Goal: Task Accomplishment & Management: Manage account settings

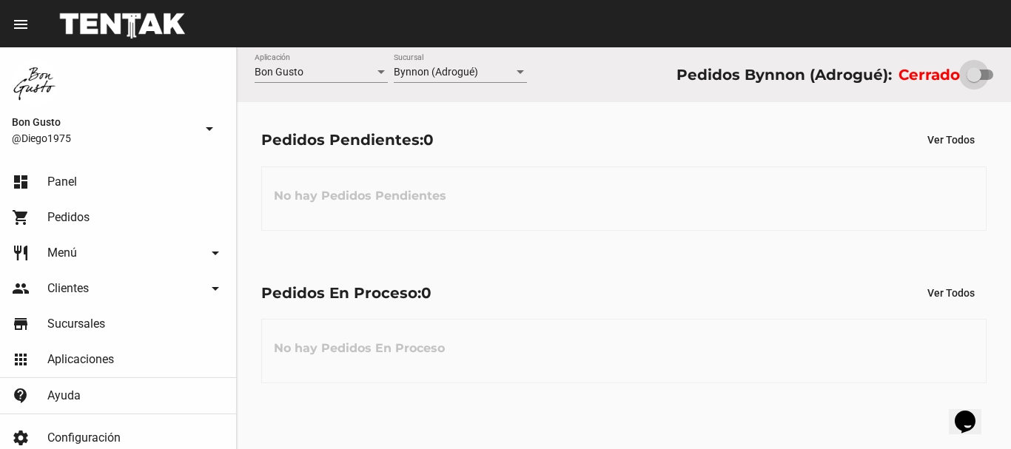
click at [987, 77] on div at bounding box center [980, 75] width 27 height 10
click at [974, 80] on input "checkbox" at bounding box center [973, 80] width 1 height 1
checkbox input "true"
click at [987, 77] on div at bounding box center [980, 75] width 27 height 10
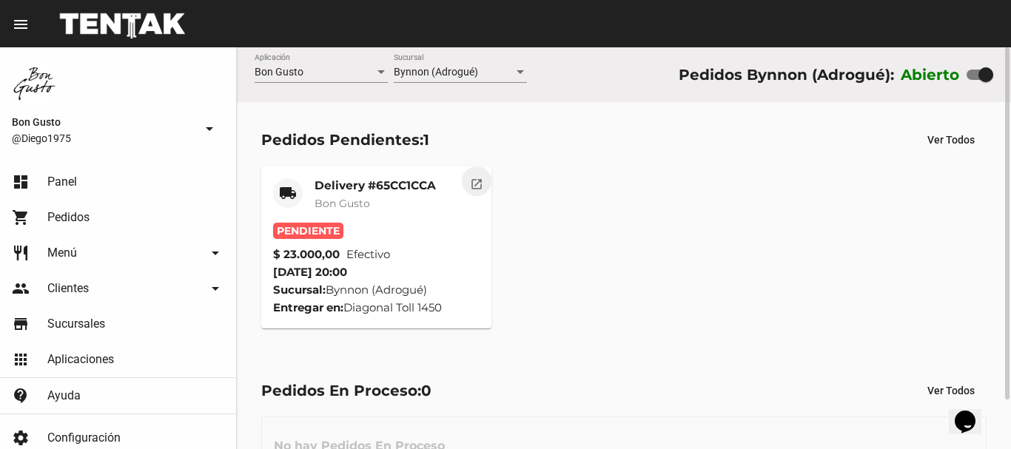
click at [470, 184] on mat-icon "open_in_new" at bounding box center [476, 181] width 13 height 13
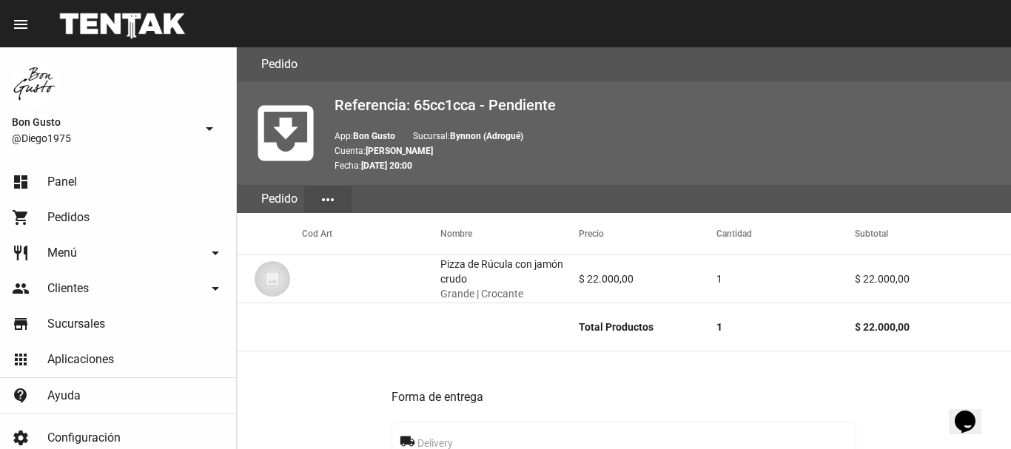
scroll to position [835, 0]
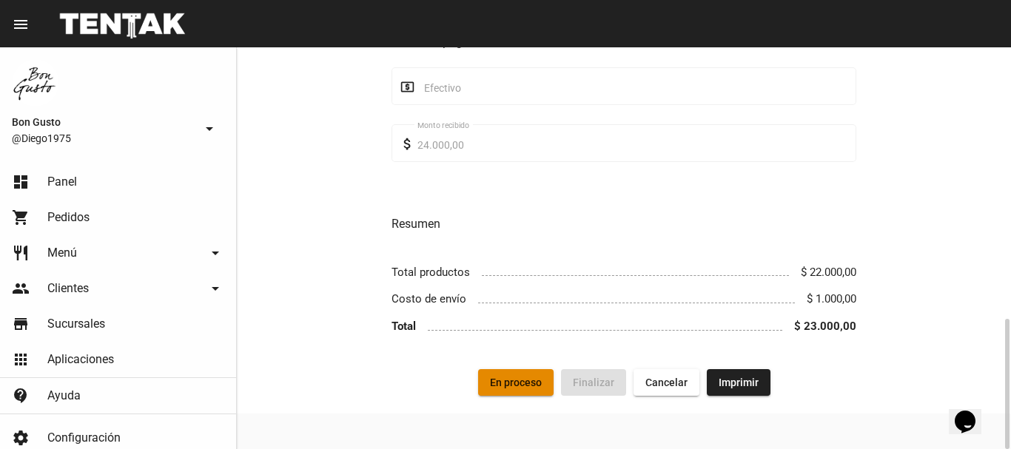
click at [525, 379] on span "En proceso" at bounding box center [516, 383] width 52 height 12
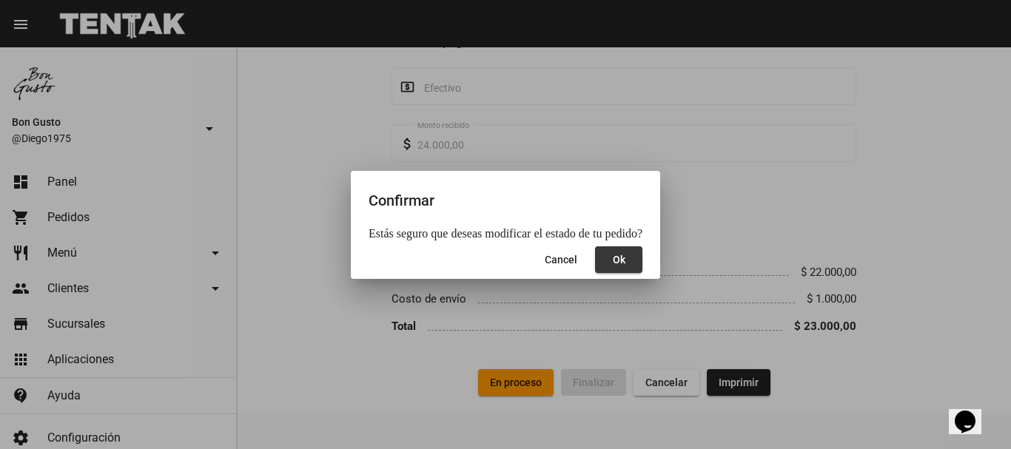
click at [616, 261] on span "Ok" at bounding box center [619, 260] width 13 height 12
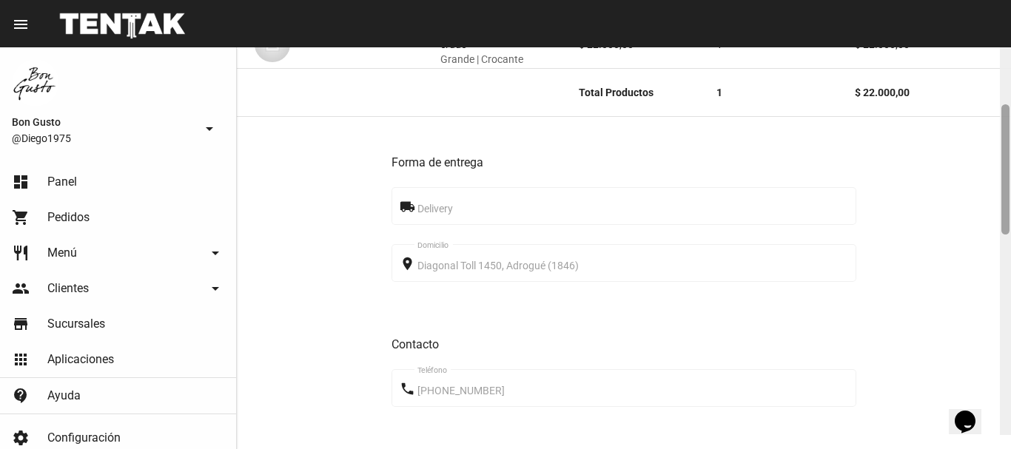
scroll to position [296, 0]
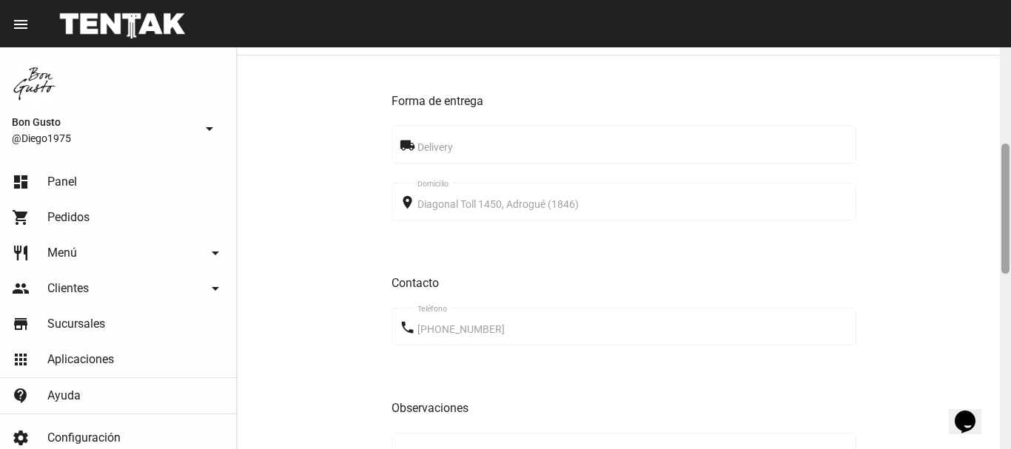
drag, startPoint x: 1004, startPoint y: 104, endPoint x: 1010, endPoint y: 201, distance: 96.4
click at [1010, 201] on div at bounding box center [1005, 248] width 11 height 402
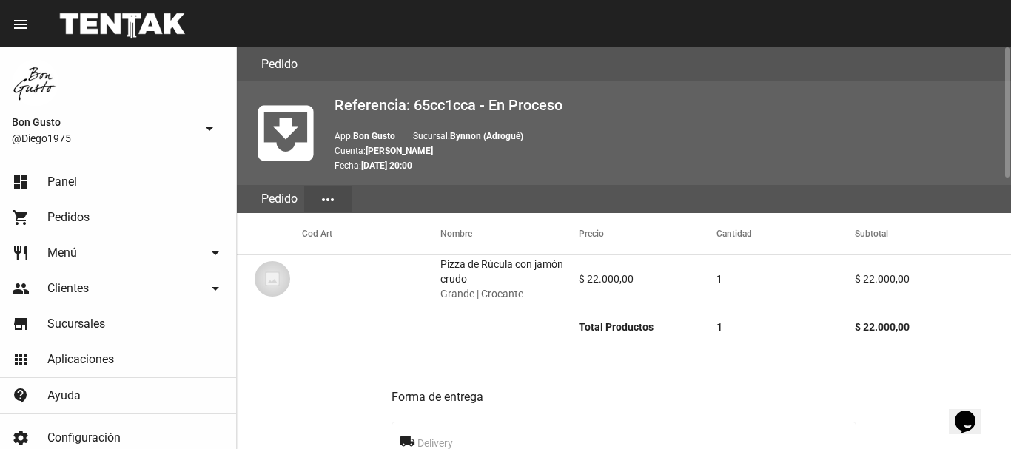
scroll to position [835, 0]
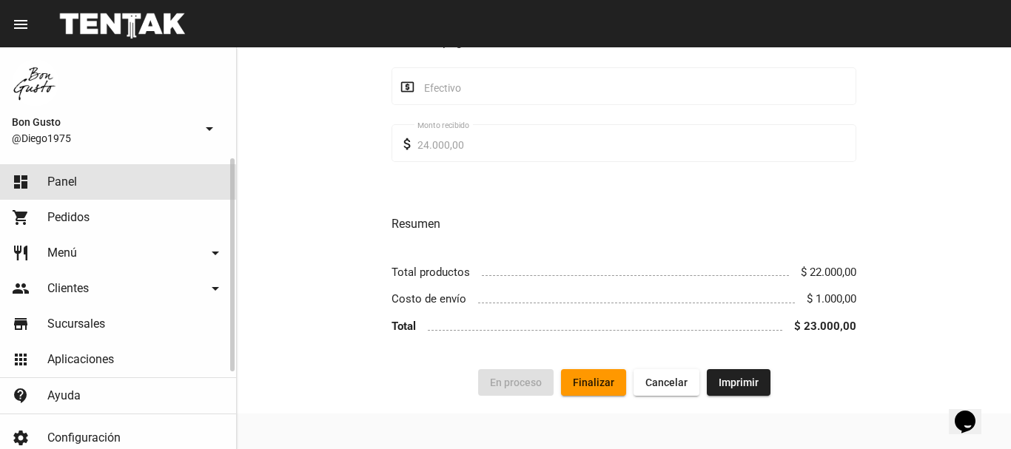
click at [88, 187] on link "dashboard Panel" at bounding box center [118, 182] width 236 height 36
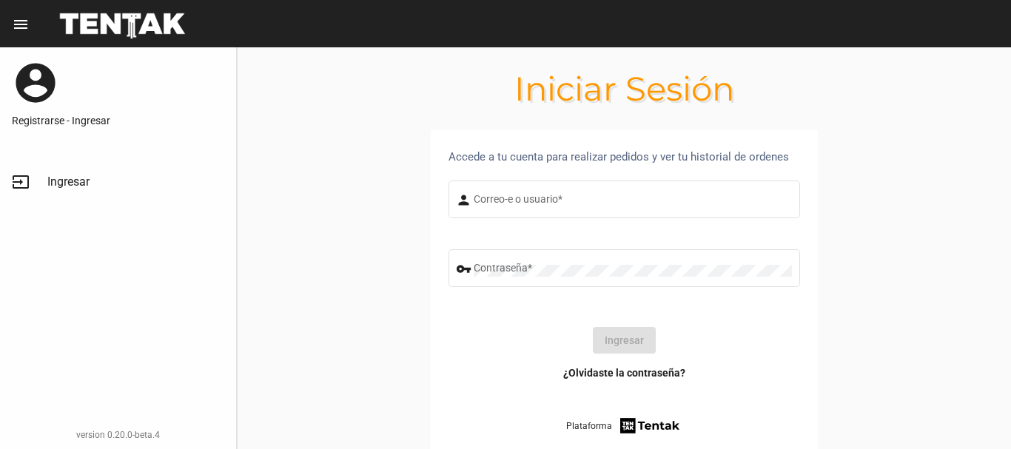
type input "diego1975"
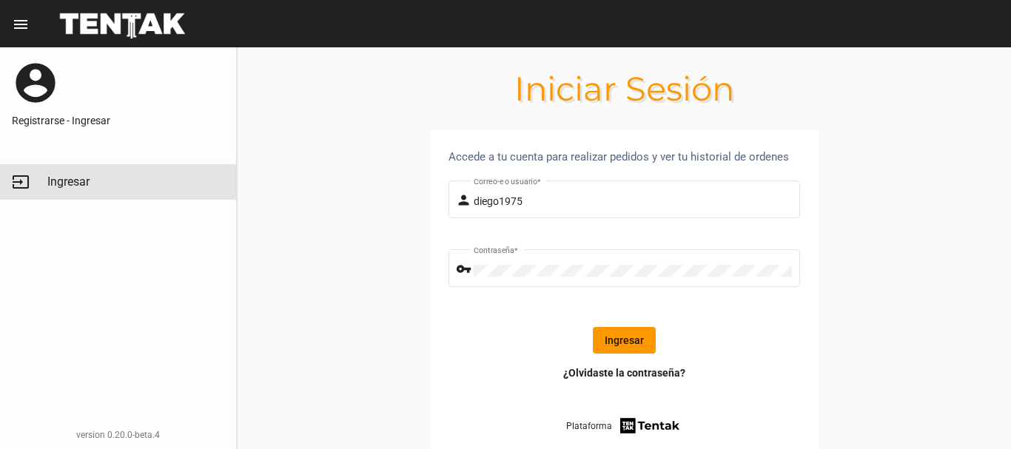
click at [88, 187] on span "Ingresar" at bounding box center [68, 182] width 42 height 15
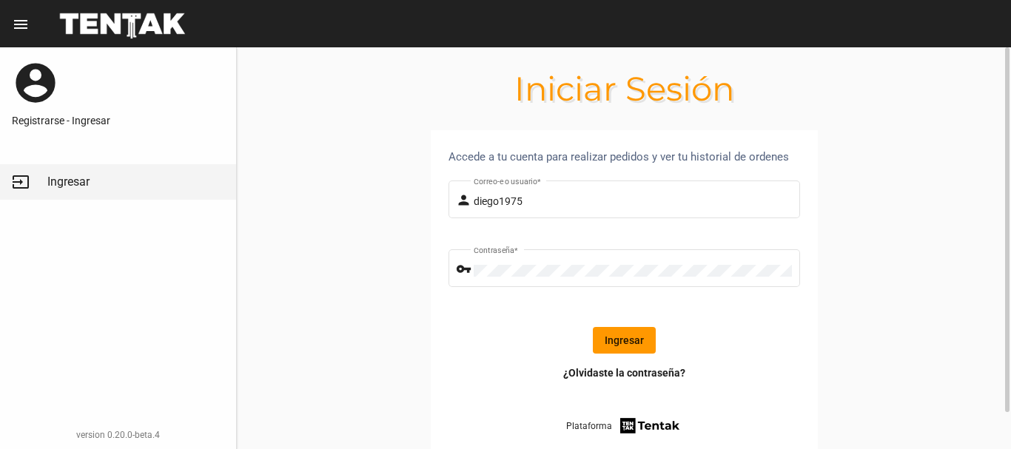
click at [622, 337] on button "Ingresar" at bounding box center [624, 340] width 63 height 27
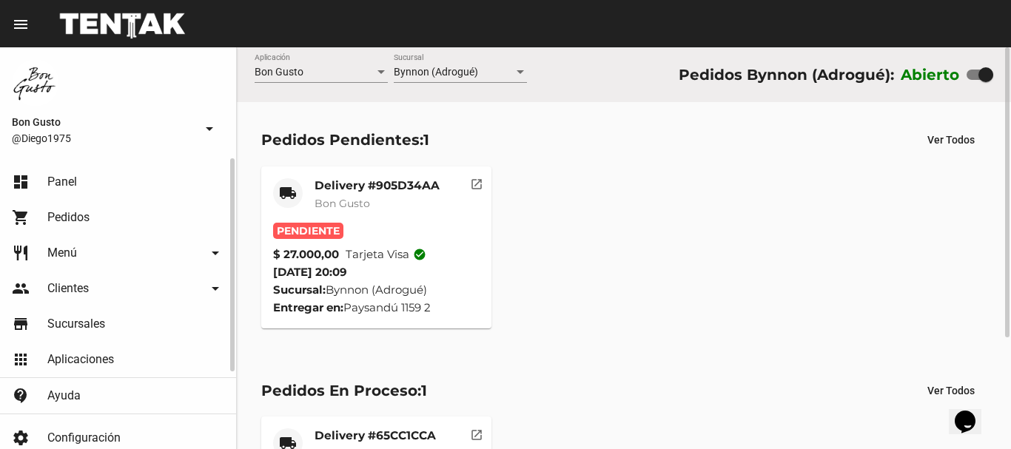
click at [480, 192] on button "open_in_new" at bounding box center [477, 182] width 30 height 30
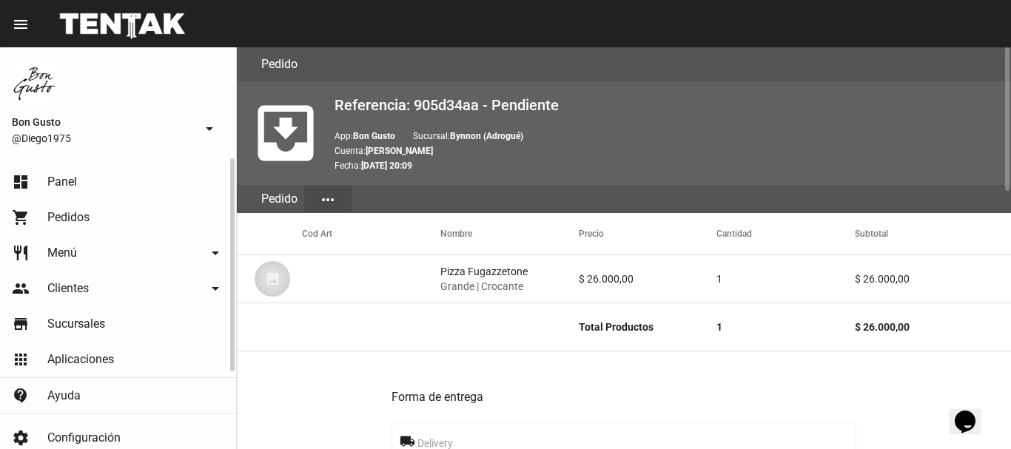
scroll to position [719, 0]
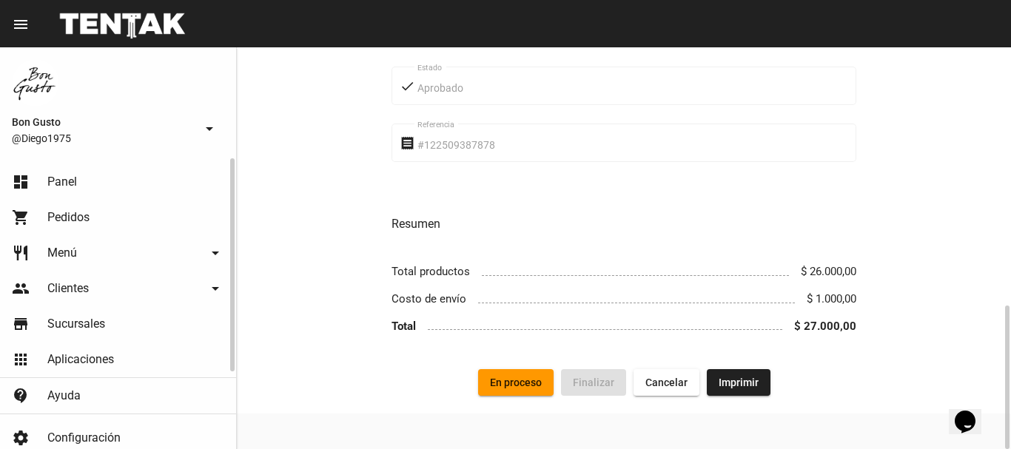
click at [520, 389] on span "En proceso" at bounding box center [516, 383] width 52 height 12
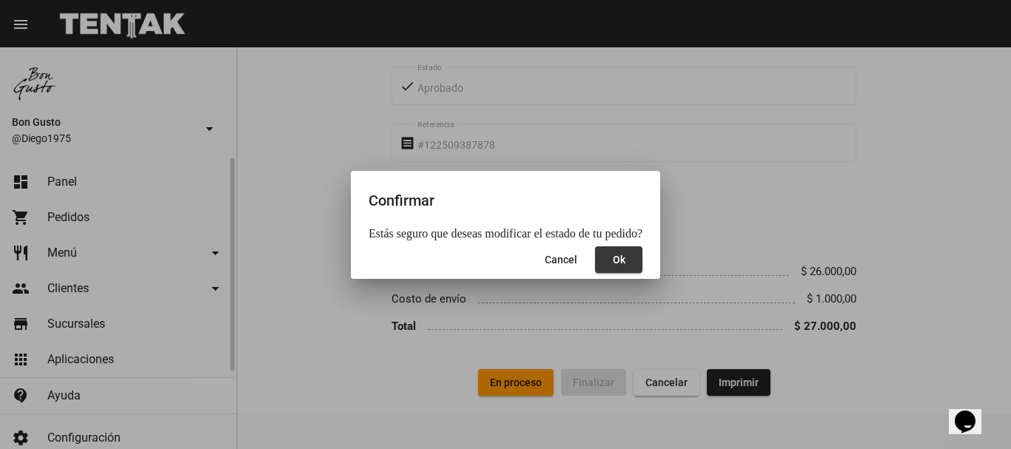
click at [622, 266] on button "Ok" at bounding box center [618, 259] width 47 height 27
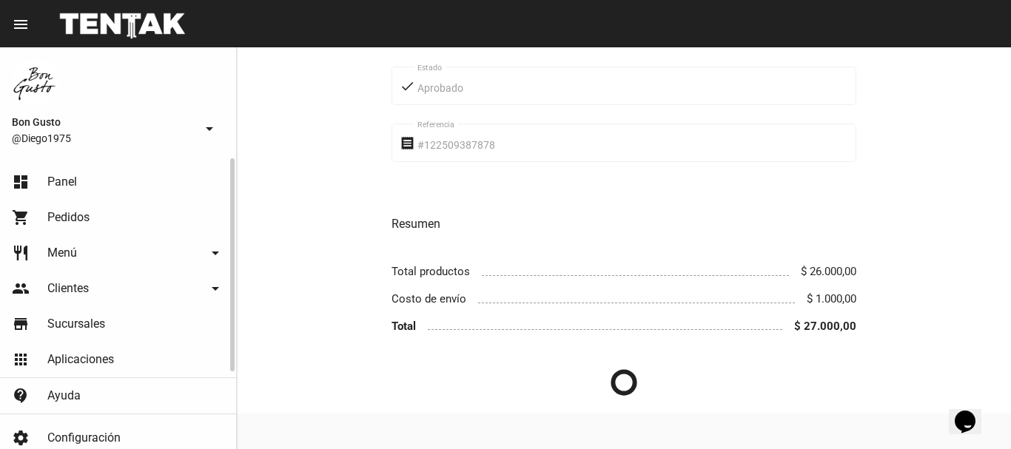
scroll to position [0, 0]
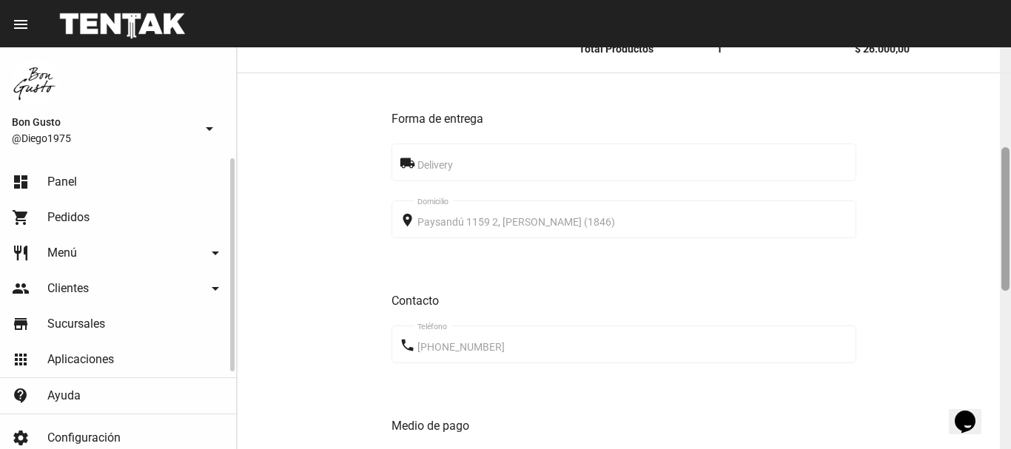
drag, startPoint x: 1005, startPoint y: 98, endPoint x: 1004, endPoint y: 200, distance: 101.4
click at [1007, 200] on div at bounding box center [1005, 219] width 8 height 144
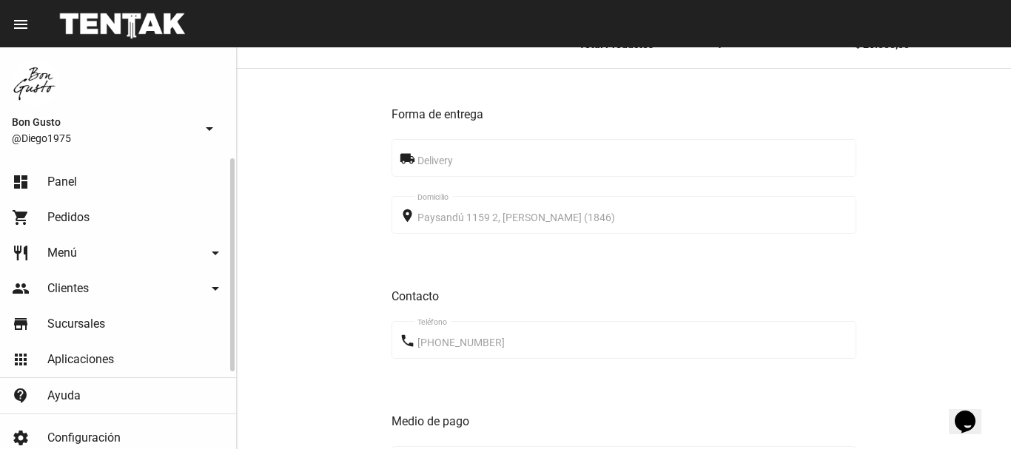
scroll to position [719, 0]
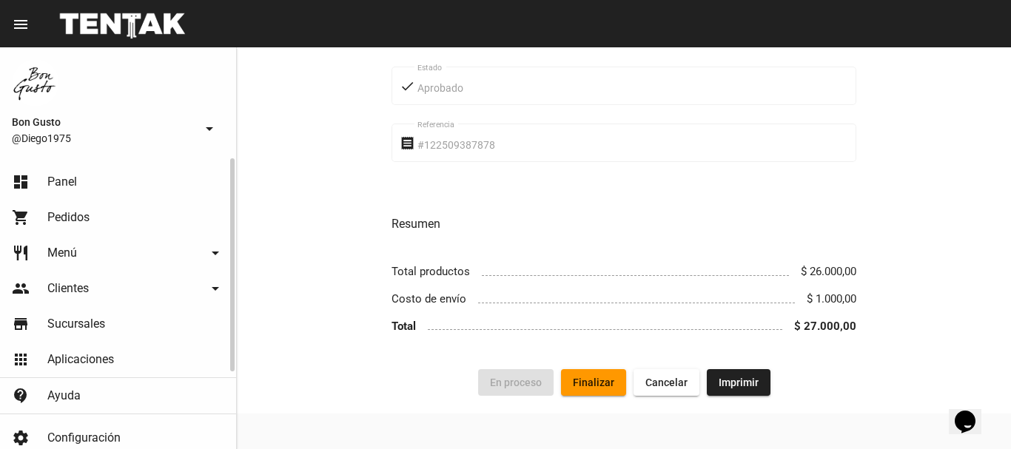
click at [121, 173] on link "dashboard Panel" at bounding box center [118, 182] width 236 height 36
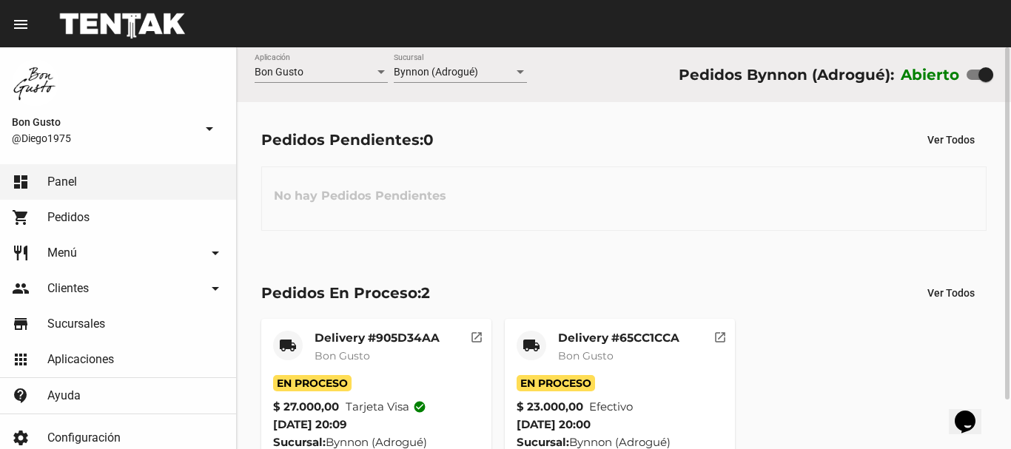
scroll to position [56, 0]
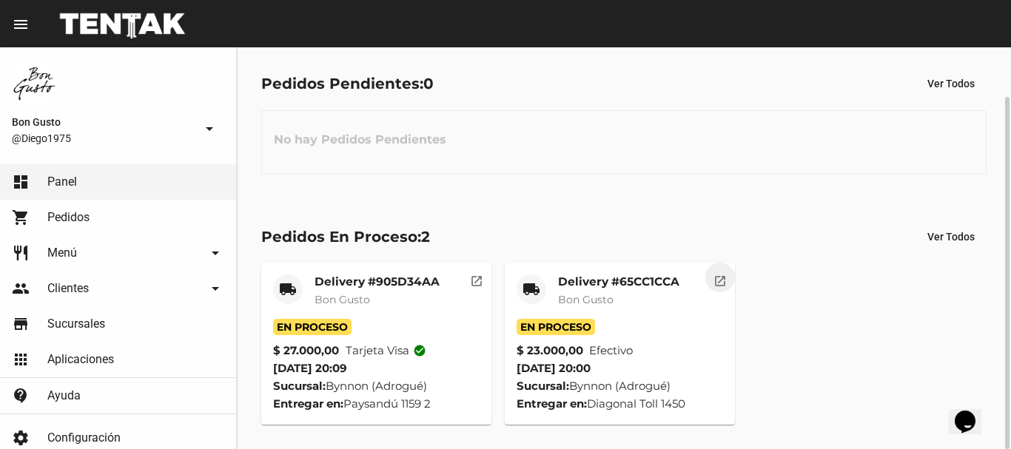
click at [720, 283] on mat-icon "open_in_new" at bounding box center [719, 278] width 13 height 13
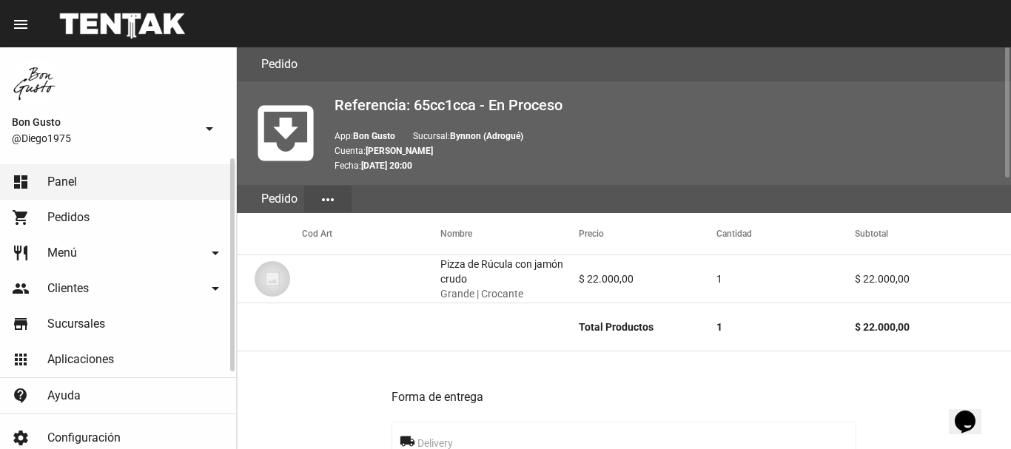
click at [83, 182] on link "dashboard Panel" at bounding box center [118, 182] width 236 height 36
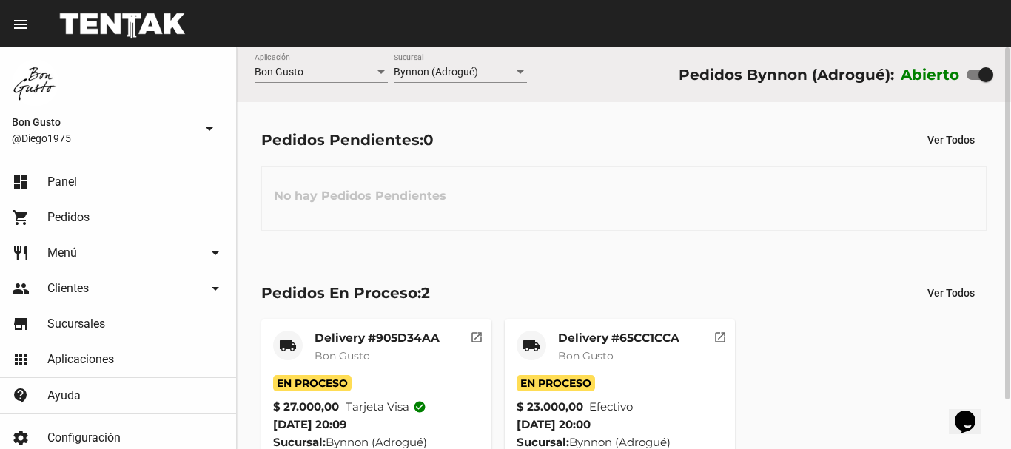
click at [478, 336] on mat-icon "open_in_new" at bounding box center [476, 335] width 13 height 13
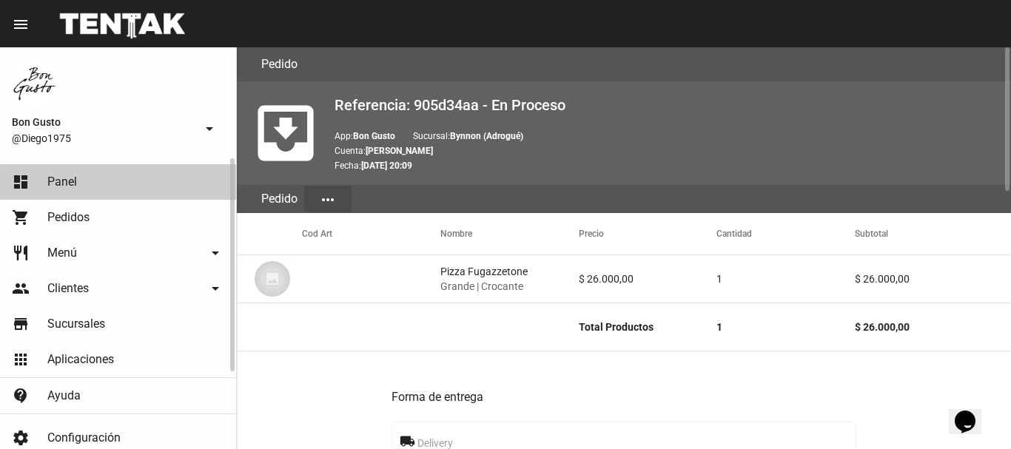
click at [172, 169] on link "dashboard Panel" at bounding box center [118, 182] width 236 height 36
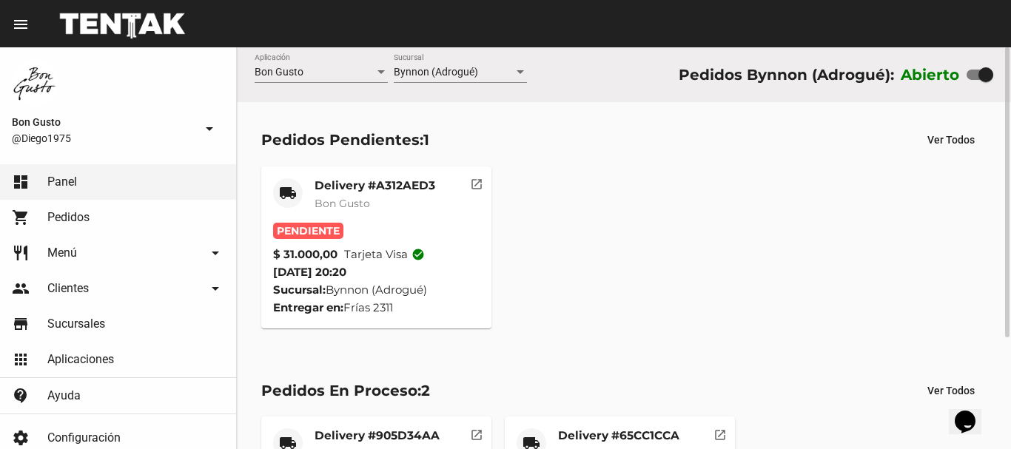
click at [482, 184] on mat-icon "open_in_new" at bounding box center [476, 181] width 13 height 13
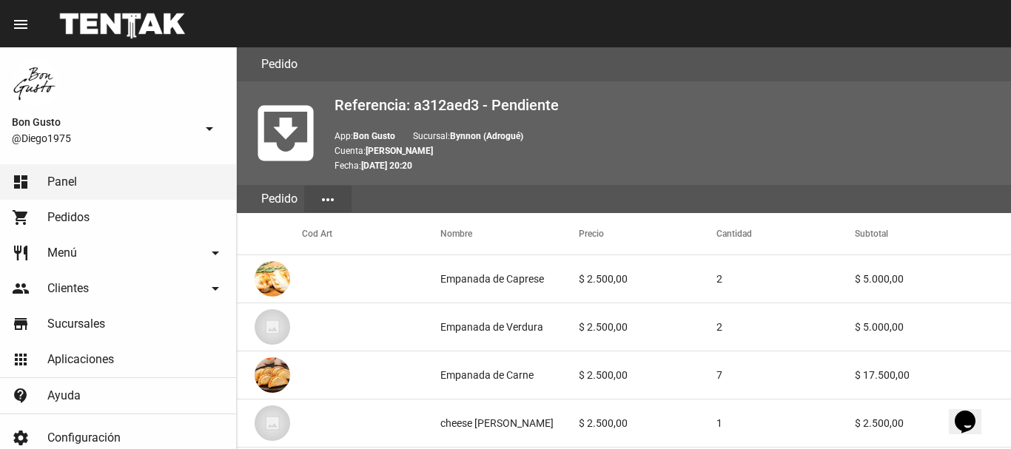
scroll to position [864, 0]
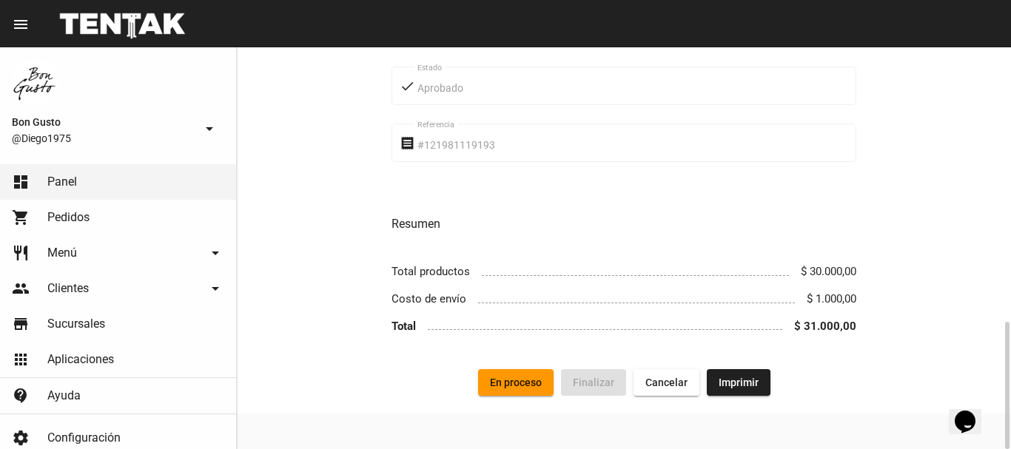
click at [525, 373] on button "En proceso" at bounding box center [515, 382] width 75 height 27
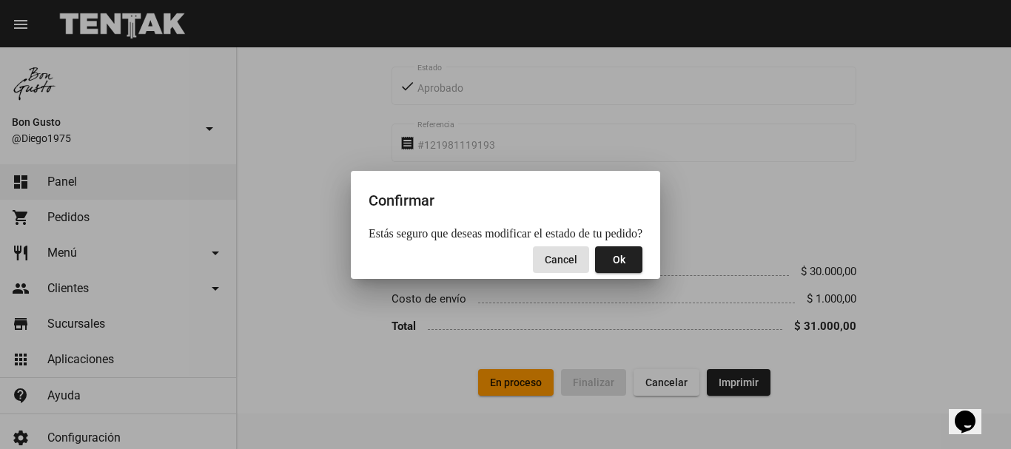
click at [616, 261] on span "Ok" at bounding box center [619, 260] width 13 height 12
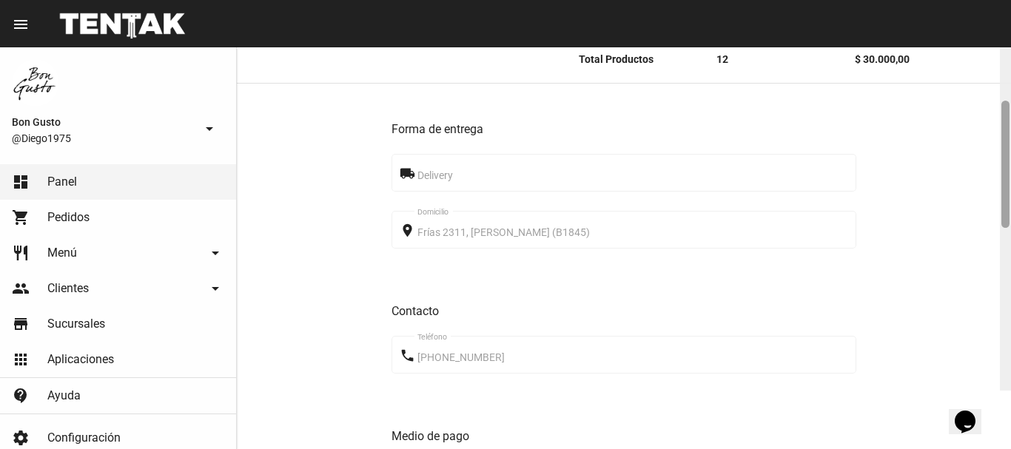
scroll to position [414, 0]
drag, startPoint x: 1007, startPoint y: 151, endPoint x: 1010, endPoint y: 283, distance: 131.8
click at [1010, 283] on div at bounding box center [1005, 188] width 11 height 402
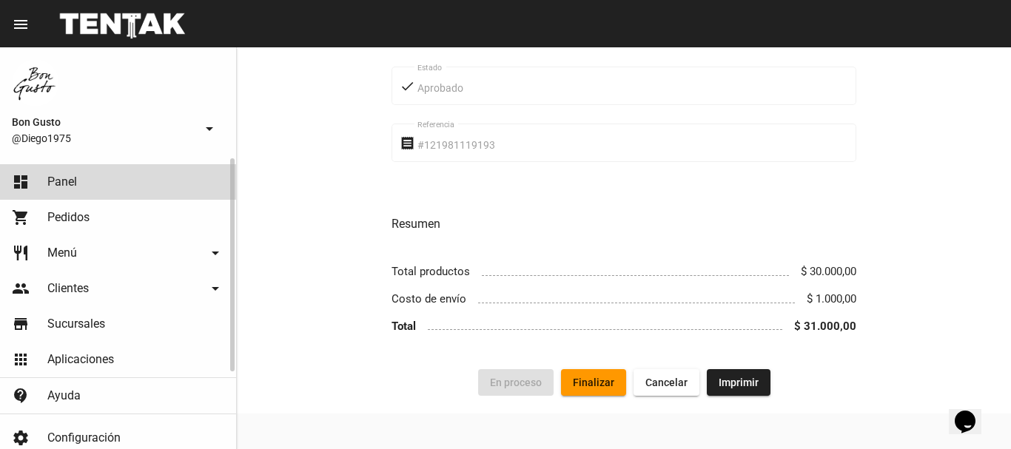
click at [124, 181] on link "dashboard Panel" at bounding box center [118, 182] width 236 height 36
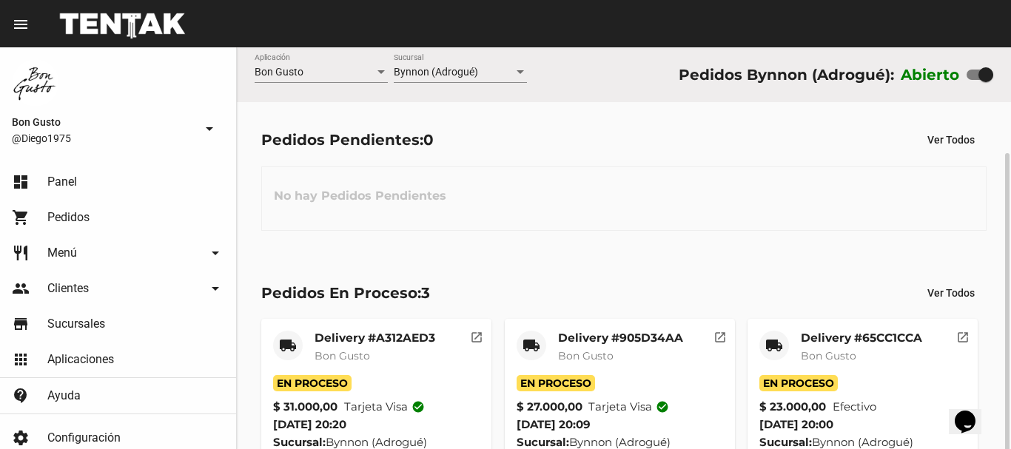
scroll to position [56, 0]
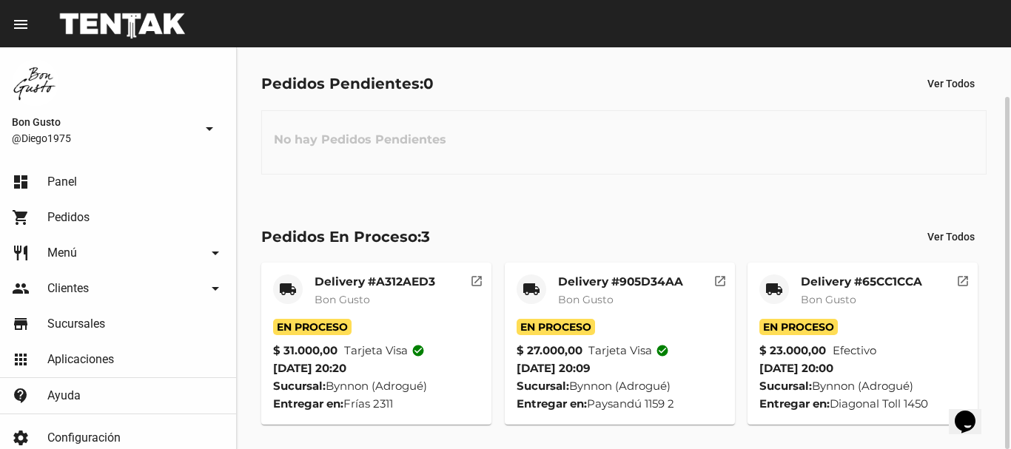
click at [967, 280] on mat-icon "open_in_new" at bounding box center [962, 278] width 13 height 13
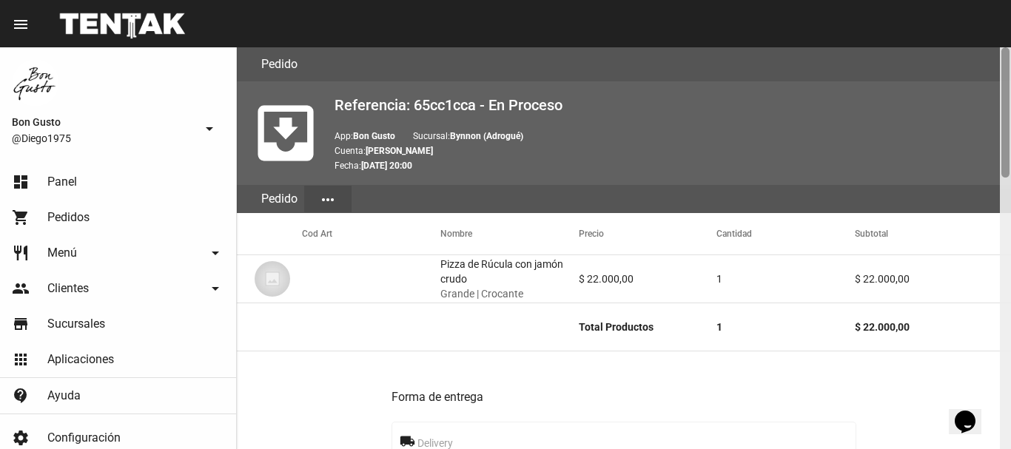
scroll to position [402, 0]
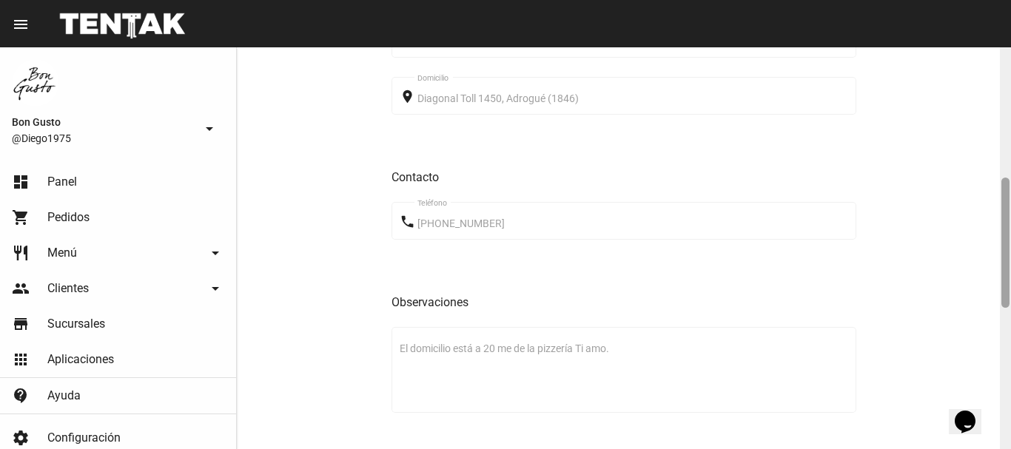
drag, startPoint x: 1010, startPoint y: 140, endPoint x: 1010, endPoint y: 175, distance: 34.8
click at [1010, 175] on div at bounding box center [1005, 248] width 11 height 402
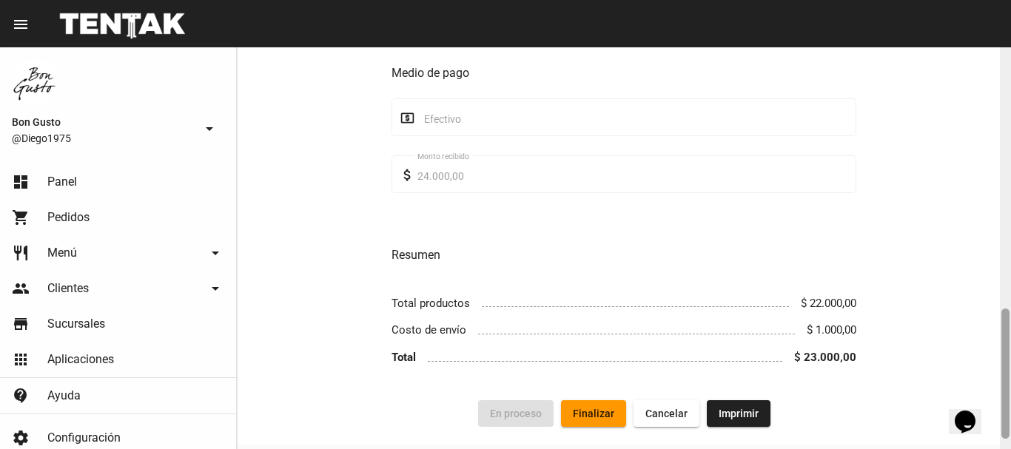
drag, startPoint x: 1009, startPoint y: 244, endPoint x: 1010, endPoint y: 282, distance: 37.8
click at [1010, 282] on div at bounding box center [1005, 248] width 11 height 402
click at [603, 423] on button "Finalizar" at bounding box center [593, 413] width 65 height 27
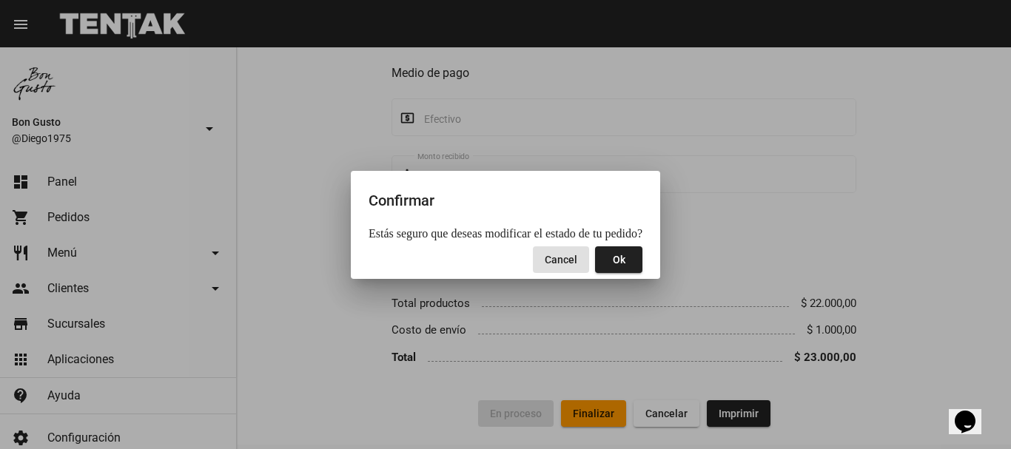
click at [625, 263] on button "Ok" at bounding box center [618, 259] width 47 height 27
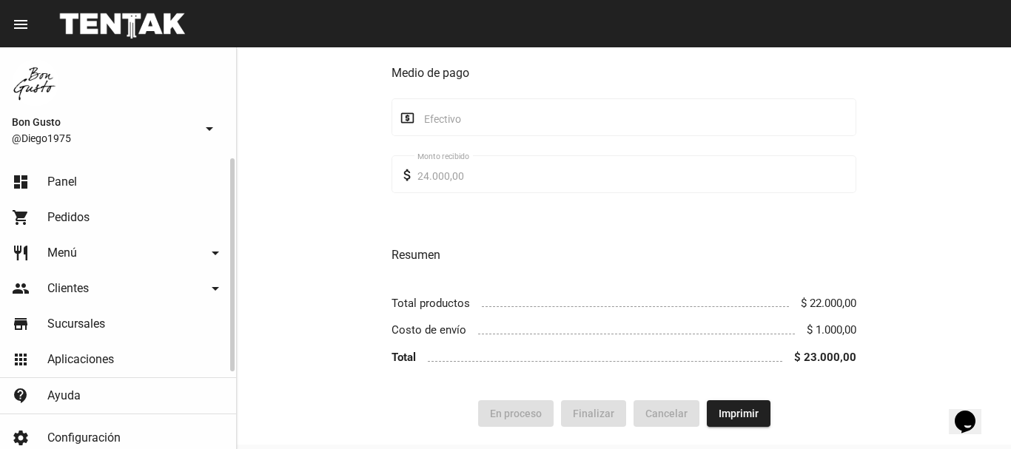
click at [114, 184] on link "dashboard Panel" at bounding box center [118, 182] width 236 height 36
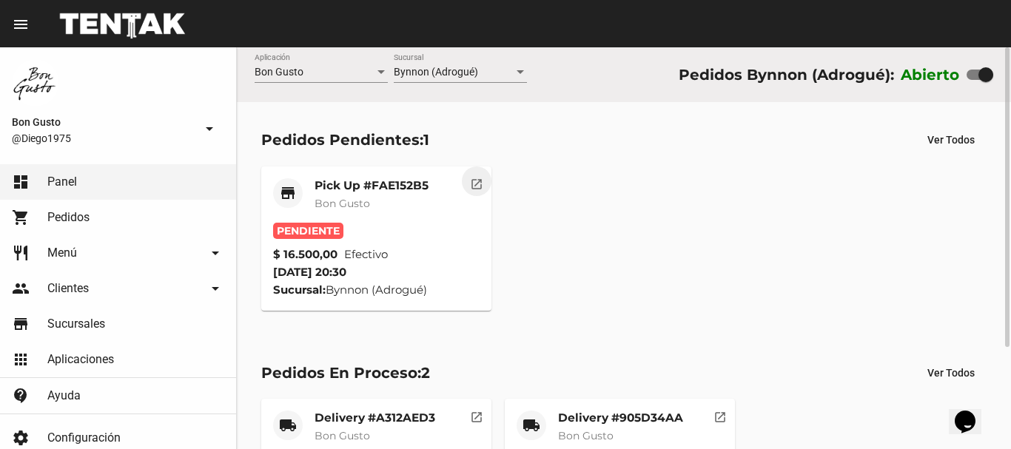
click at [465, 184] on button "open_in_new" at bounding box center [477, 182] width 30 height 30
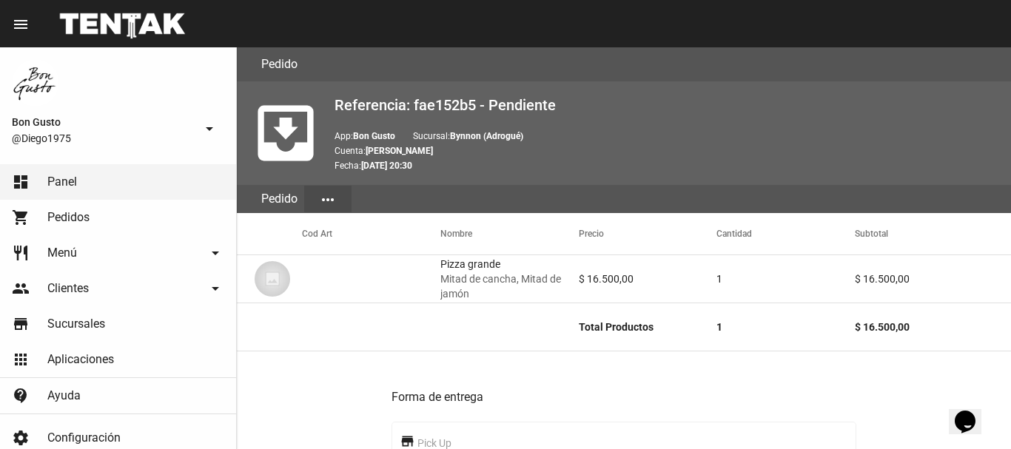
scroll to position [635, 0]
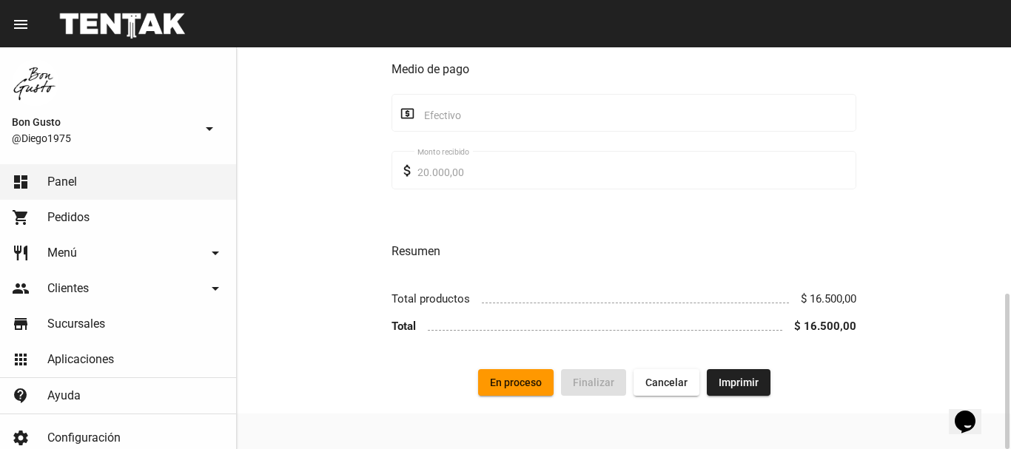
click at [529, 366] on div "Forma de entrega store Pick Up place Bynnon (Adrogué) Sucursal Jorge [STREET_AD…" at bounding box center [624, 43] width 774 height 653
click at [525, 379] on span "En proceso" at bounding box center [516, 383] width 52 height 12
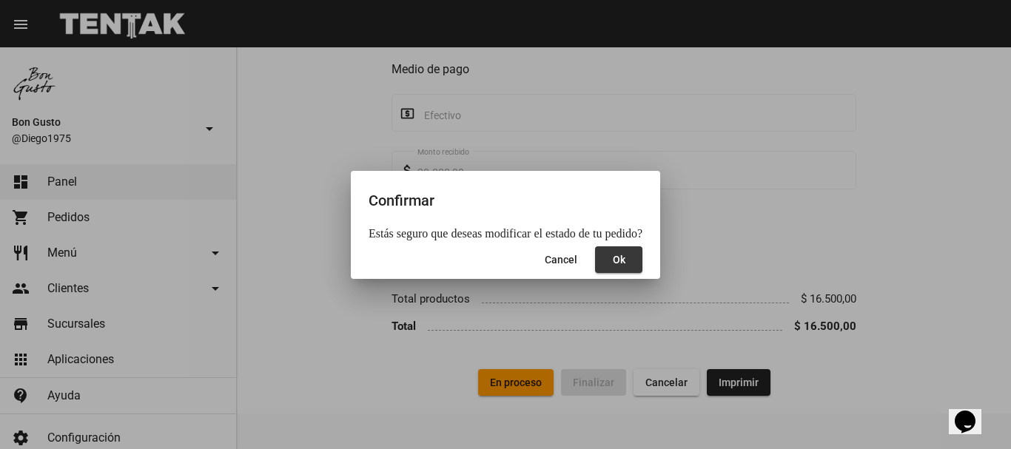
click at [614, 255] on span "Ok" at bounding box center [619, 260] width 13 height 12
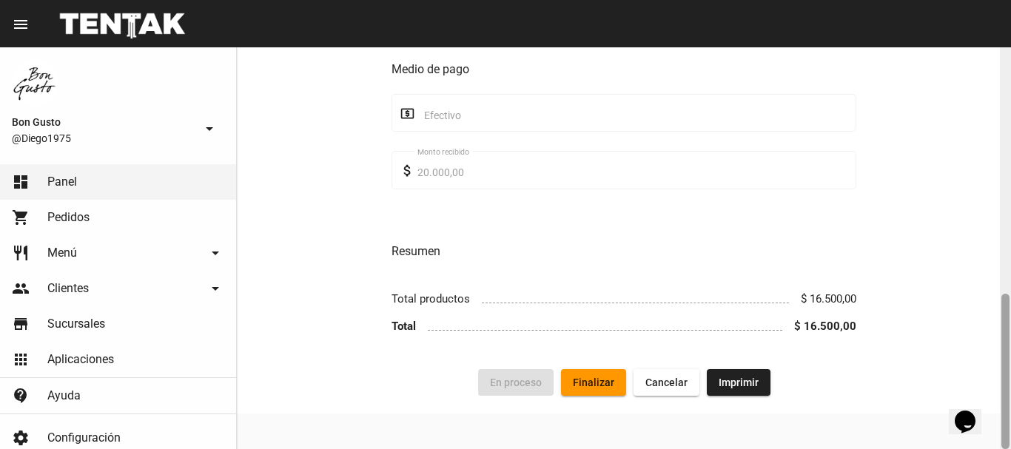
drag, startPoint x: 1005, startPoint y: 104, endPoint x: 1010, endPoint y: 402, distance: 297.6
click at [1010, 402] on div at bounding box center [1005, 248] width 11 height 402
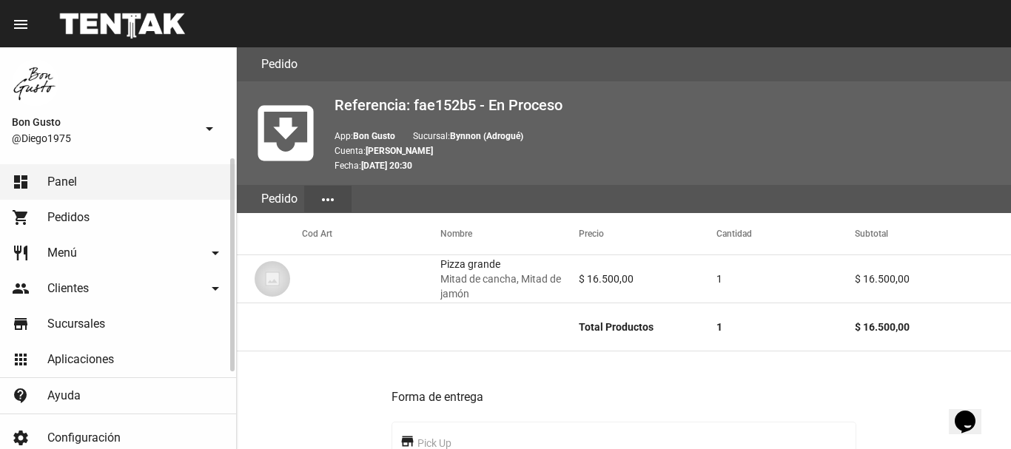
click at [135, 174] on link "dashboard Panel" at bounding box center [118, 182] width 236 height 36
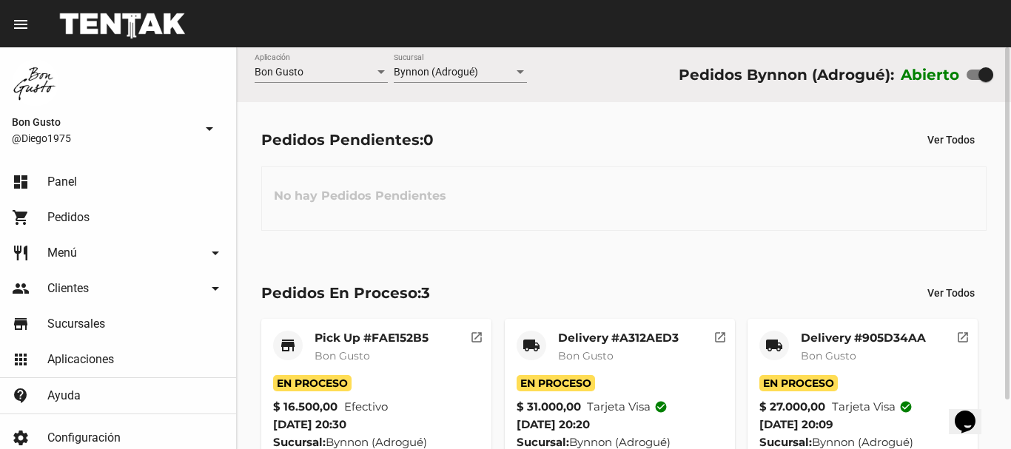
scroll to position [56, 0]
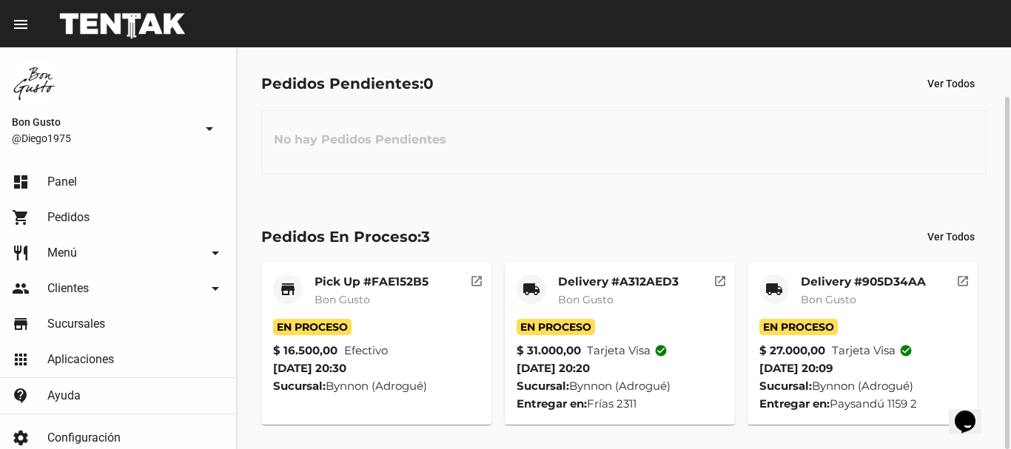
click at [719, 279] on mat-icon "open_in_new" at bounding box center [719, 278] width 13 height 13
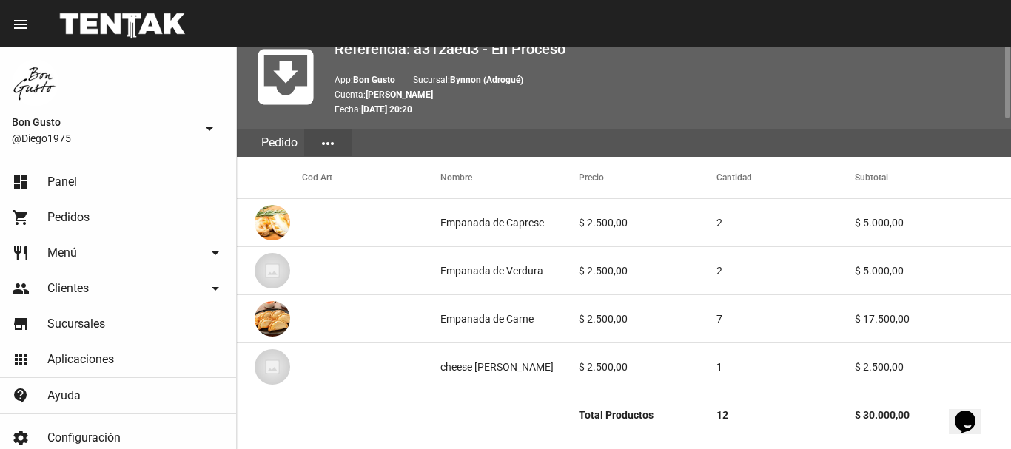
scroll to position [864, 0]
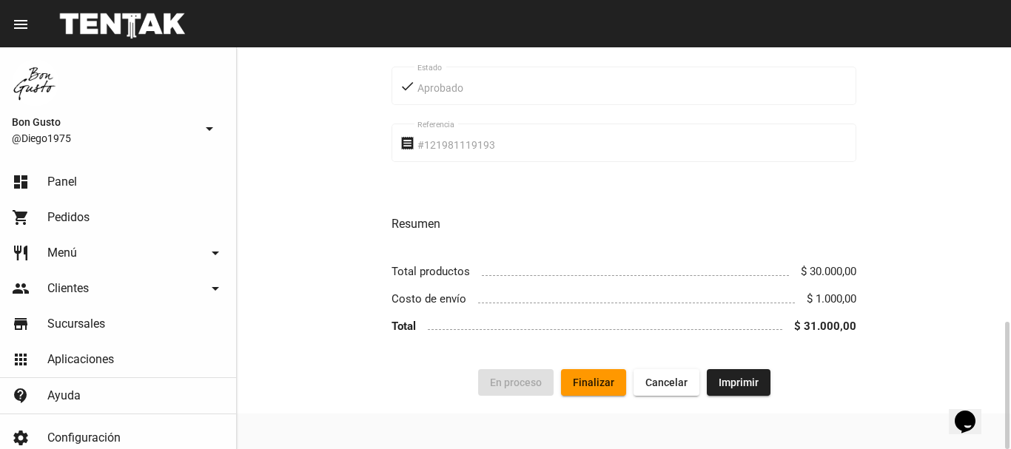
click at [593, 380] on span "Finalizar" at bounding box center [593, 383] width 41 height 12
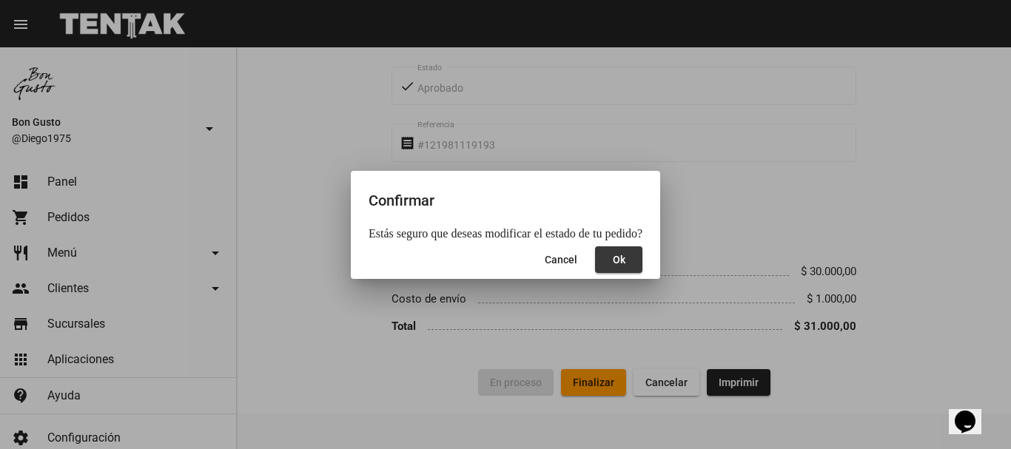
click at [622, 259] on button "Ok" at bounding box center [618, 259] width 47 height 27
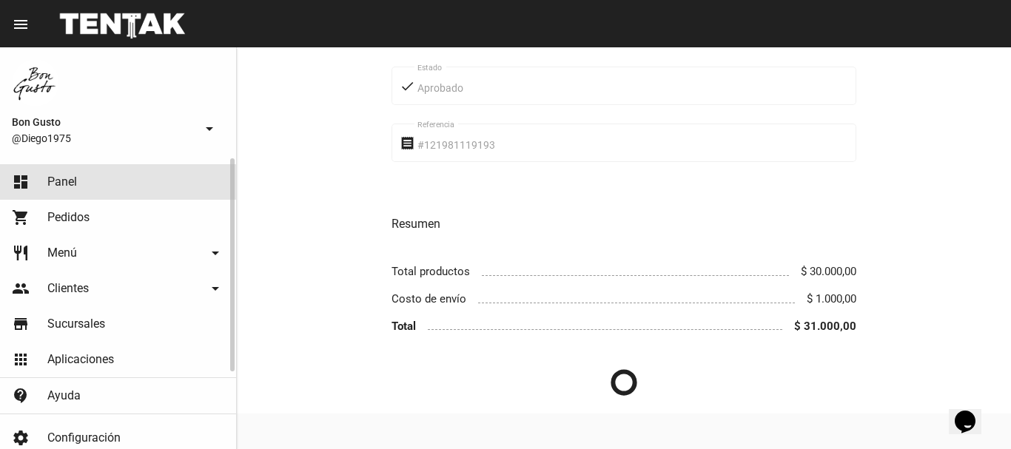
click at [106, 181] on link "dashboard Panel" at bounding box center [118, 182] width 236 height 36
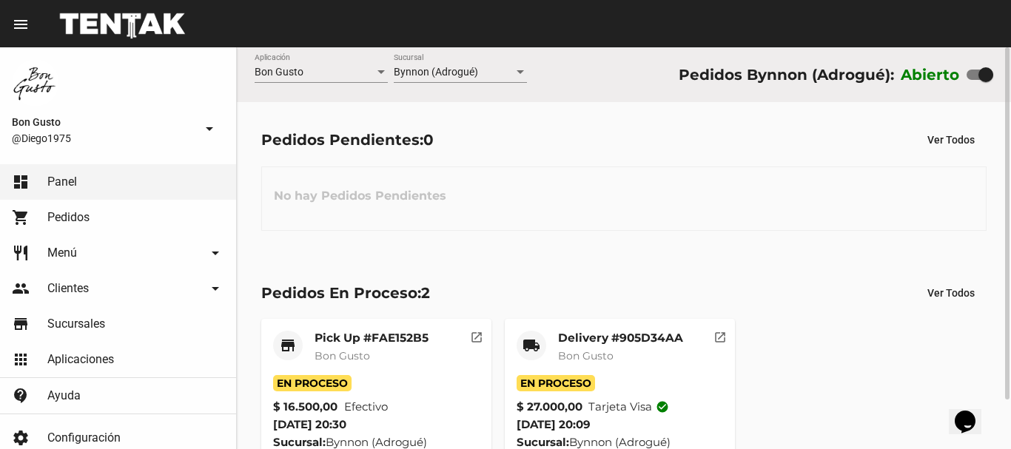
scroll to position [56, 0]
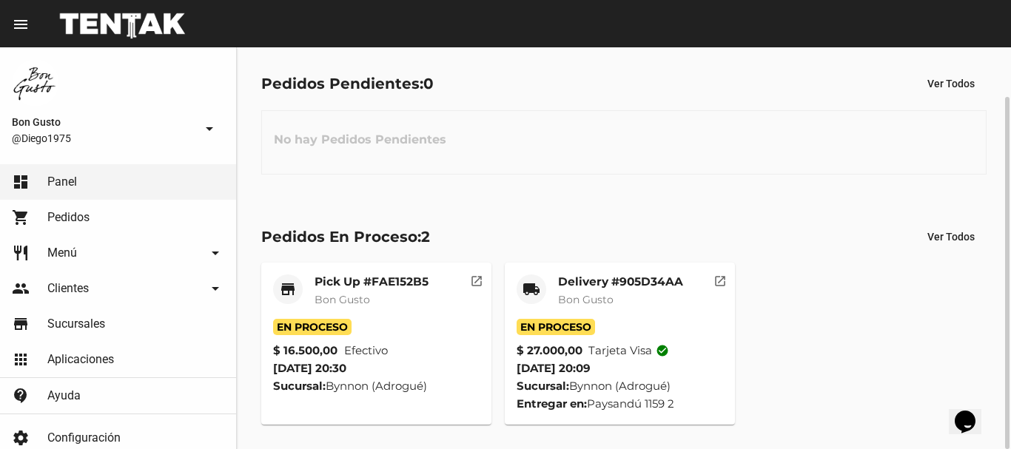
click at [477, 282] on mat-icon "open_in_new" at bounding box center [476, 278] width 13 height 13
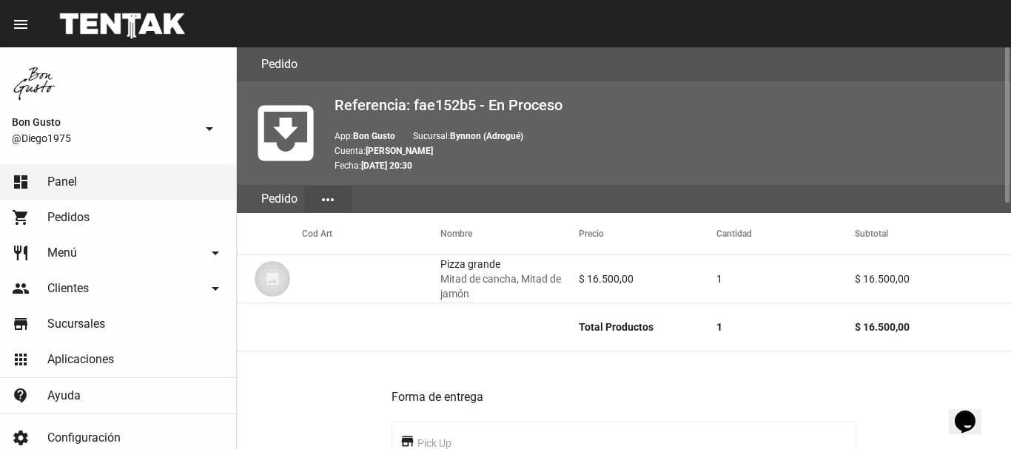
scroll to position [635, 0]
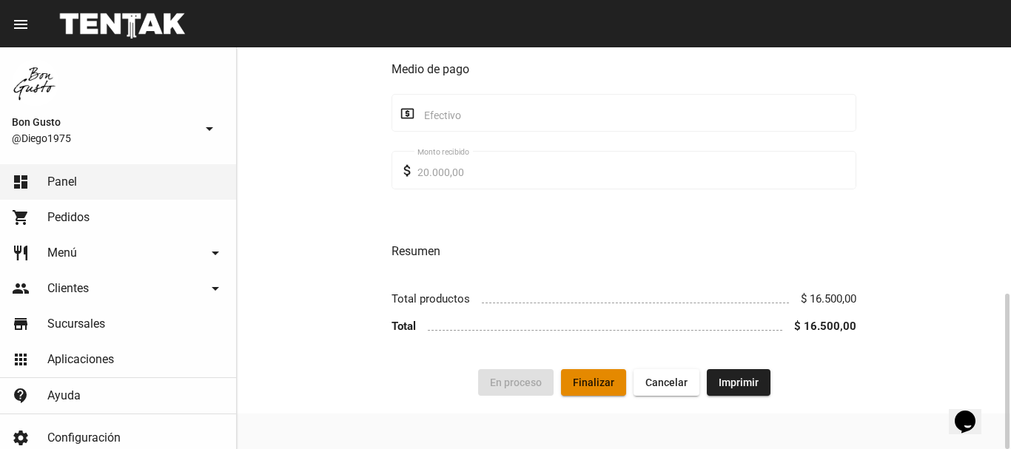
click at [600, 377] on span "Finalizar" at bounding box center [593, 383] width 41 height 12
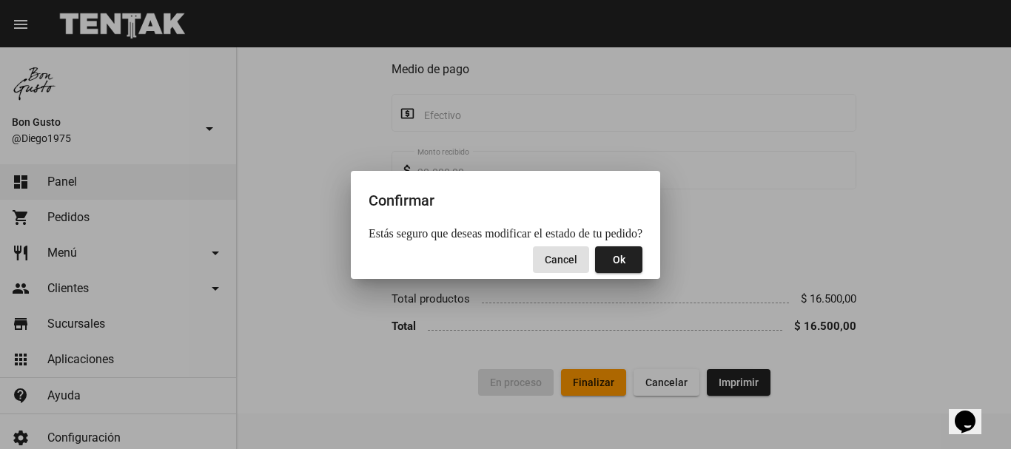
click at [623, 266] on button "Ok" at bounding box center [618, 259] width 47 height 27
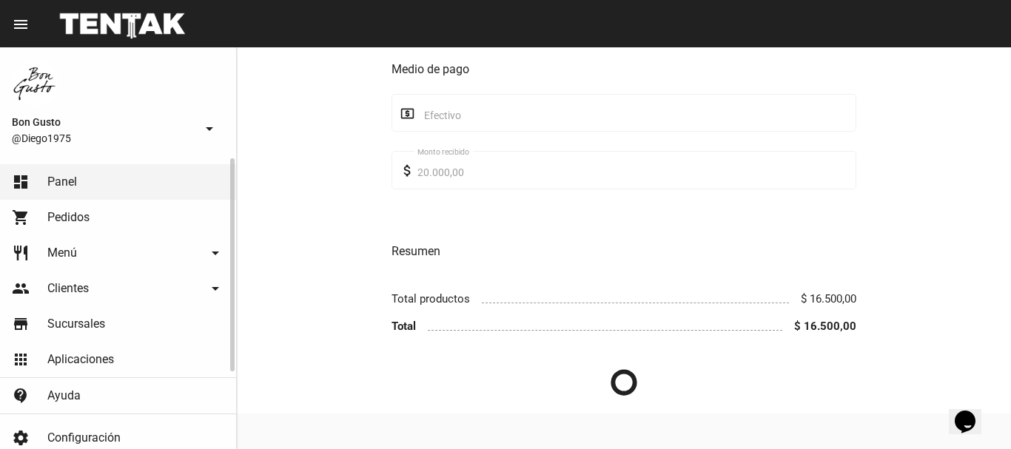
click at [119, 191] on link "dashboard Panel" at bounding box center [118, 182] width 236 height 36
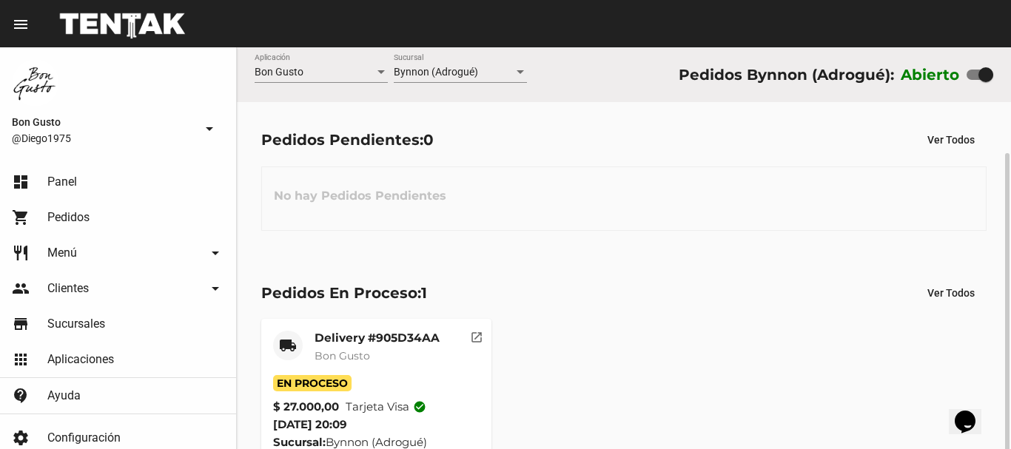
scroll to position [56, 0]
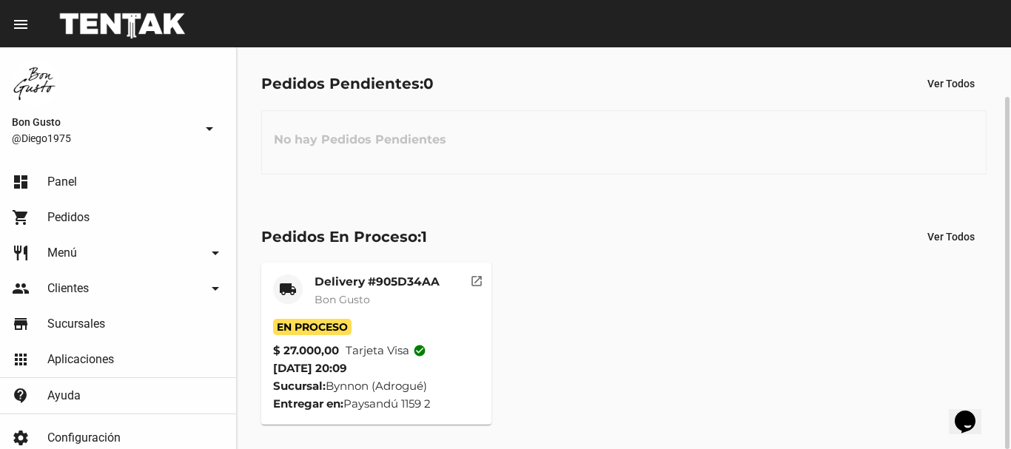
click at [479, 280] on mat-icon "open_in_new" at bounding box center [476, 278] width 13 height 13
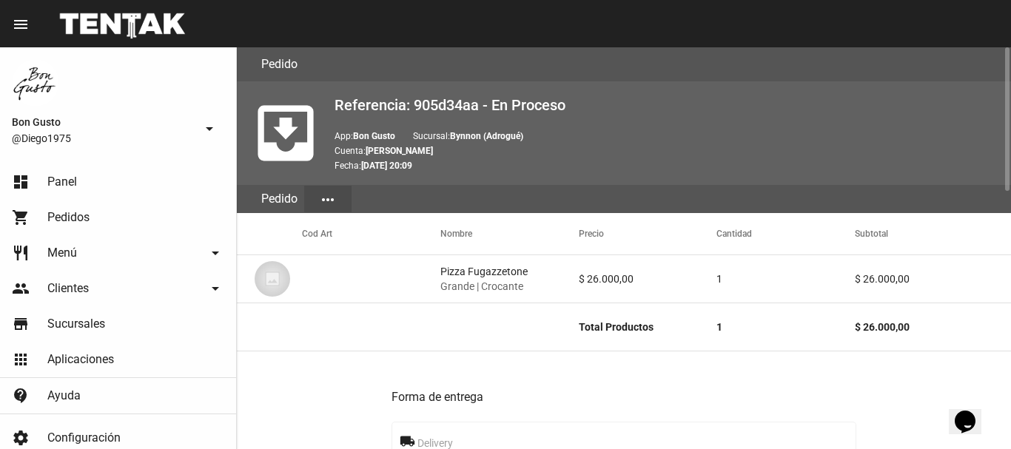
scroll to position [719, 0]
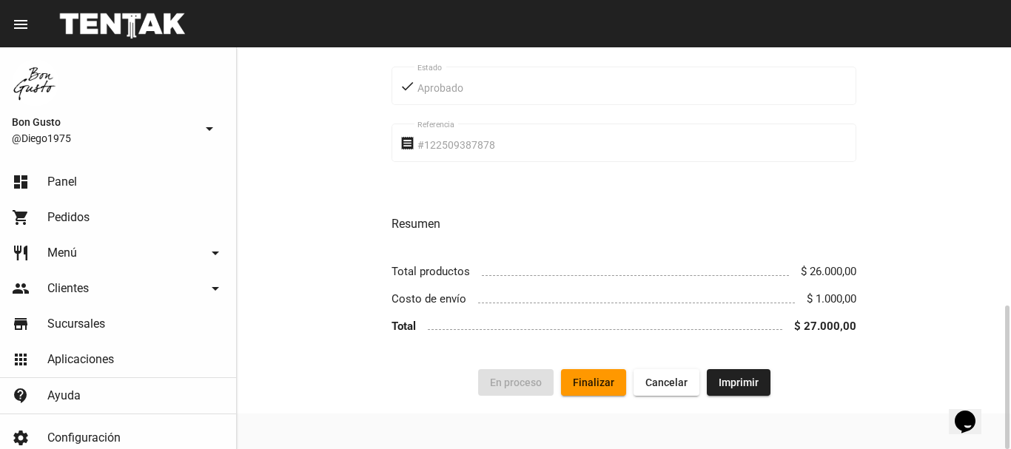
click at [602, 386] on span "Finalizar" at bounding box center [593, 383] width 41 height 12
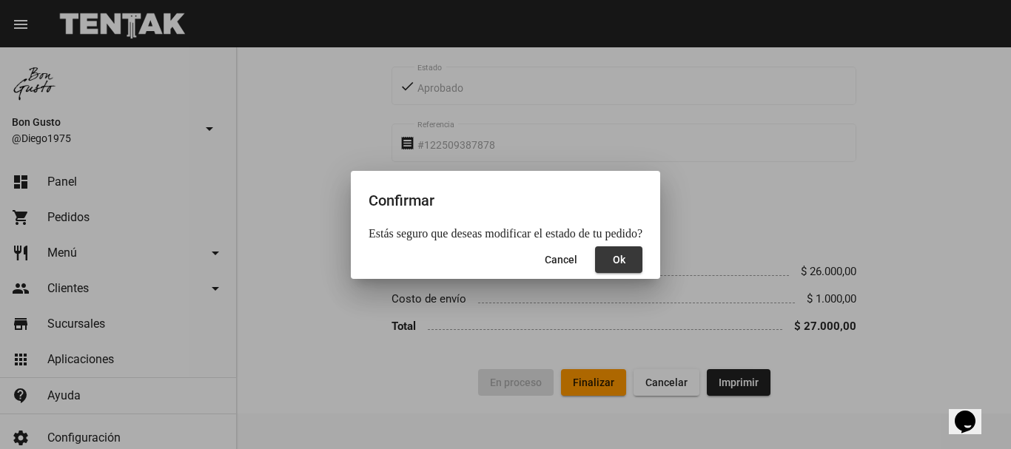
click at [613, 265] on span "Ok" at bounding box center [619, 260] width 13 height 12
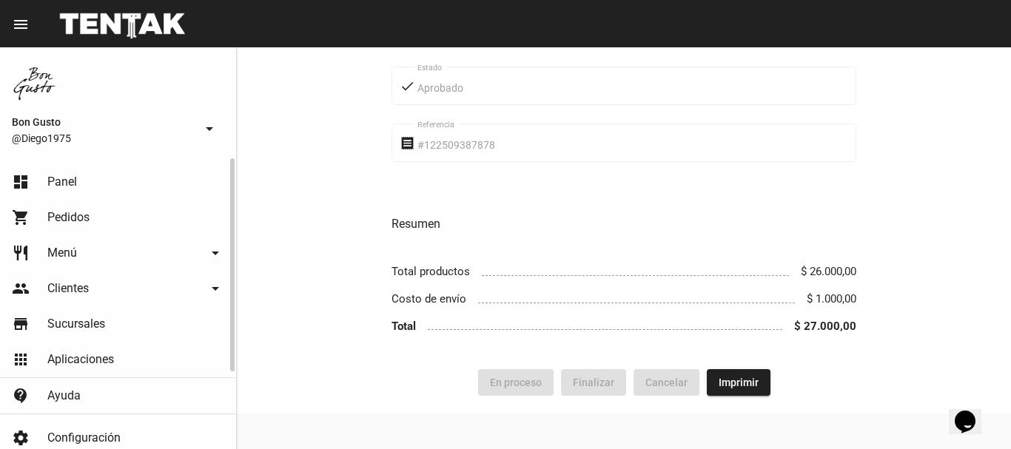
click at [206, 164] on link "dashboard Panel" at bounding box center [118, 182] width 236 height 36
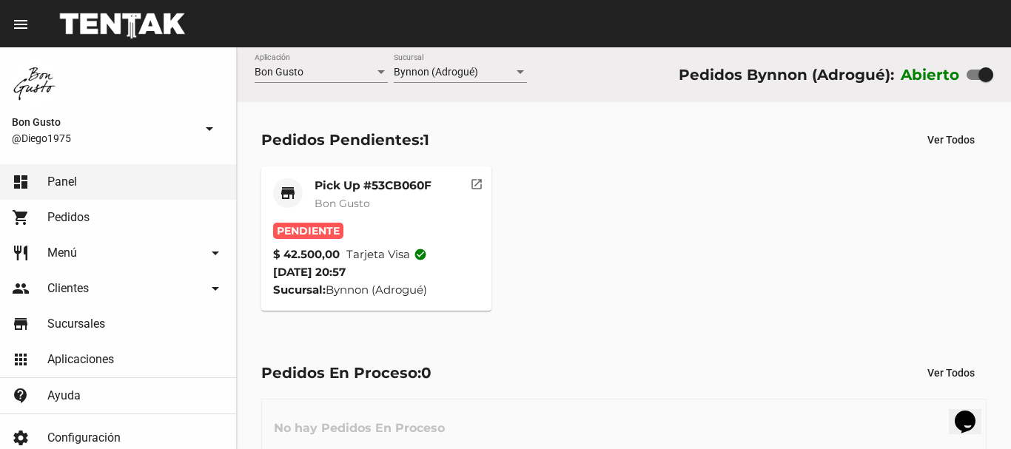
click at [1010, 13] on mat-toolbar "menu Resumen" at bounding box center [505, 23] width 1011 height 47
click at [477, 191] on button "open_in_new" at bounding box center [477, 182] width 30 height 30
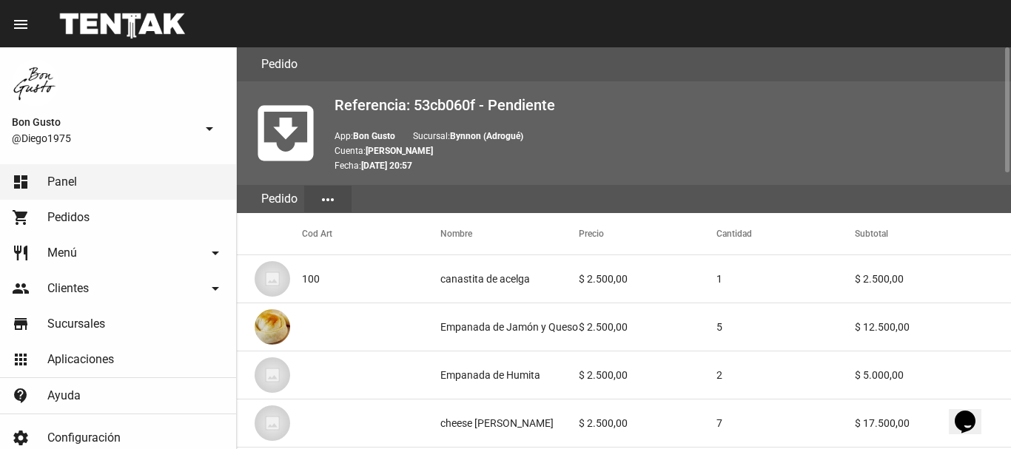
scroll to position [884, 0]
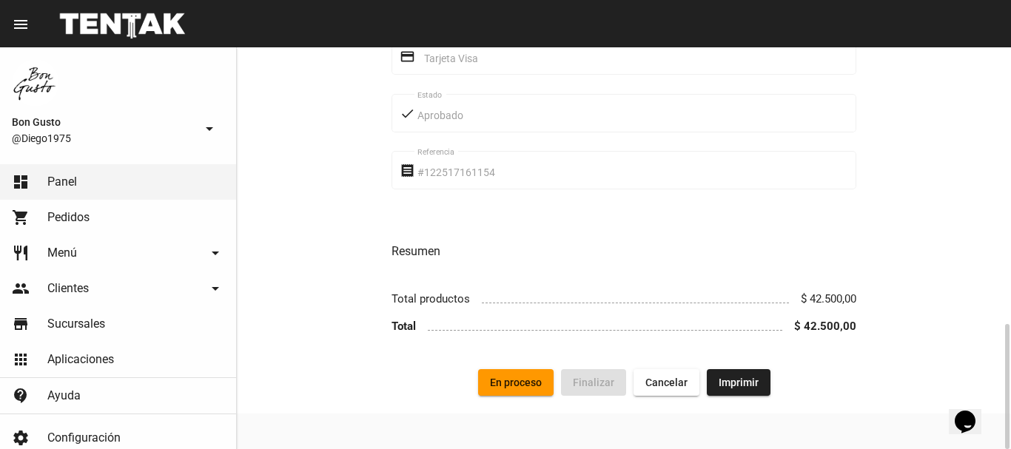
click at [517, 386] on span "En proceso" at bounding box center [516, 383] width 52 height 12
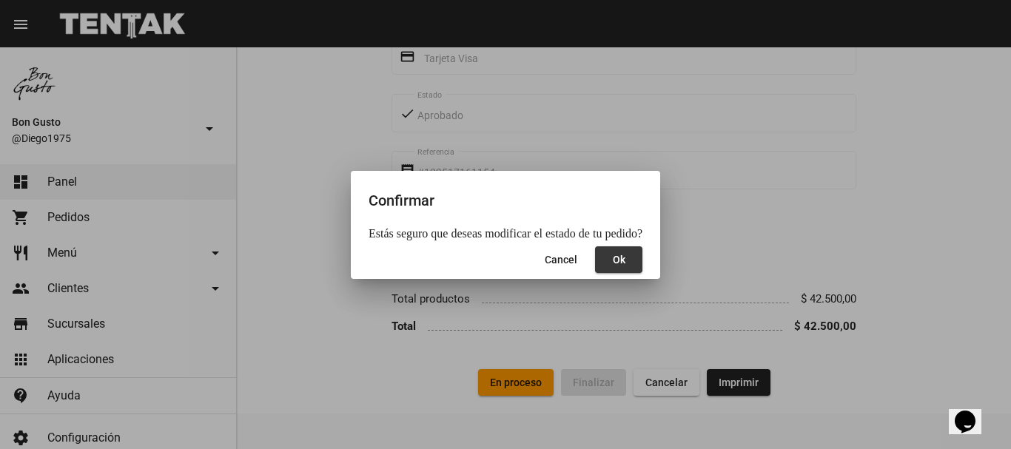
click at [619, 263] on button "Ok" at bounding box center [618, 259] width 47 height 27
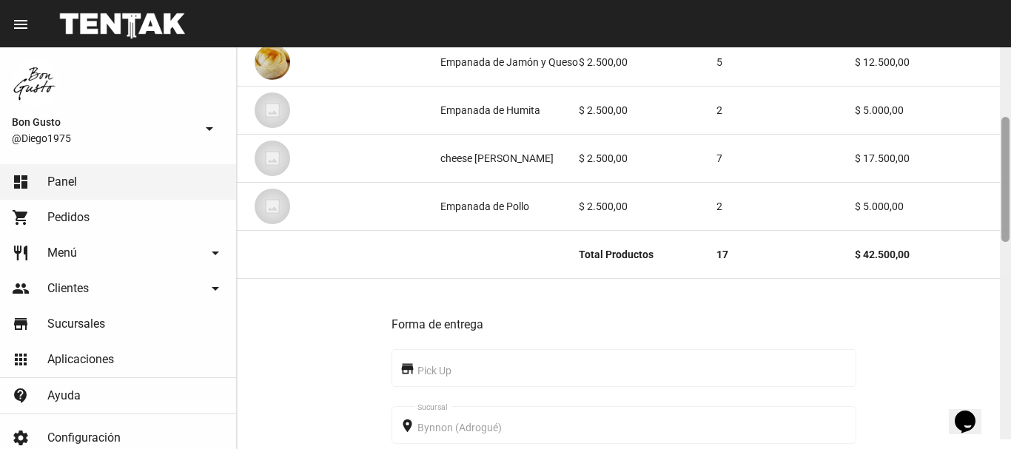
scroll to position [272, 0]
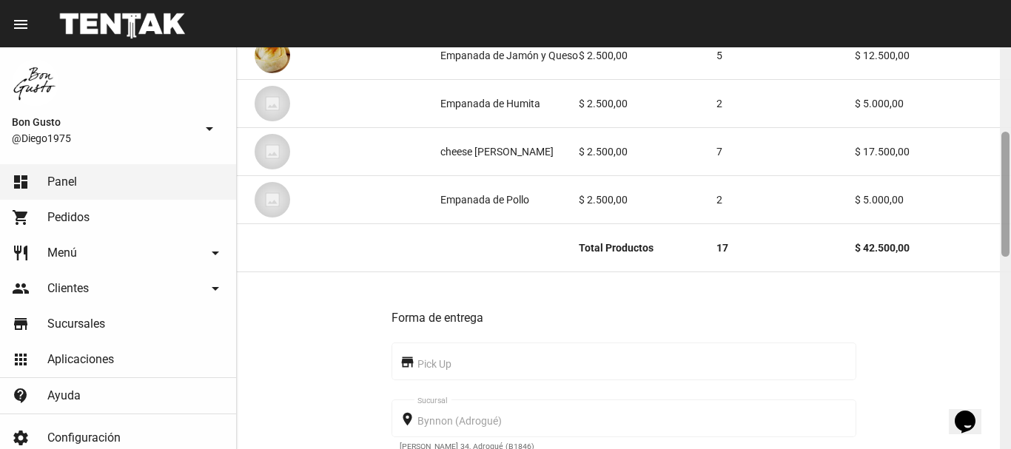
drag, startPoint x: 1004, startPoint y: 111, endPoint x: 1010, endPoint y: 196, distance: 85.3
click at [1010, 196] on div at bounding box center [1005, 248] width 11 height 402
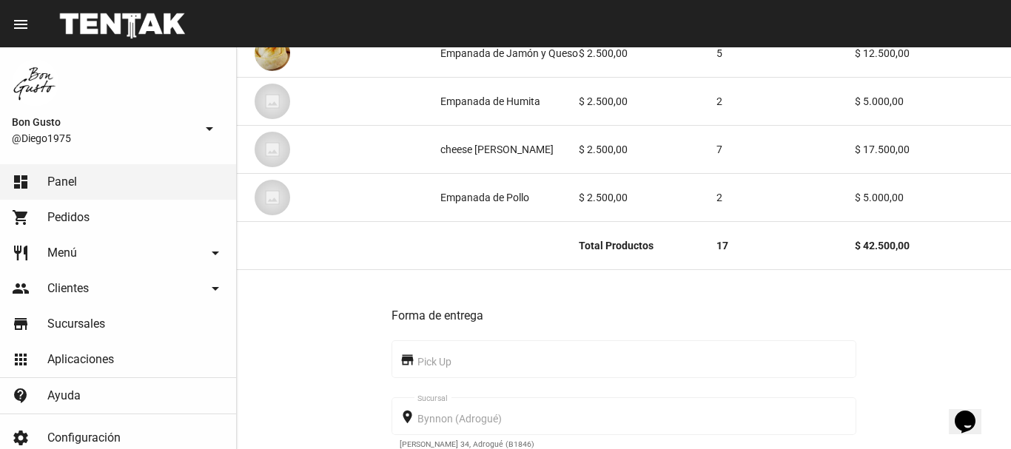
scroll to position [0, 0]
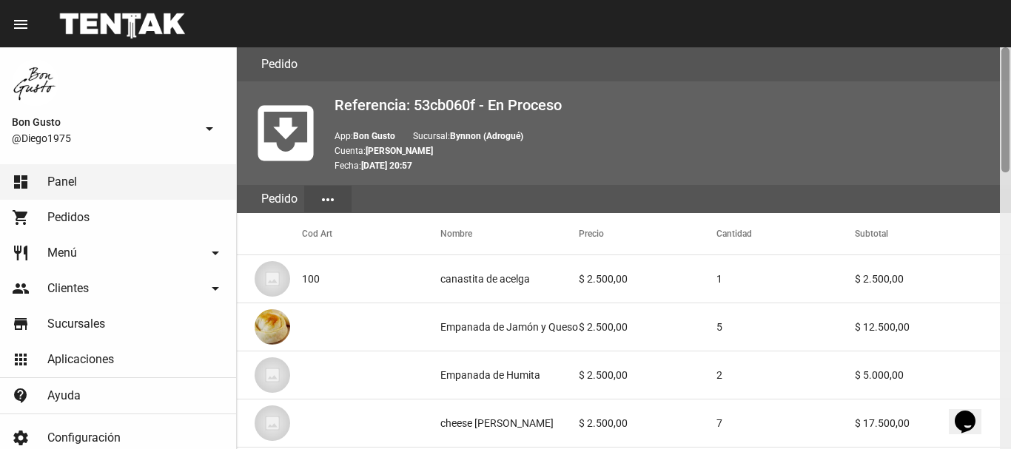
drag, startPoint x: 1009, startPoint y: 176, endPoint x: 1010, endPoint y: -90, distance: 265.7
click at [1010, 0] on html "menu Pedido Pedido more_vert Bon Gusto @Diego1975 arrow_drop_down dashboard Pan…" at bounding box center [505, 224] width 1011 height 449
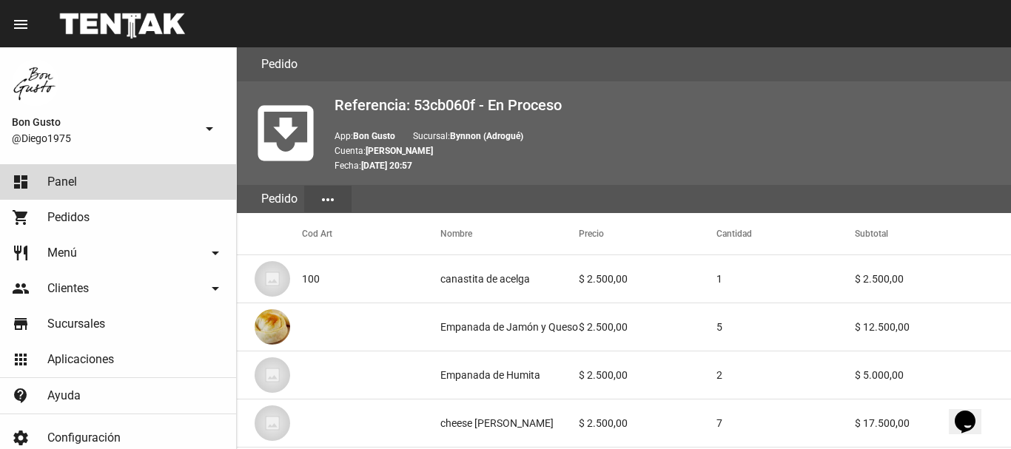
drag, startPoint x: 120, startPoint y: 170, endPoint x: 123, endPoint y: 135, distance: 35.6
click at [120, 168] on link "dashboard Panel" at bounding box center [118, 182] width 236 height 36
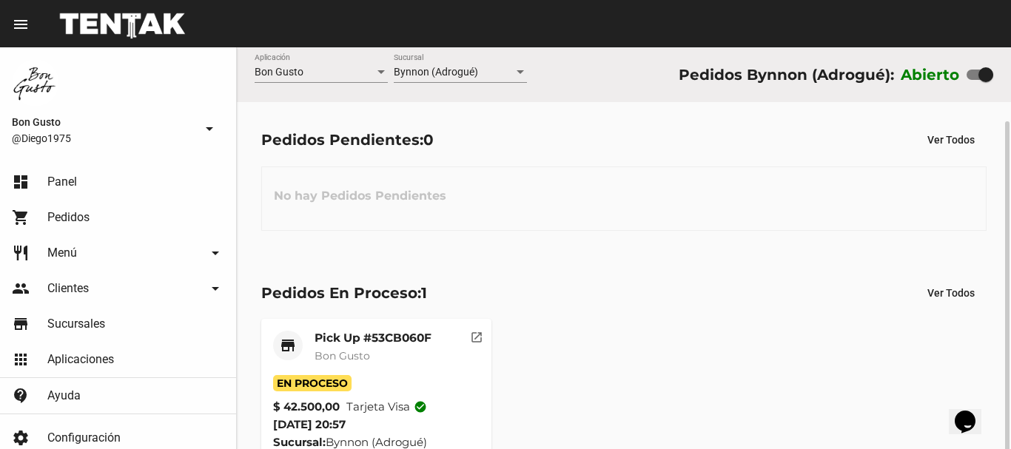
scroll to position [38, 0]
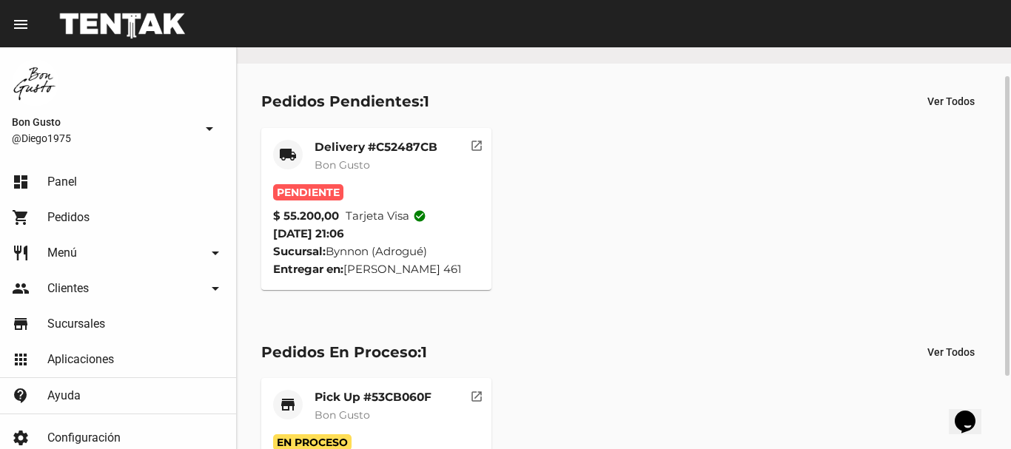
click at [481, 142] on mat-icon "open_in_new" at bounding box center [476, 143] width 13 height 13
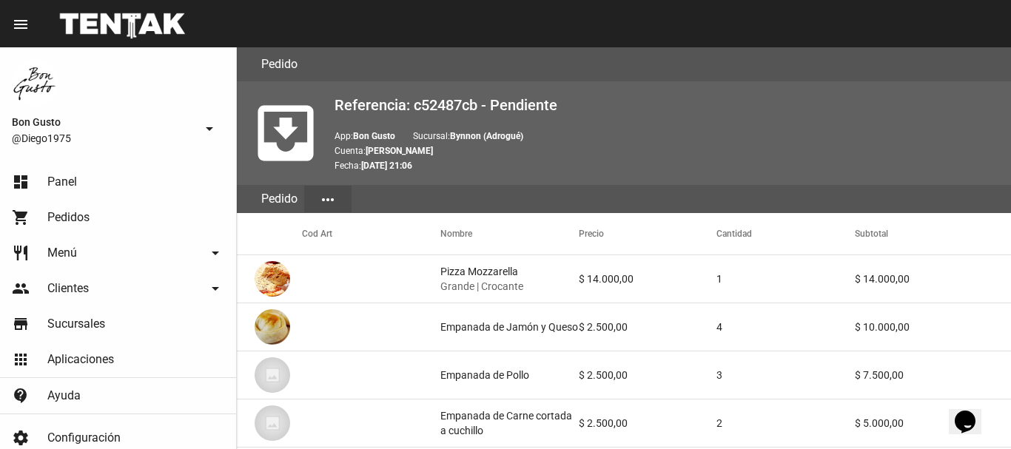
scroll to position [912, 0]
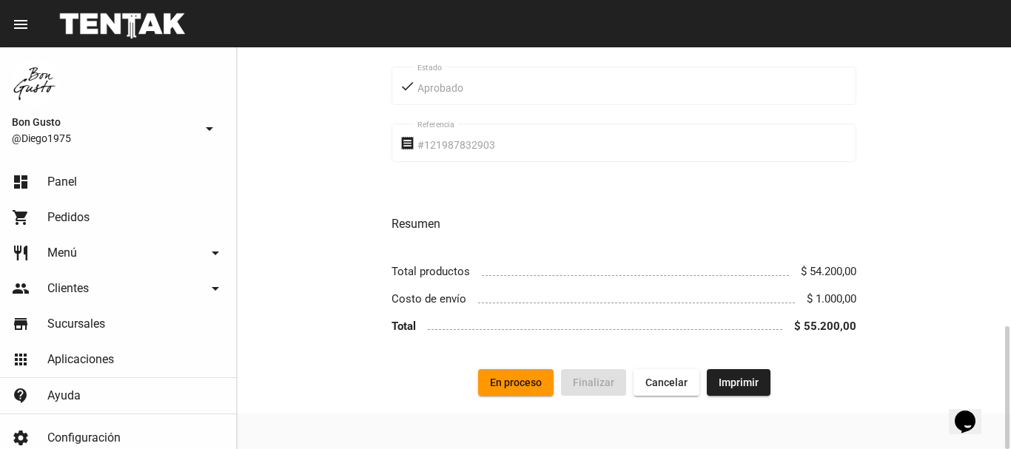
click at [523, 380] on span "En proceso" at bounding box center [516, 383] width 52 height 12
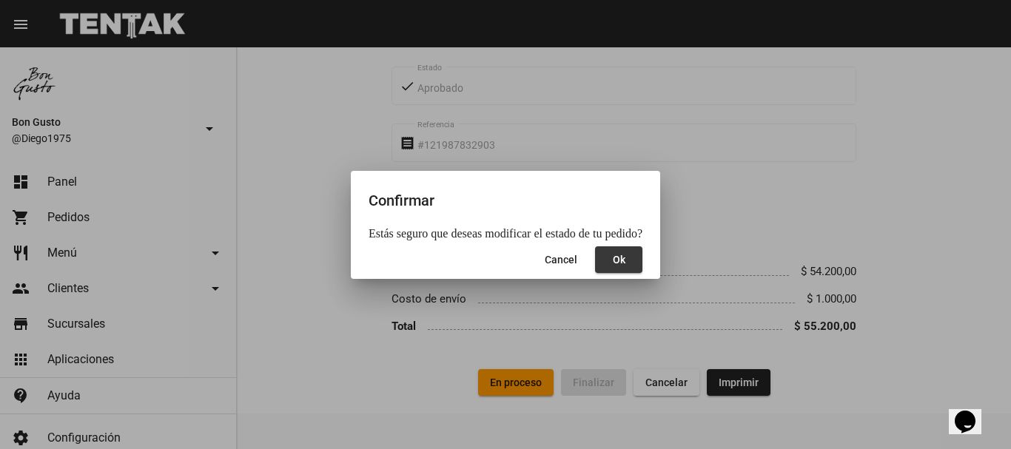
click at [622, 263] on button "Ok" at bounding box center [618, 259] width 47 height 27
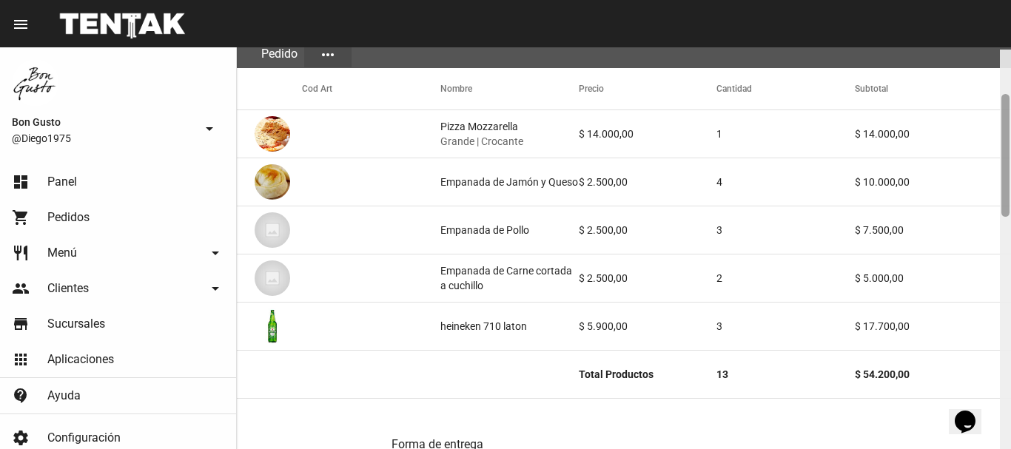
scroll to position [150, 0]
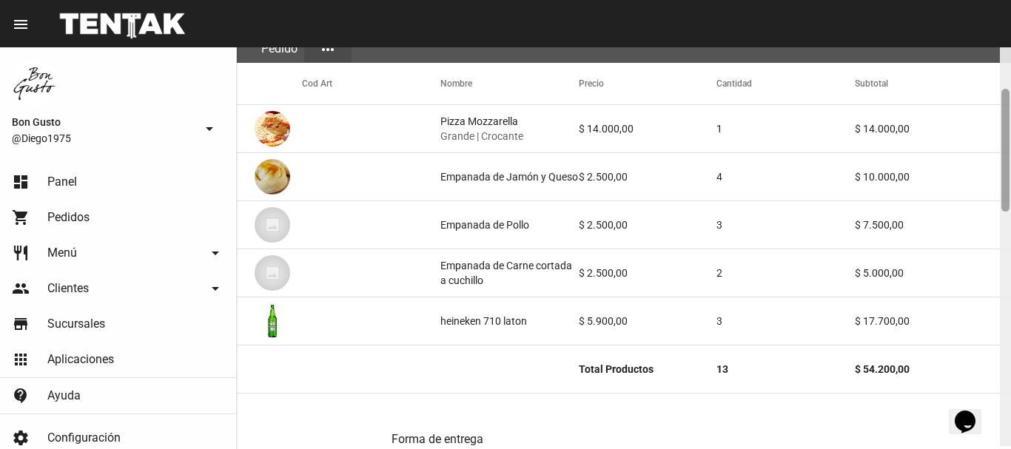
drag, startPoint x: 1006, startPoint y: 79, endPoint x: 1010, endPoint y: 125, distance: 46.1
click at [1010, 125] on div at bounding box center [1005, 245] width 11 height 402
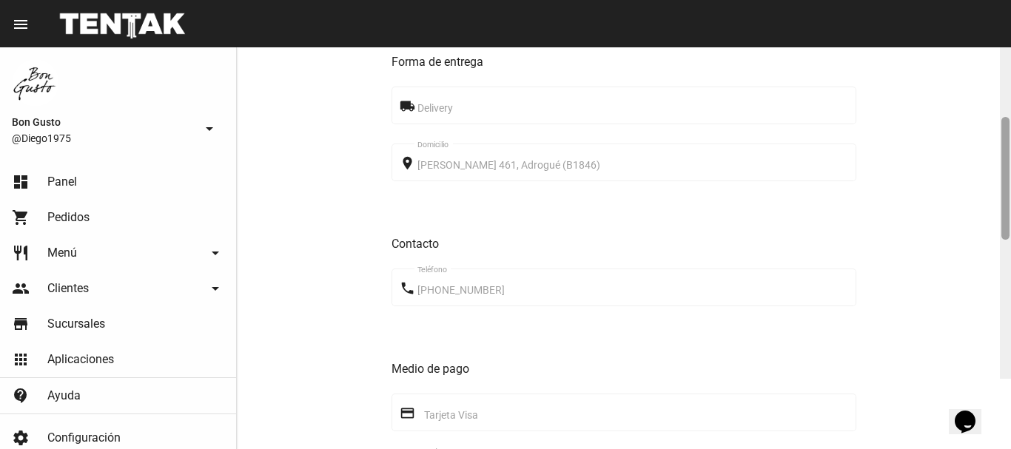
scroll to position [530, 0]
drag, startPoint x: 1008, startPoint y: 206, endPoint x: 997, endPoint y: 323, distance: 116.7
click at [997, 323] on div "Pedido move_to_inbox Referencia: c52487cb - En Proceso App: Bon Gusto Sucursal:…" at bounding box center [624, 248] width 774 height 402
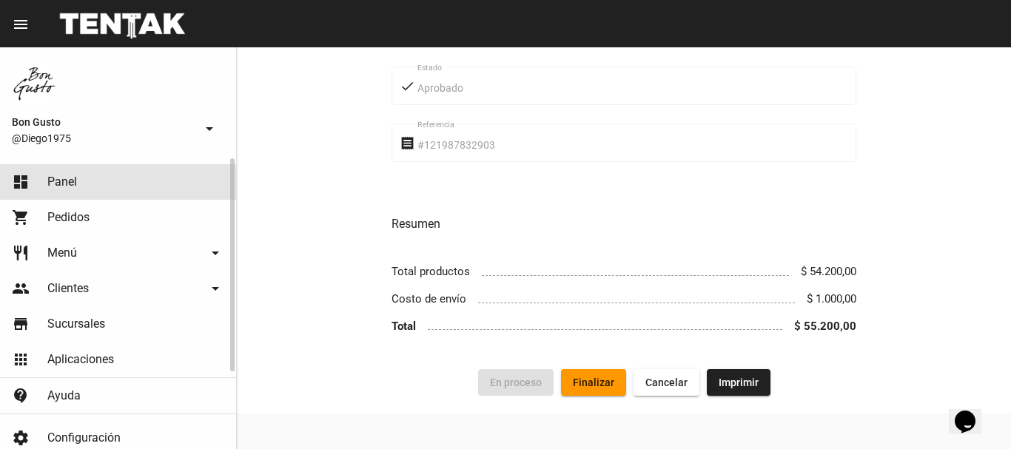
click at [58, 185] on span "Panel" at bounding box center [62, 182] width 30 height 15
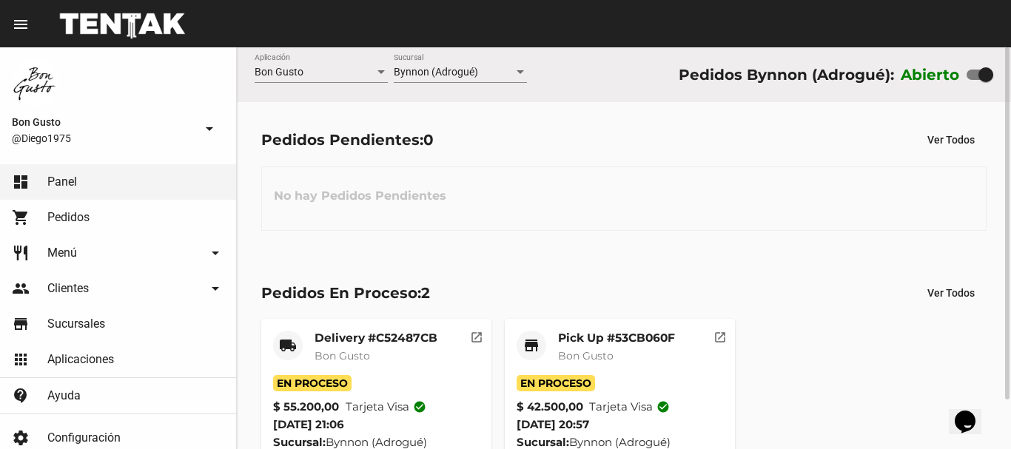
scroll to position [56, 0]
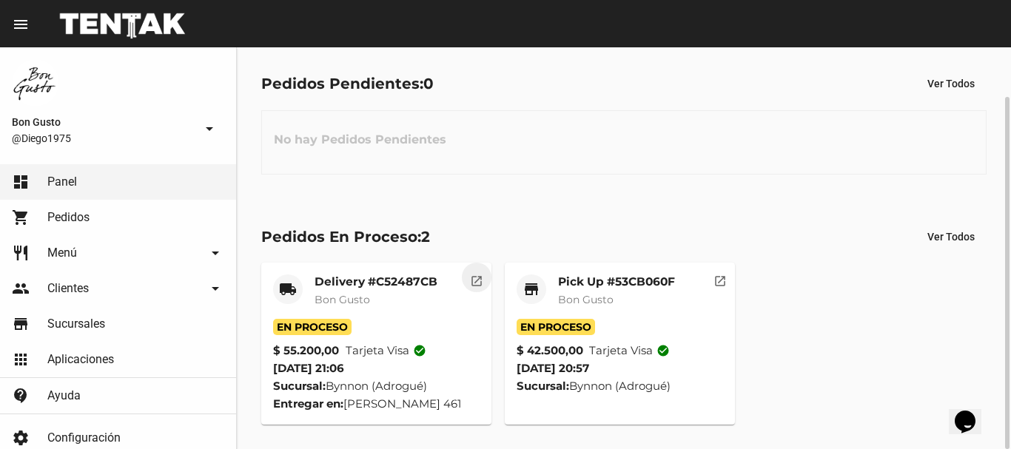
click at [471, 283] on mat-icon "open_in_new" at bounding box center [476, 278] width 13 height 13
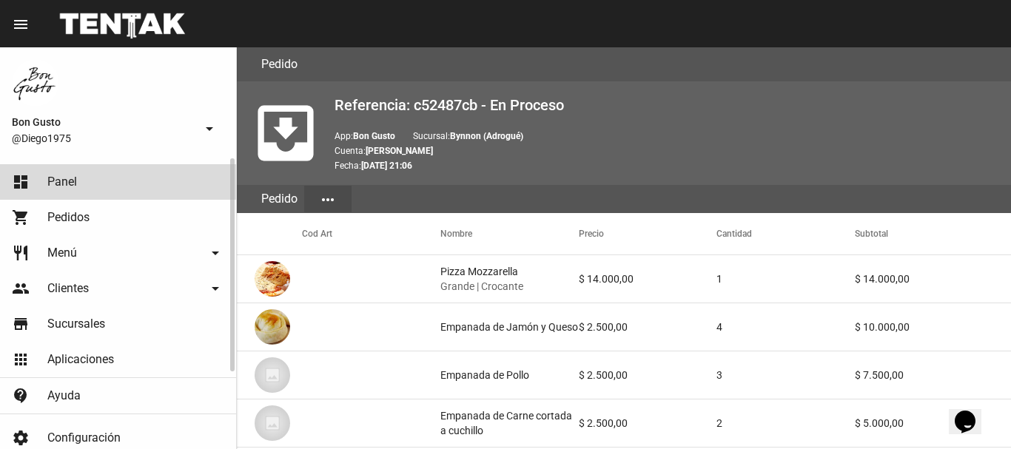
click at [79, 173] on link "dashboard Panel" at bounding box center [118, 182] width 236 height 36
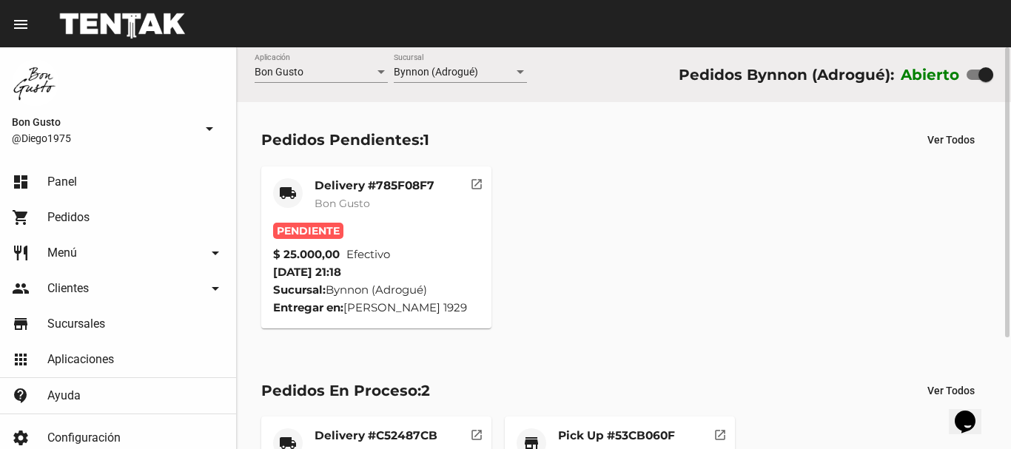
click at [481, 182] on mat-icon "open_in_new" at bounding box center [476, 181] width 13 height 13
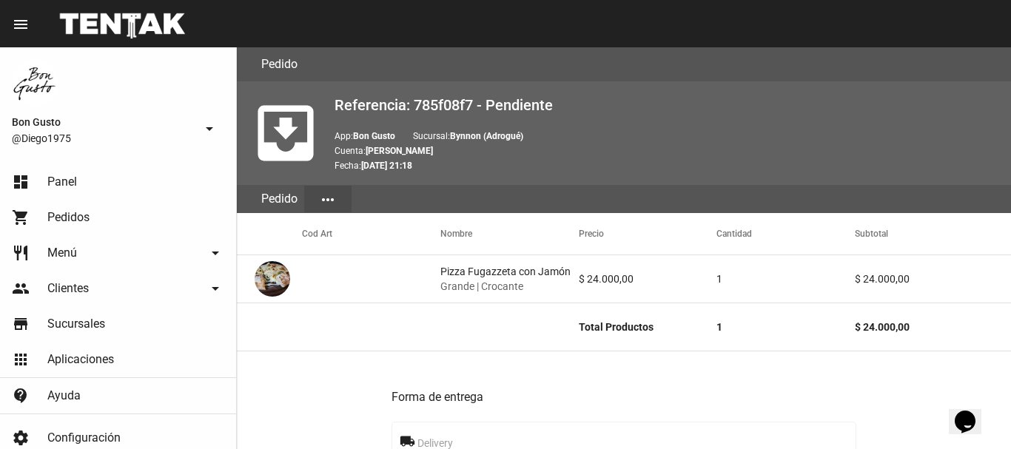
scroll to position [662, 0]
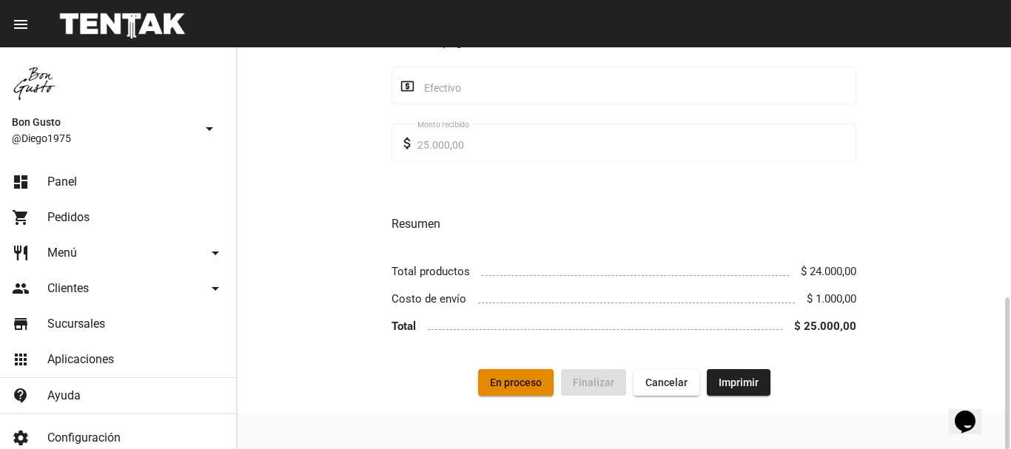
click at [539, 380] on span "En proceso" at bounding box center [516, 383] width 52 height 12
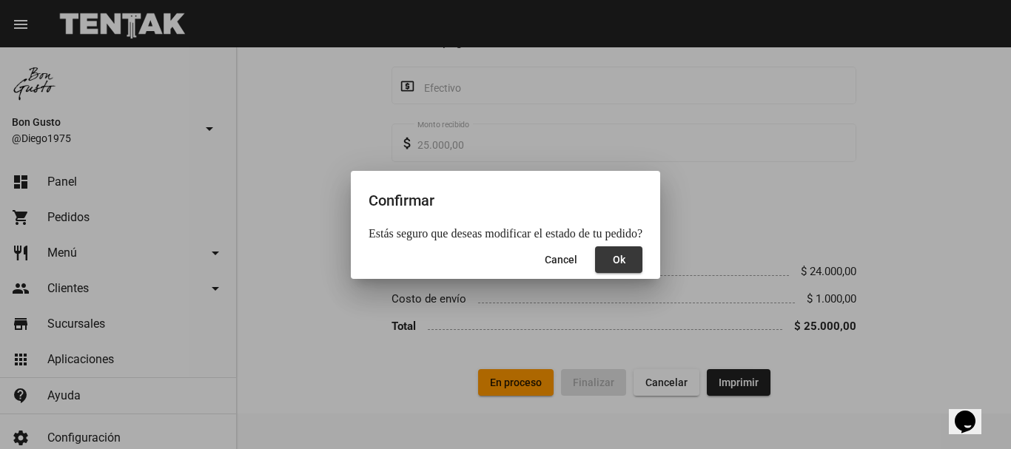
click at [613, 260] on span "Ok" at bounding box center [619, 260] width 13 height 12
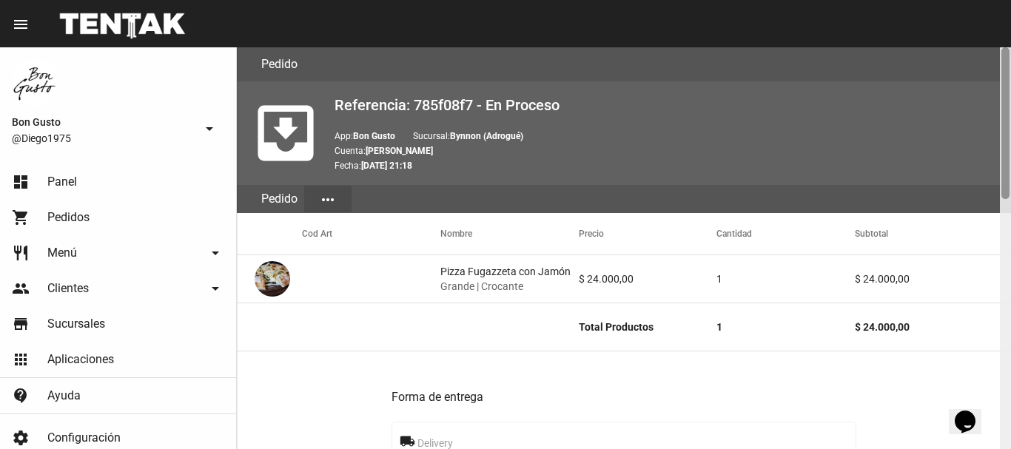
scroll to position [402, 0]
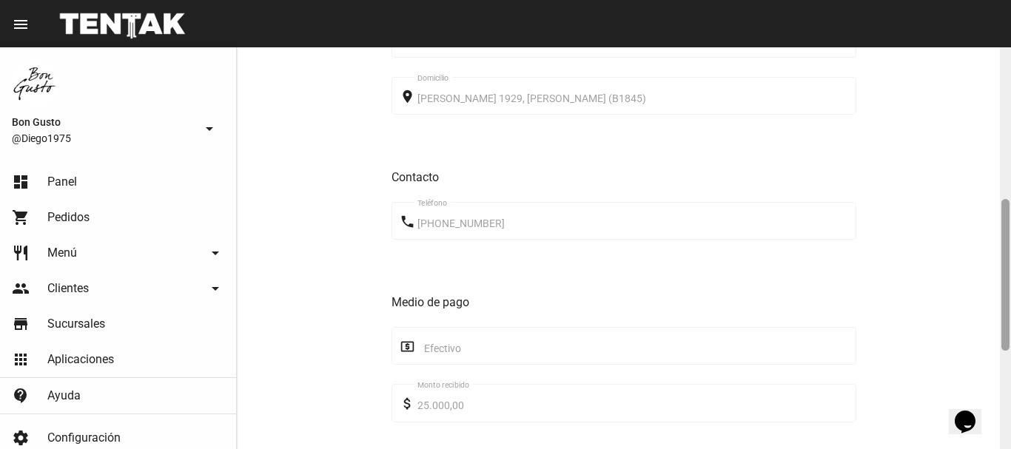
drag, startPoint x: 1009, startPoint y: 86, endPoint x: 1010, endPoint y: 122, distance: 36.3
click at [1010, 122] on div at bounding box center [1005, 248] width 11 height 402
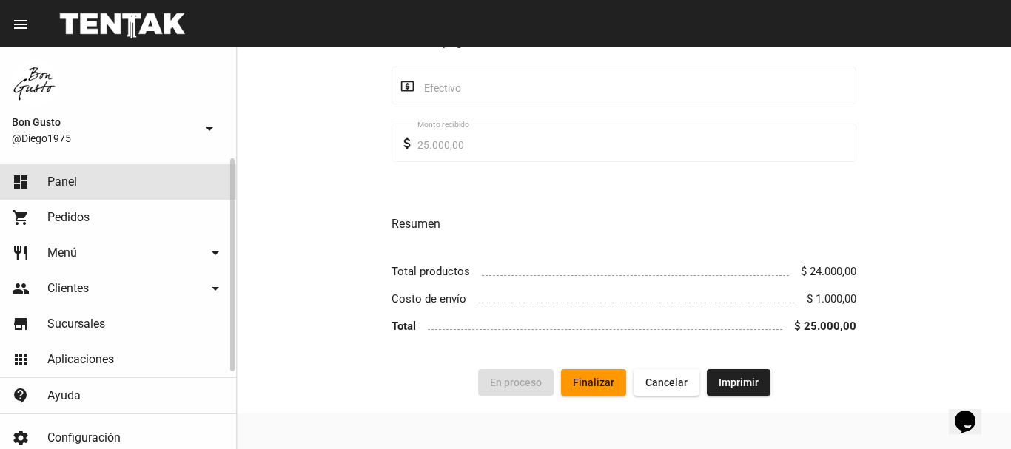
click at [65, 181] on span "Panel" at bounding box center [62, 182] width 30 height 15
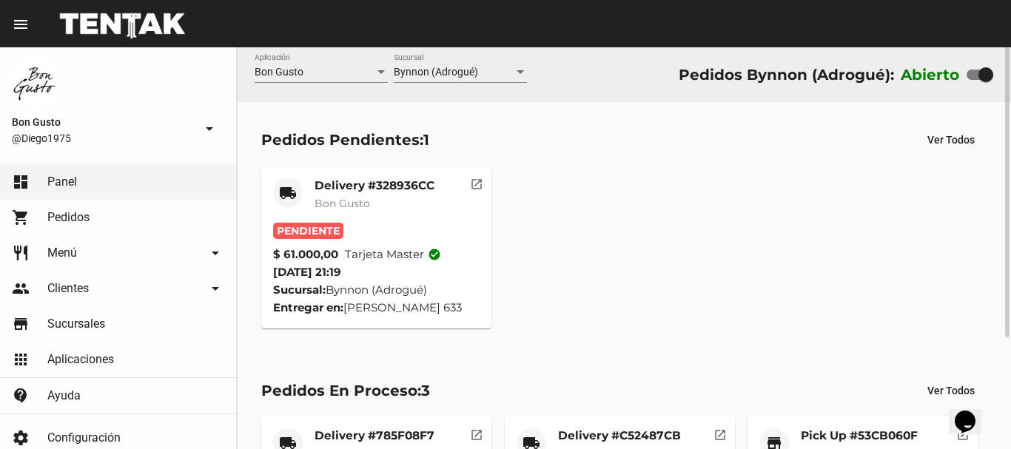
click at [474, 184] on mat-icon "open_in_new" at bounding box center [476, 181] width 13 height 13
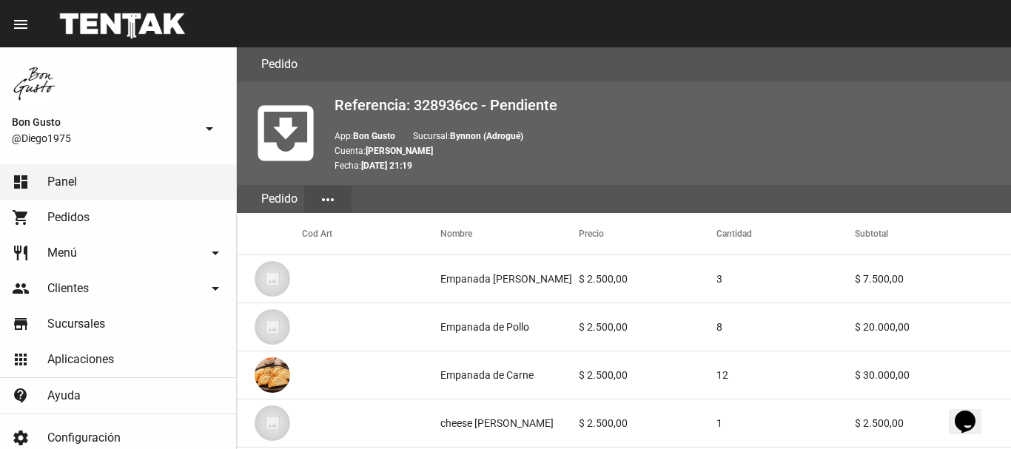
scroll to position [864, 0]
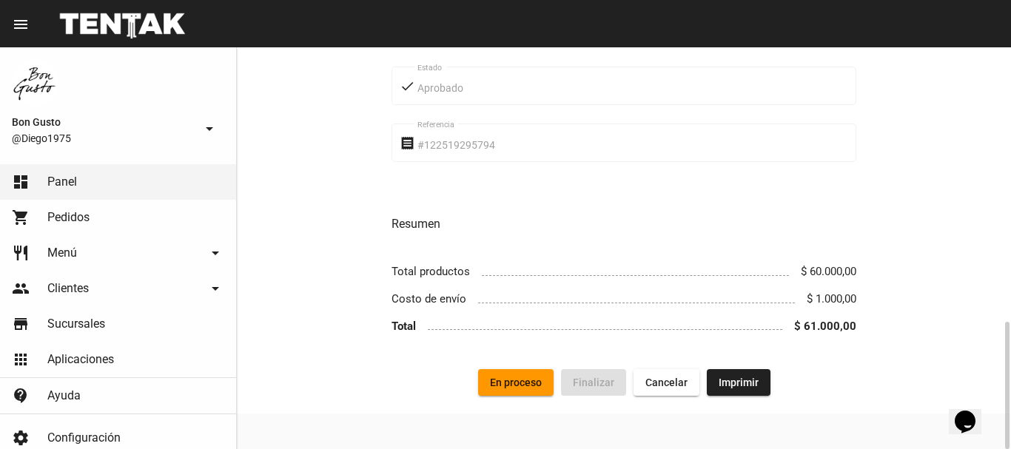
click at [534, 374] on button "En proceso" at bounding box center [515, 382] width 75 height 27
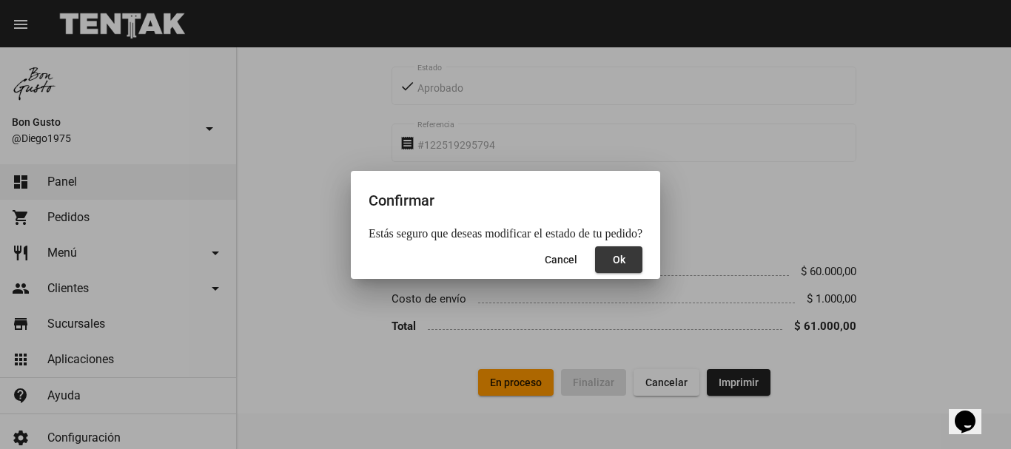
click at [605, 269] on button "Ok" at bounding box center [618, 259] width 47 height 27
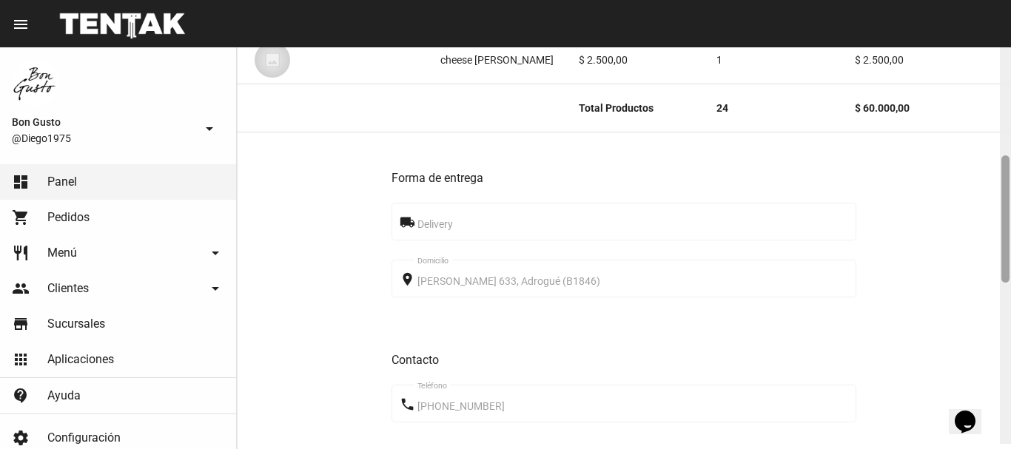
scroll to position [384, 0]
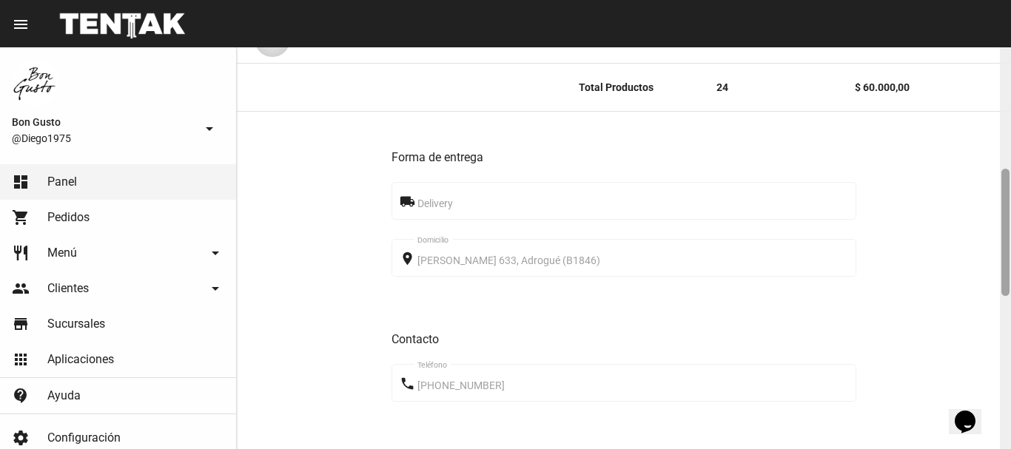
drag, startPoint x: 1008, startPoint y: 117, endPoint x: 1010, endPoint y: 239, distance: 122.1
click at [1010, 239] on div at bounding box center [1005, 248] width 11 height 402
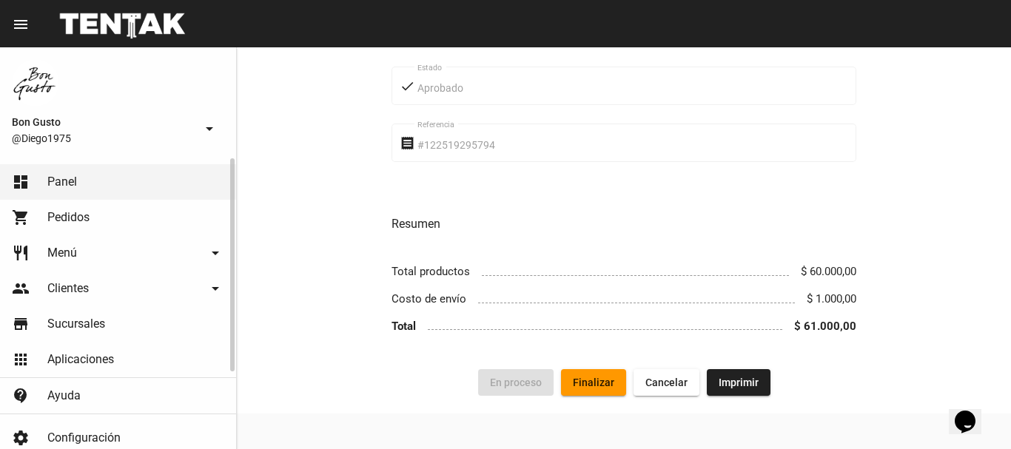
click at [139, 179] on link "dashboard Panel" at bounding box center [118, 182] width 236 height 36
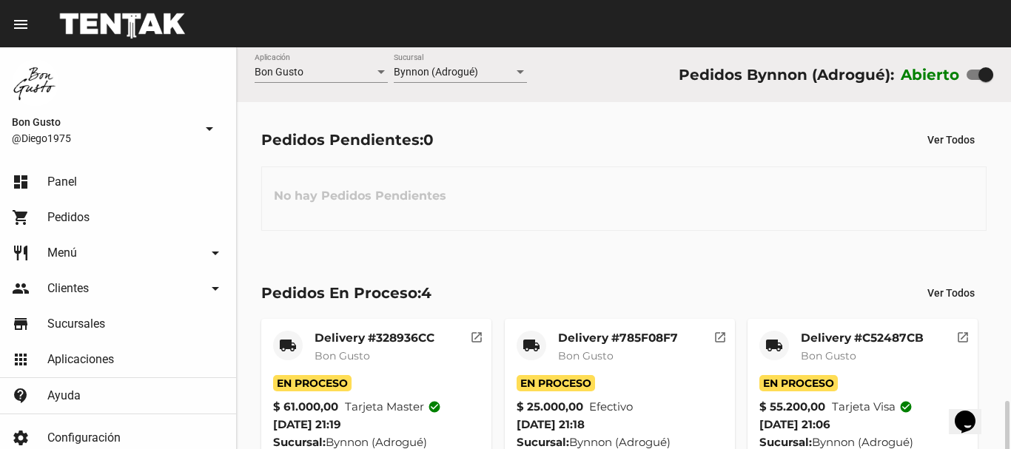
scroll to position [214, 0]
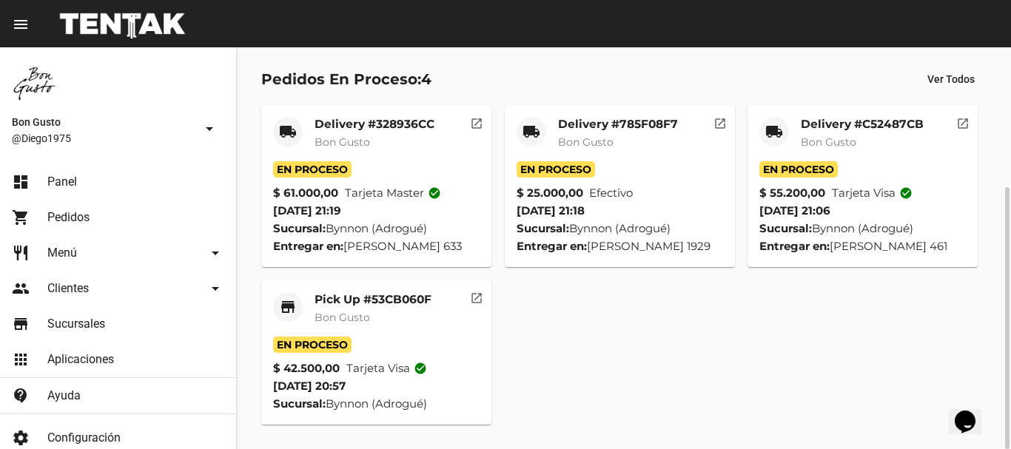
click at [962, 123] on mat-icon "open_in_new" at bounding box center [962, 121] width 13 height 13
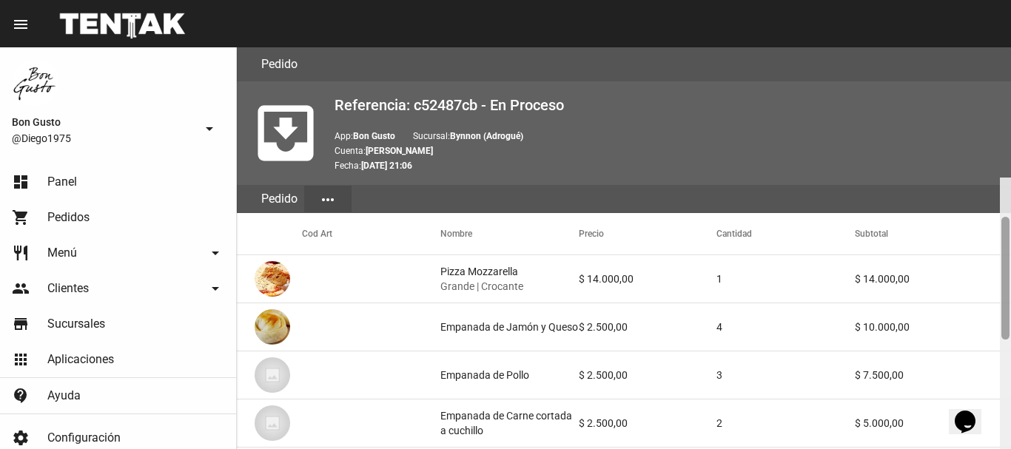
drag, startPoint x: 1004, startPoint y: 121, endPoint x: 1010, endPoint y: 17, distance: 104.5
click at [1010, 19] on div "menu Pedido Pedido more_vert Bon Gusto @Diego1975 arrow_drop_down dashboard Pan…" at bounding box center [505, 23] width 1011 height 47
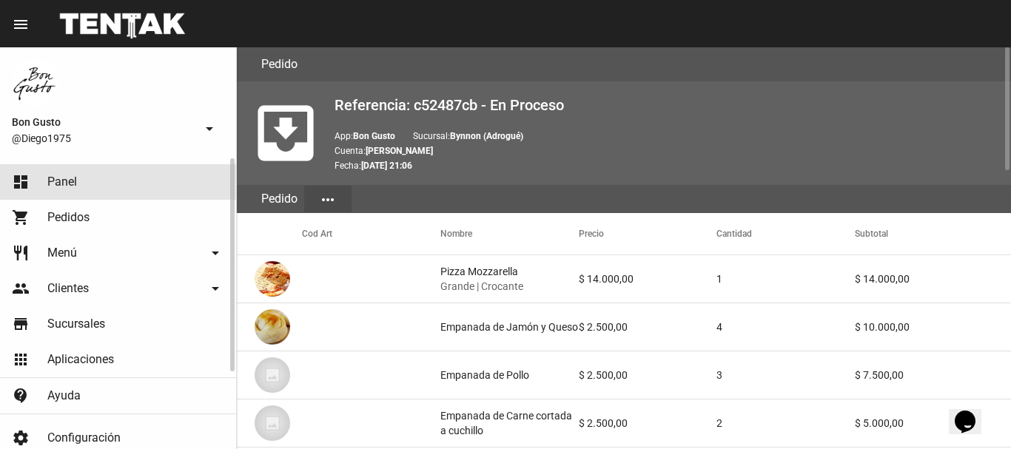
click at [151, 175] on link "dashboard Panel" at bounding box center [118, 182] width 236 height 36
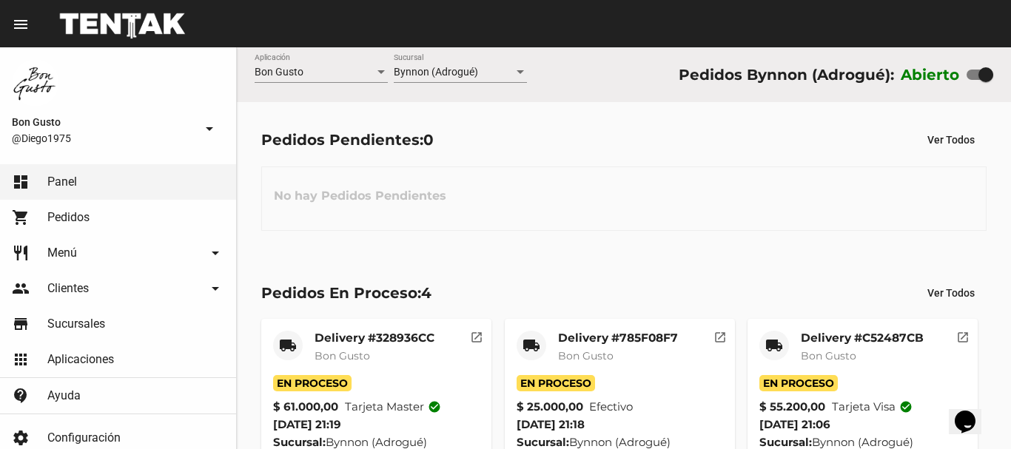
scroll to position [214, 0]
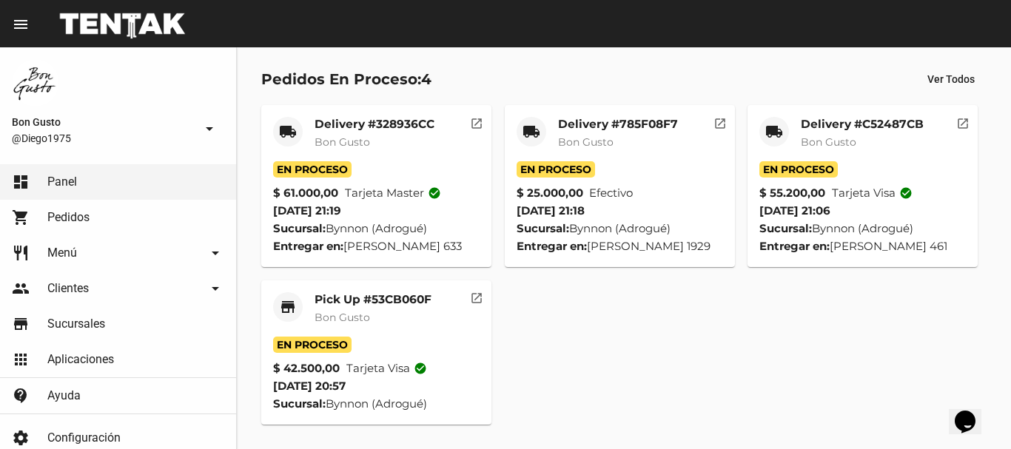
click at [480, 298] on mat-icon "open_in_new" at bounding box center [476, 295] width 13 height 13
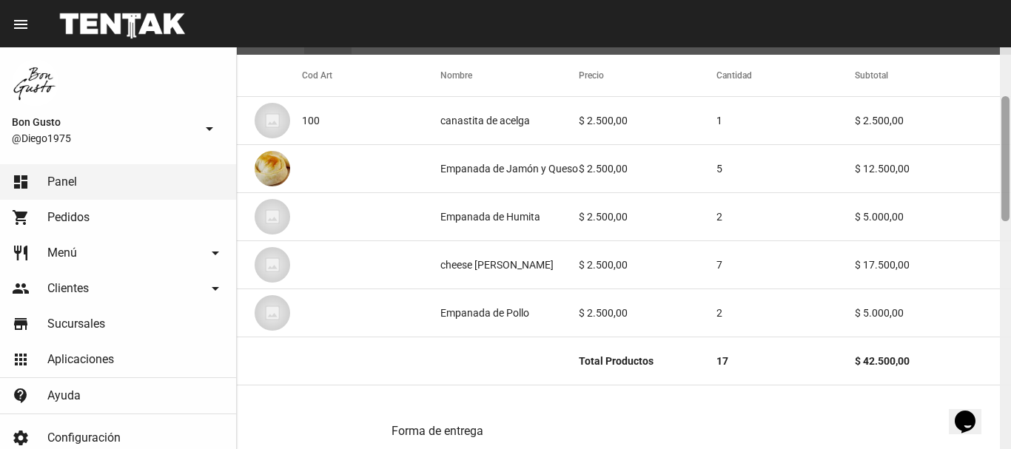
scroll to position [227, 0]
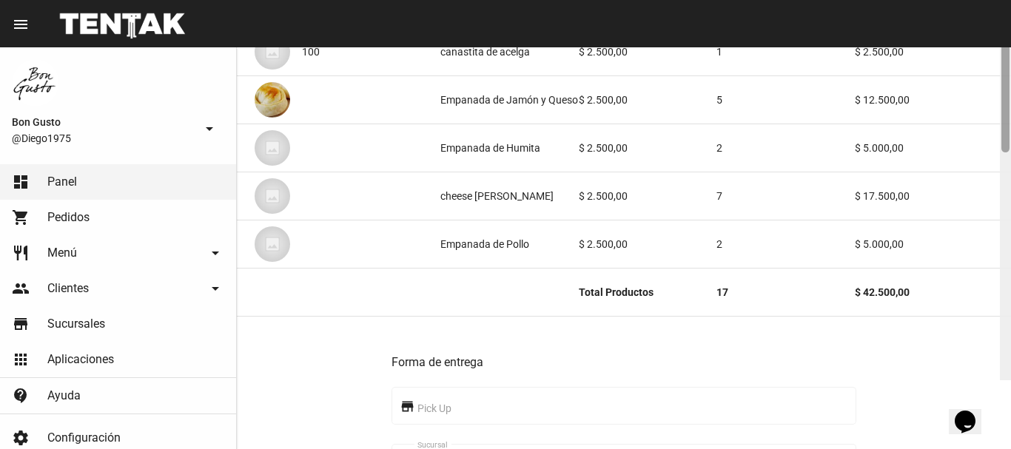
drag, startPoint x: 1003, startPoint y: 99, endPoint x: 1010, endPoint y: 170, distance: 71.4
click at [1010, 170] on div at bounding box center [1005, 180] width 11 height 402
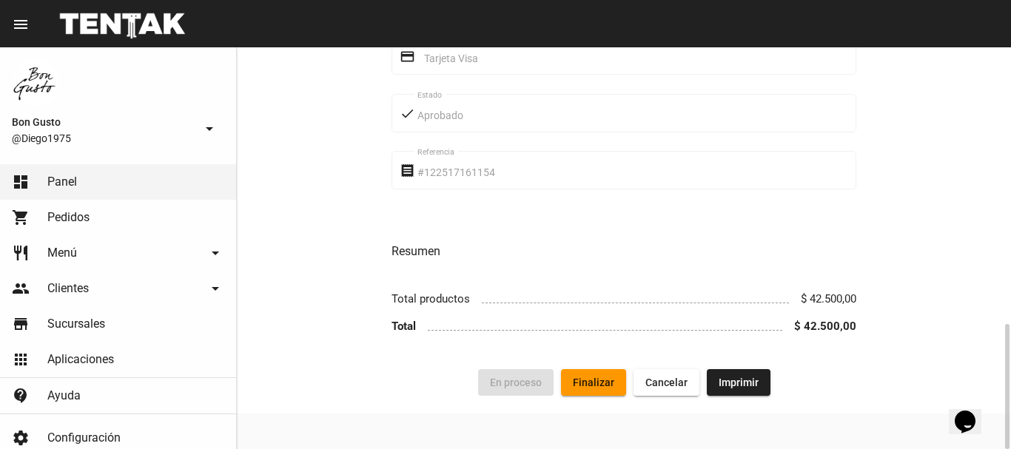
click at [599, 378] on span "Finalizar" at bounding box center [593, 383] width 41 height 12
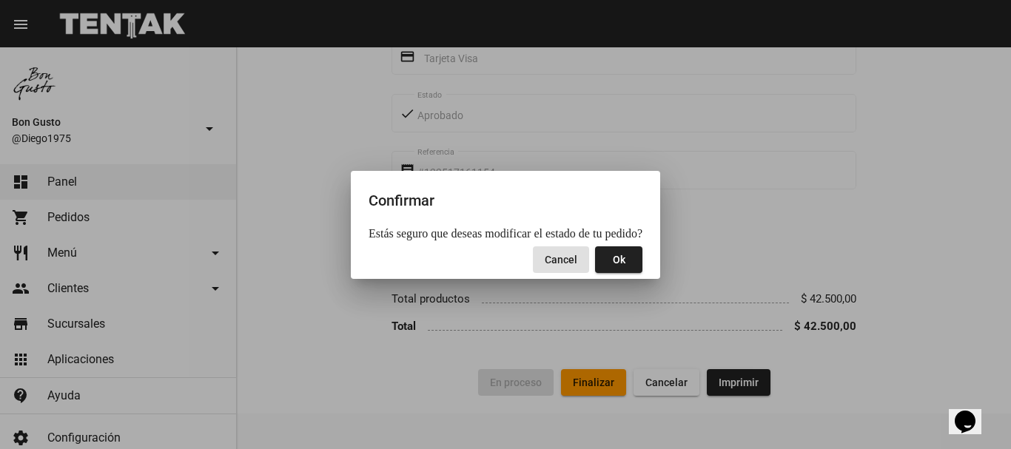
click at [617, 266] on span "Ok" at bounding box center [619, 260] width 13 height 12
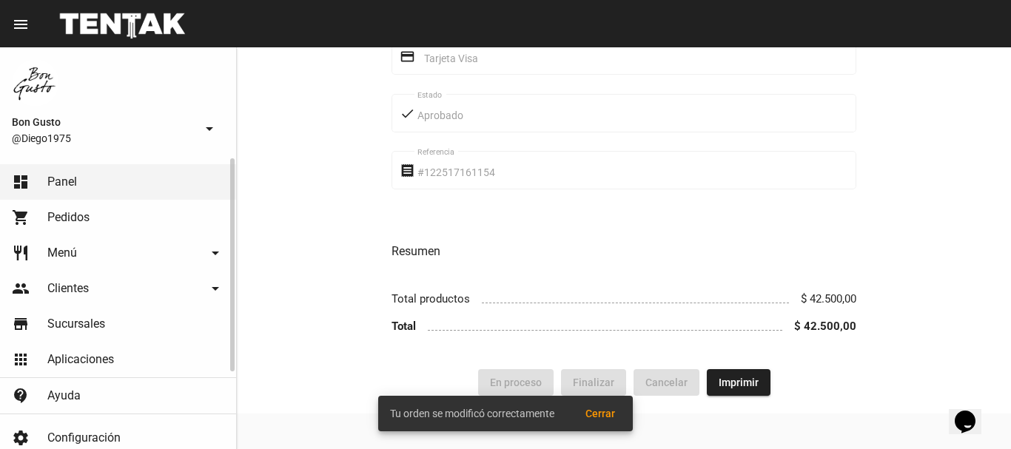
click at [137, 178] on link "dashboard Panel" at bounding box center [118, 182] width 236 height 36
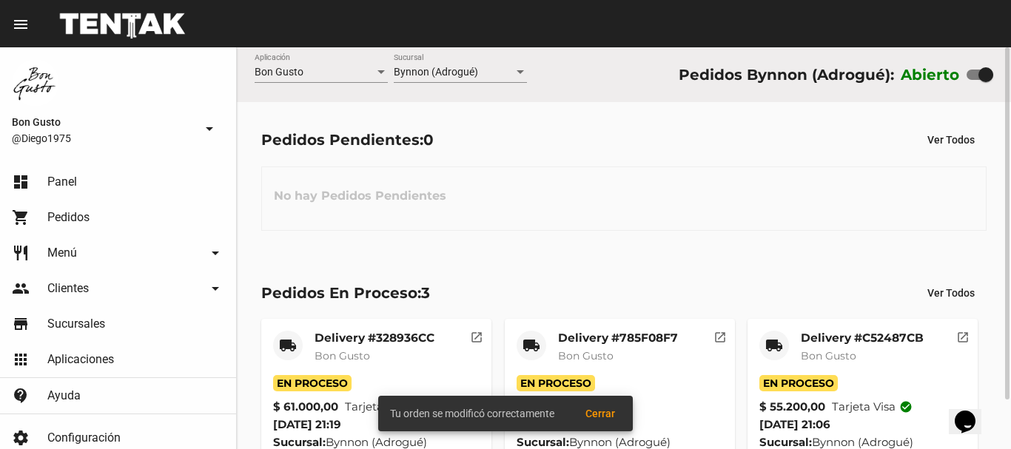
scroll to position [56, 0]
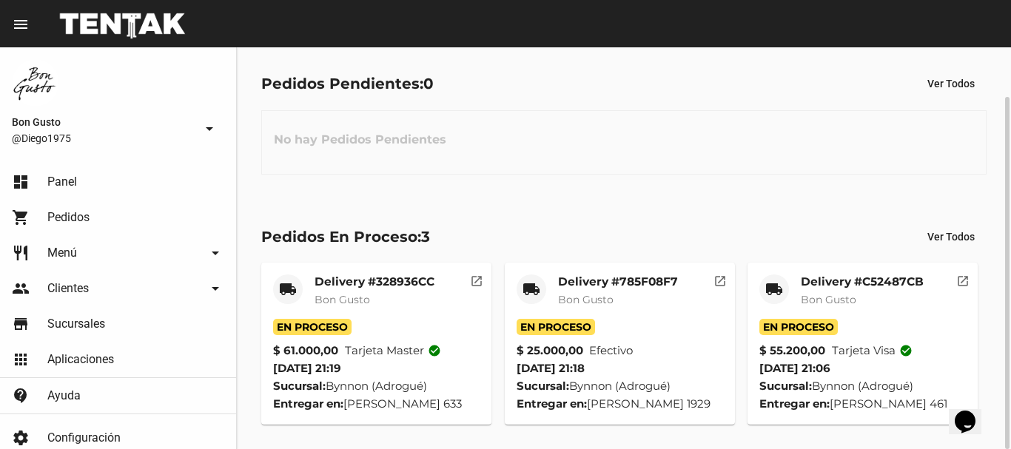
click at [722, 285] on mat-icon "open_in_new" at bounding box center [719, 278] width 13 height 13
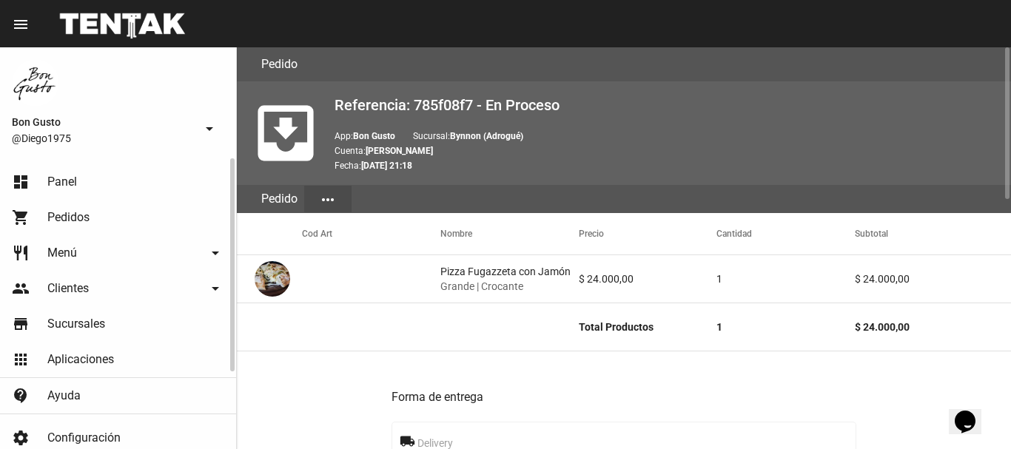
click at [124, 164] on mat-nav-list "dashboard Panel shopping_cart Pedidos restaurant Menú arrow_drop_down Categoría…" at bounding box center [118, 286] width 236 height 256
click at [129, 176] on link "dashboard Panel" at bounding box center [118, 182] width 236 height 36
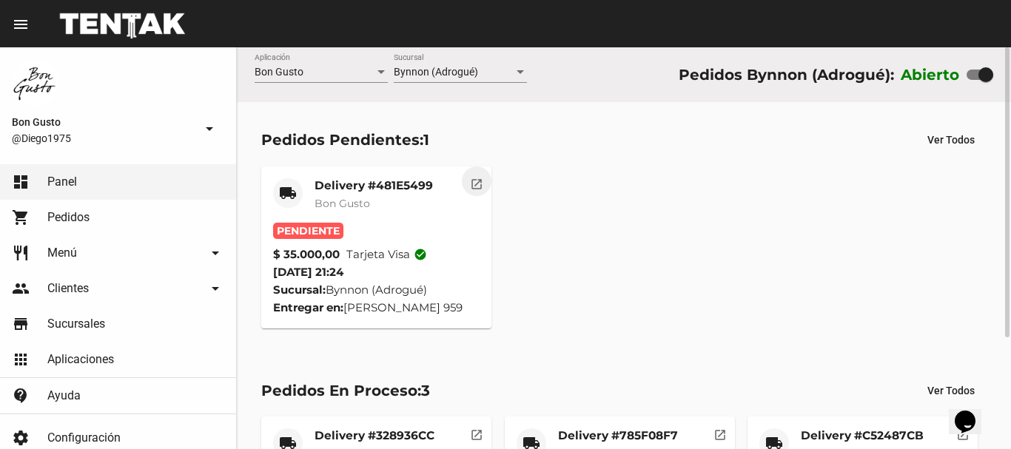
click at [476, 183] on mat-icon "open_in_new" at bounding box center [476, 181] width 13 height 13
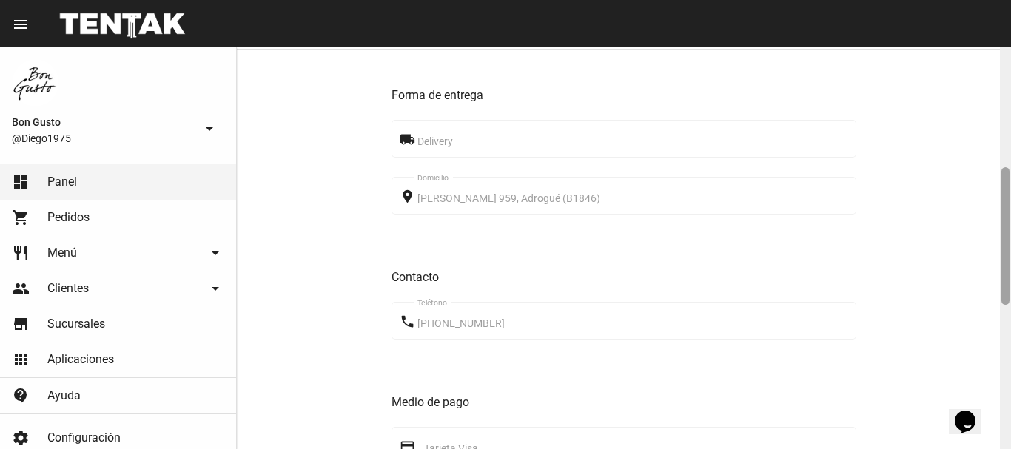
drag, startPoint x: 1009, startPoint y: 58, endPoint x: 1010, endPoint y: 179, distance: 120.6
click at [1010, 179] on div at bounding box center [1005, 248] width 11 height 402
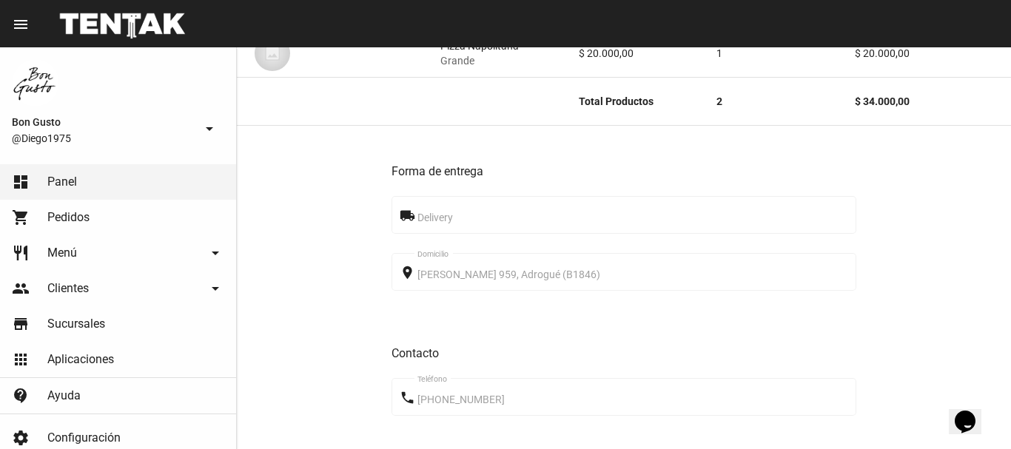
scroll to position [767, 0]
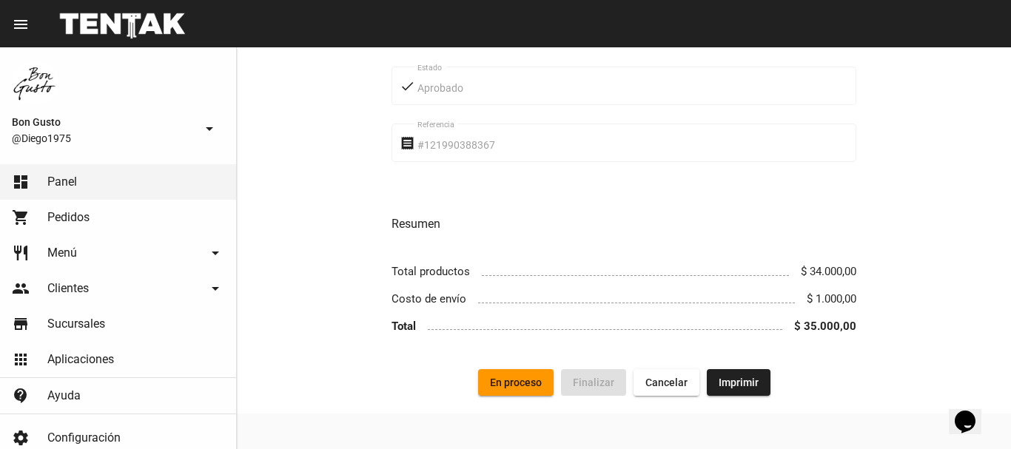
click at [533, 376] on button "En proceso" at bounding box center [515, 382] width 75 height 27
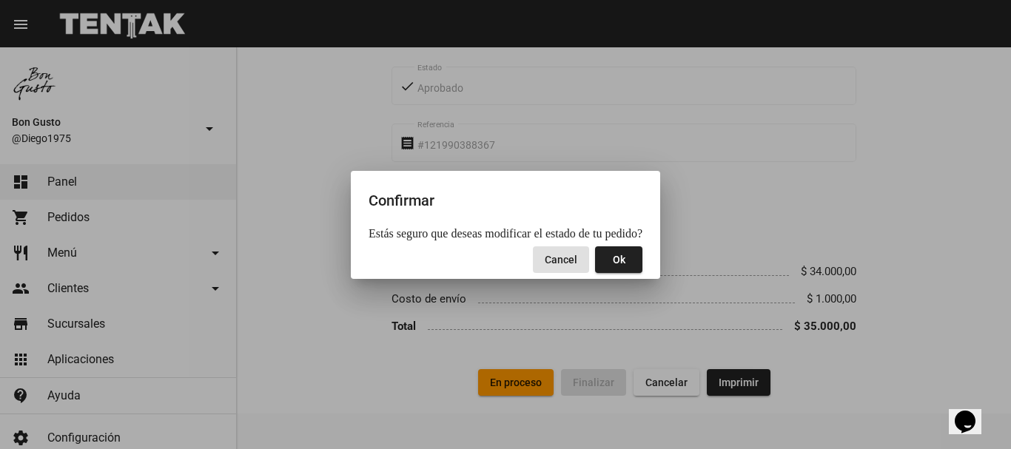
click at [613, 257] on span "Ok" at bounding box center [619, 260] width 13 height 12
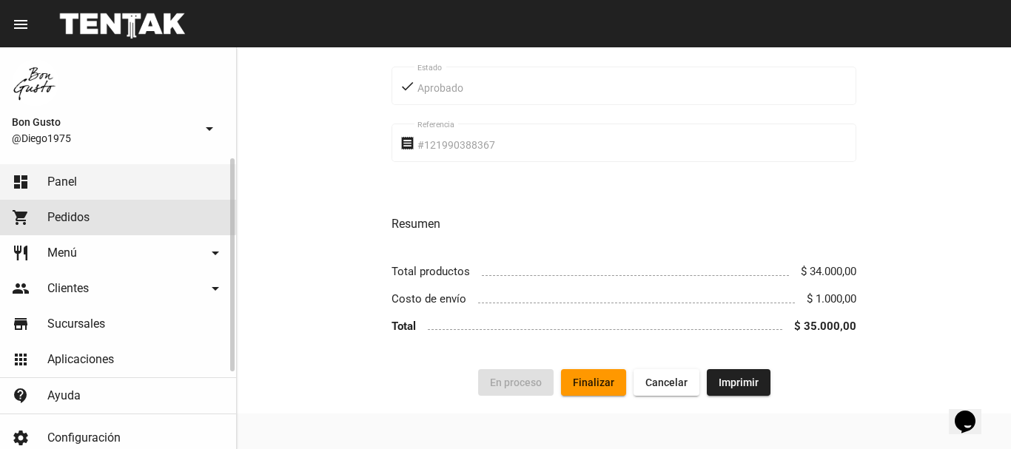
click at [65, 211] on span "Pedidos" at bounding box center [68, 217] width 42 height 15
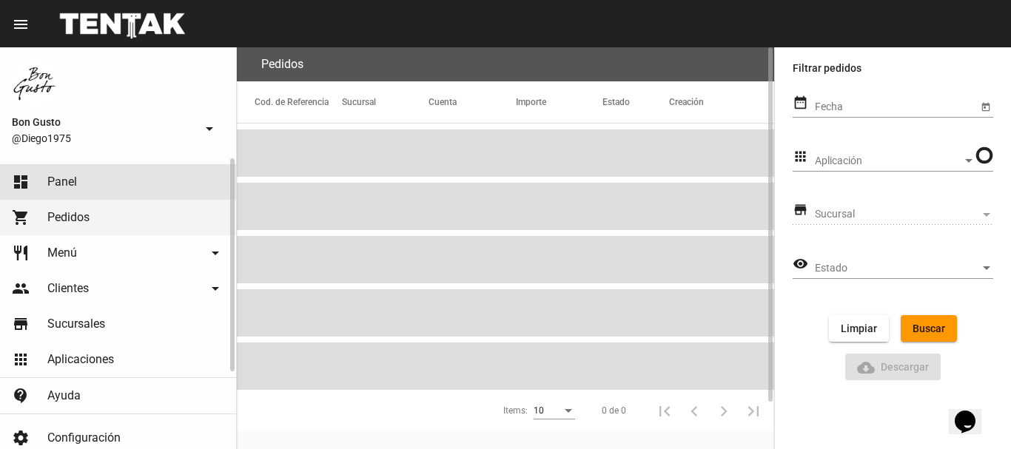
click at [80, 180] on link "dashboard Panel" at bounding box center [118, 182] width 236 height 36
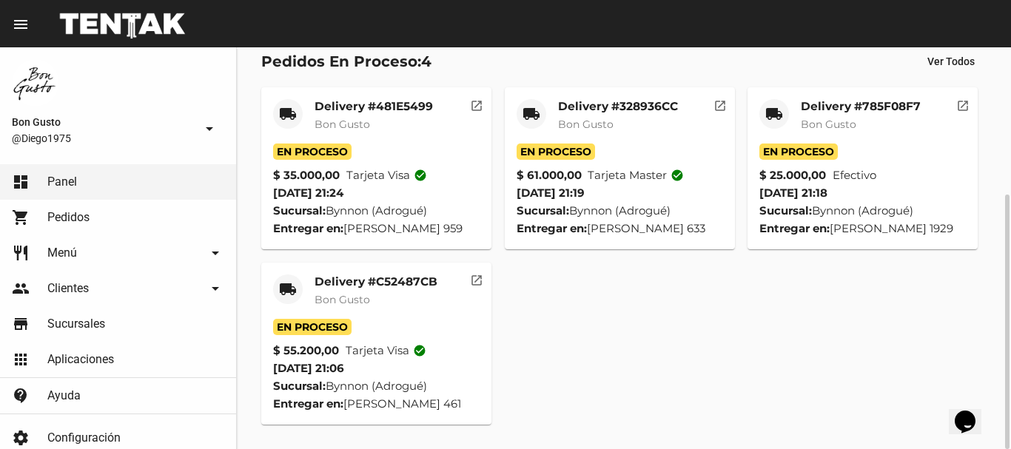
click at [480, 278] on mat-icon "open_in_new" at bounding box center [476, 278] width 13 height 13
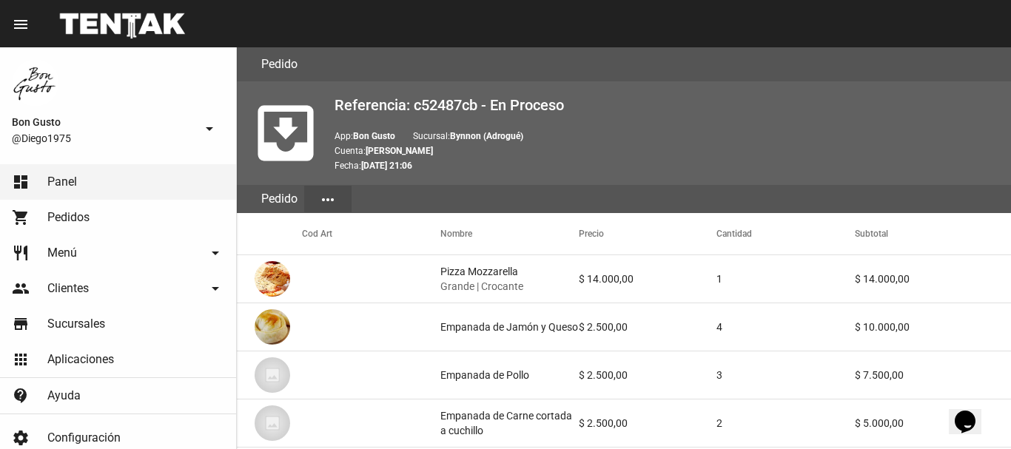
scroll to position [912, 0]
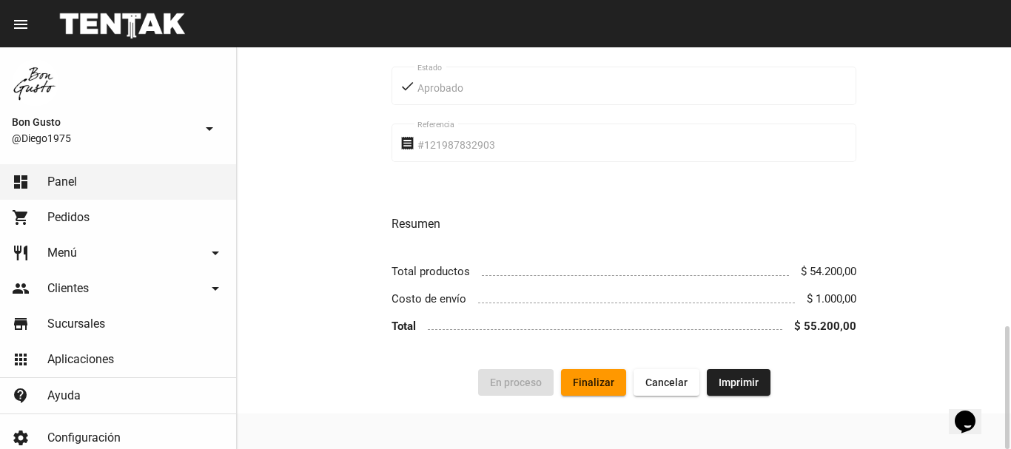
click at [589, 374] on button "Finalizar" at bounding box center [593, 382] width 65 height 27
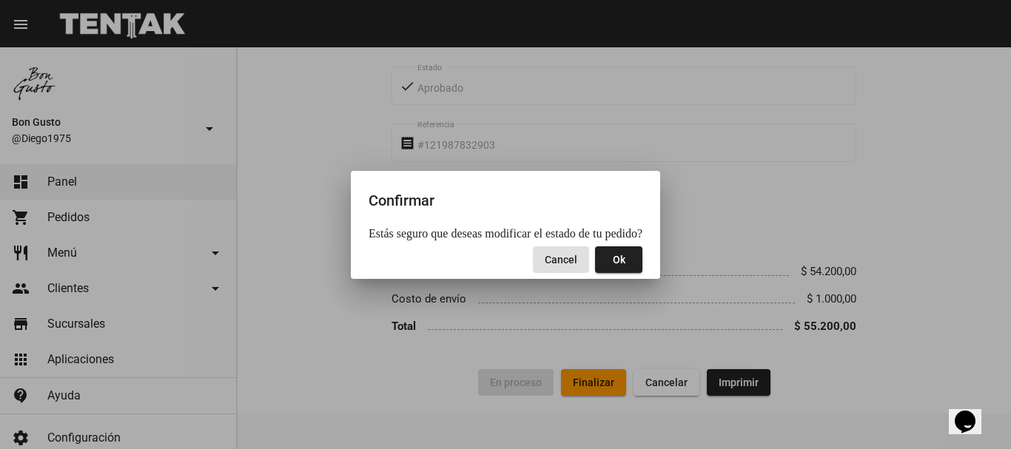
click at [613, 257] on span "Ok" at bounding box center [619, 260] width 13 height 12
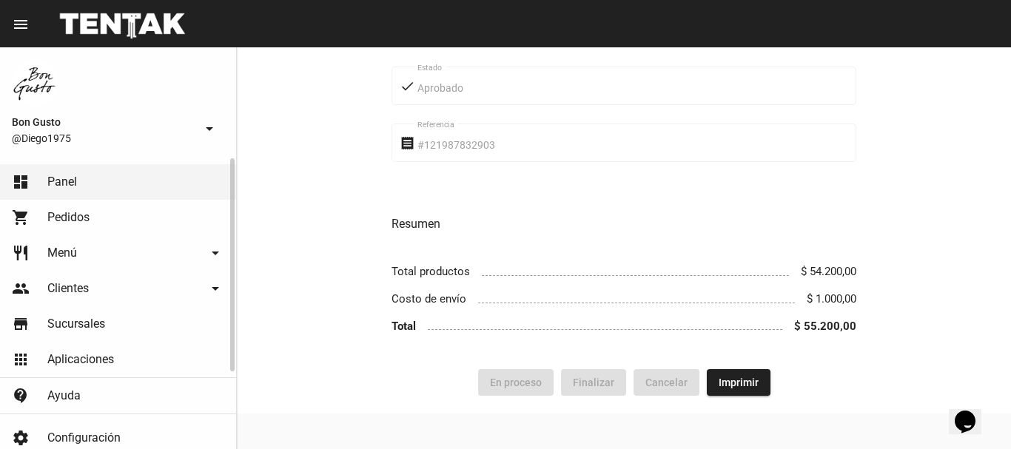
click at [73, 219] on span "Pedidos" at bounding box center [68, 217] width 42 height 15
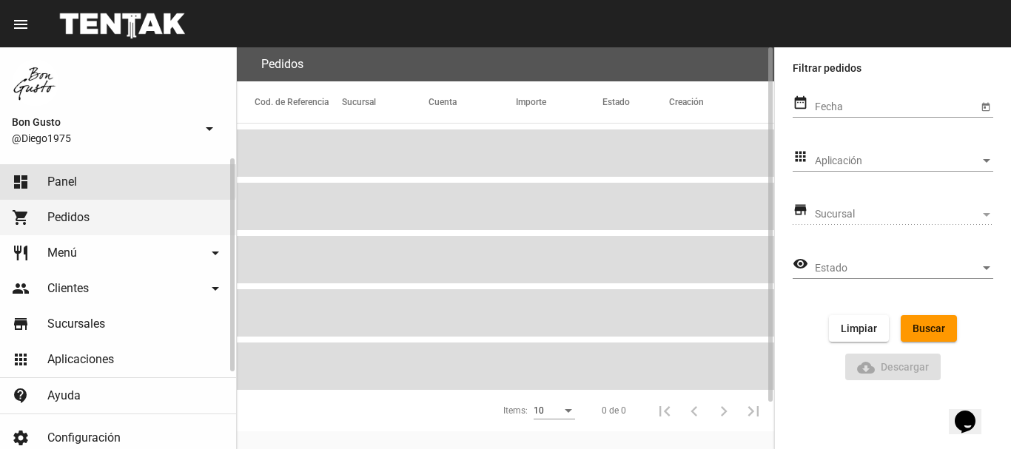
click at [78, 181] on link "dashboard Panel" at bounding box center [118, 182] width 236 height 36
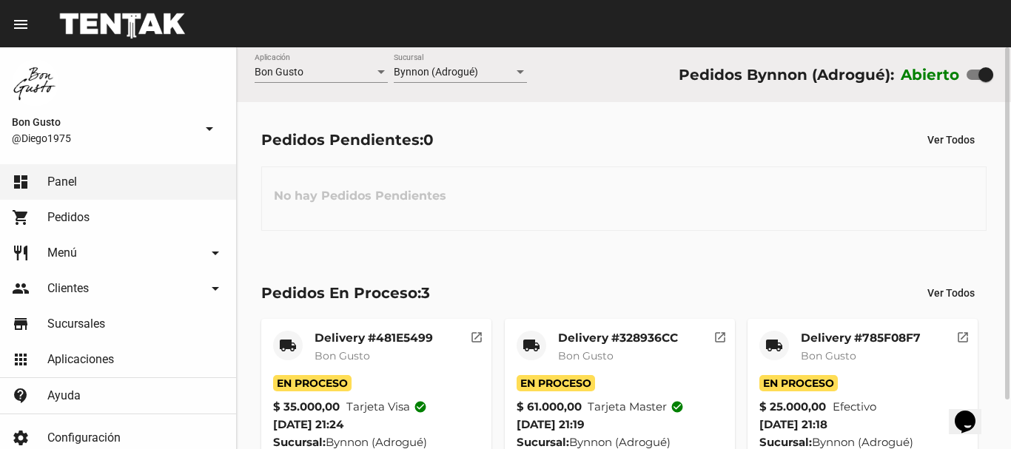
scroll to position [56, 0]
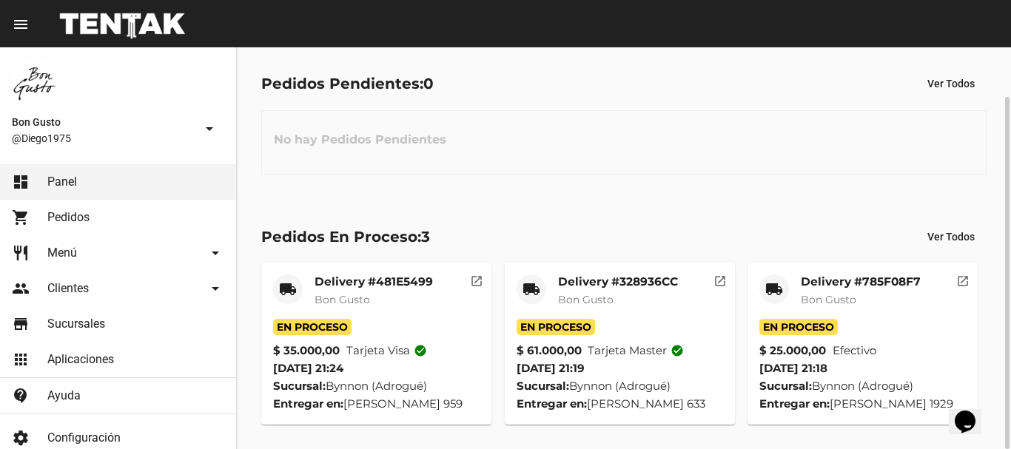
click at [614, 56] on div "Pedidos Pendientes: 0 Ver Todos No hay Pedidos Pendientes" at bounding box center [624, 122] width 774 height 152
drag, startPoint x: 1010, startPoint y: 124, endPoint x: 980, endPoint y: 165, distance: 51.4
click at [1010, 158] on div at bounding box center [1005, 248] width 11 height 402
click at [963, 275] on mat-icon "open_in_new" at bounding box center [962, 278] width 13 height 13
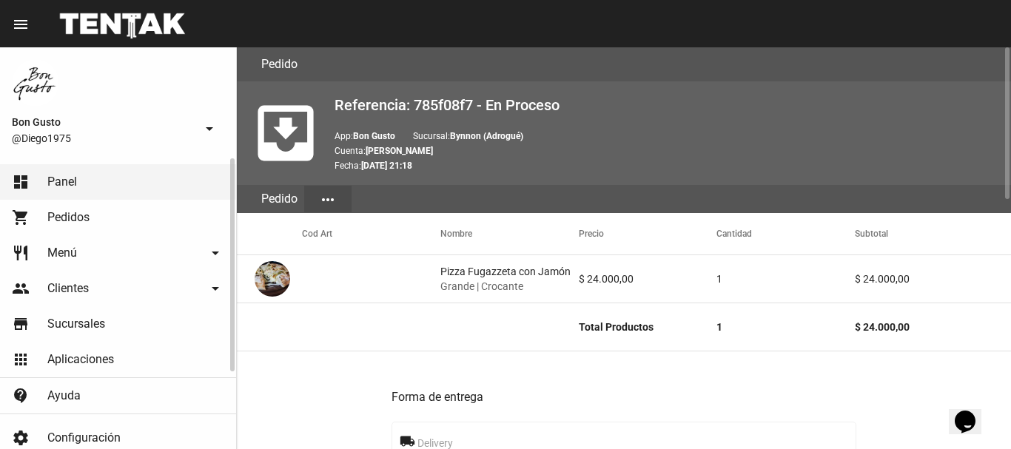
click at [164, 187] on link "dashboard Panel" at bounding box center [118, 182] width 236 height 36
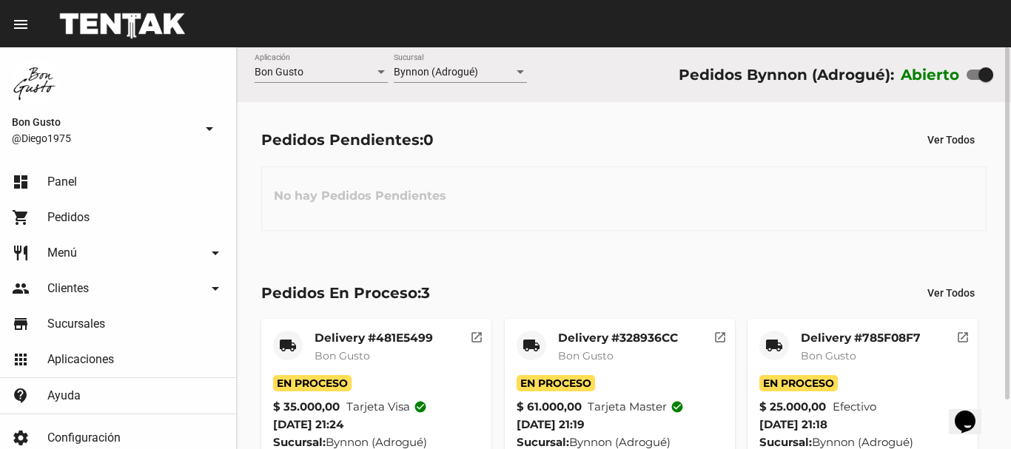
scroll to position [56, 0]
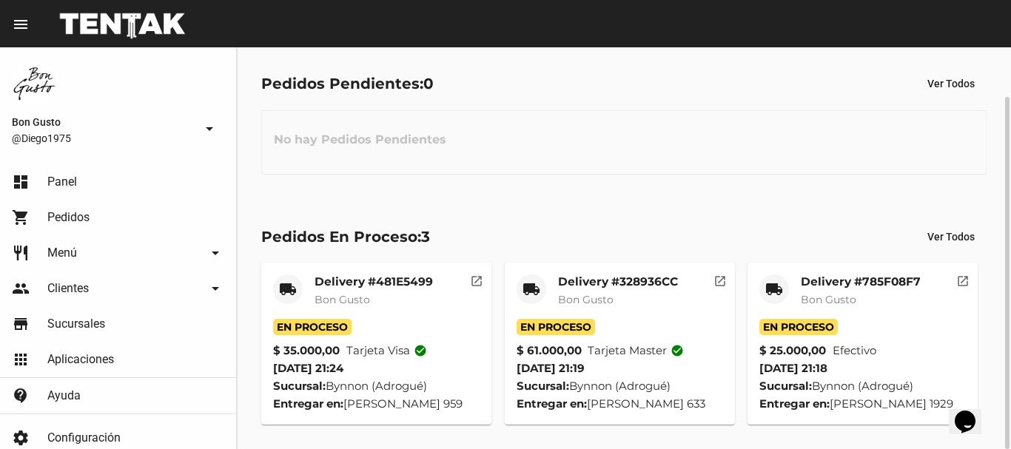
click at [717, 285] on mat-icon "open_in_new" at bounding box center [719, 278] width 13 height 13
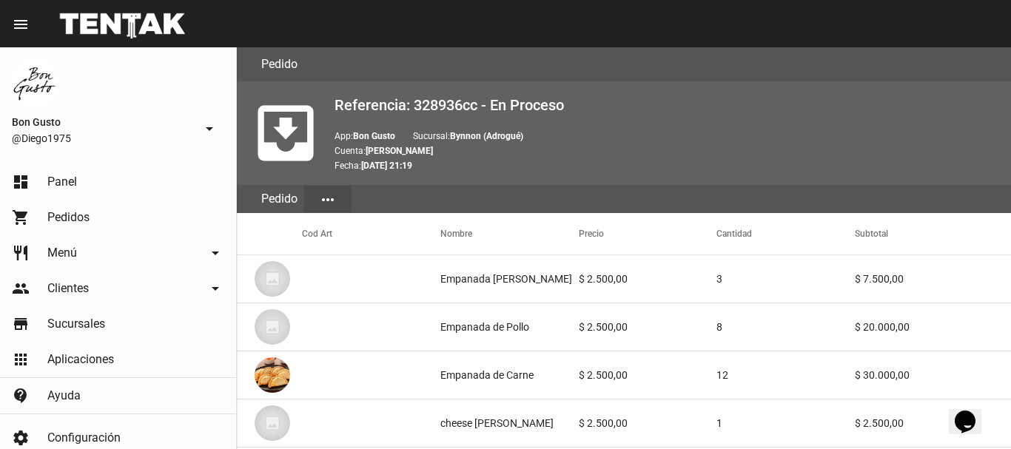
scroll to position [494, 0]
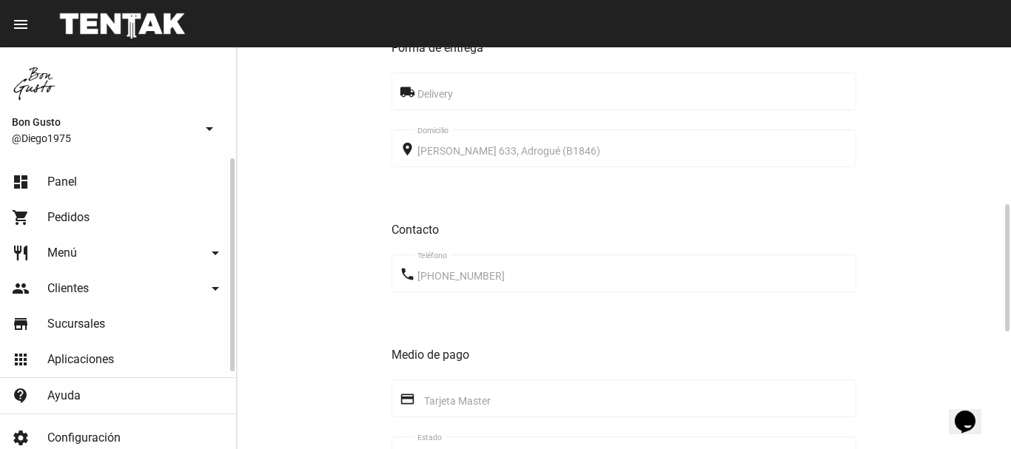
click at [87, 171] on link "dashboard Panel" at bounding box center [118, 182] width 236 height 36
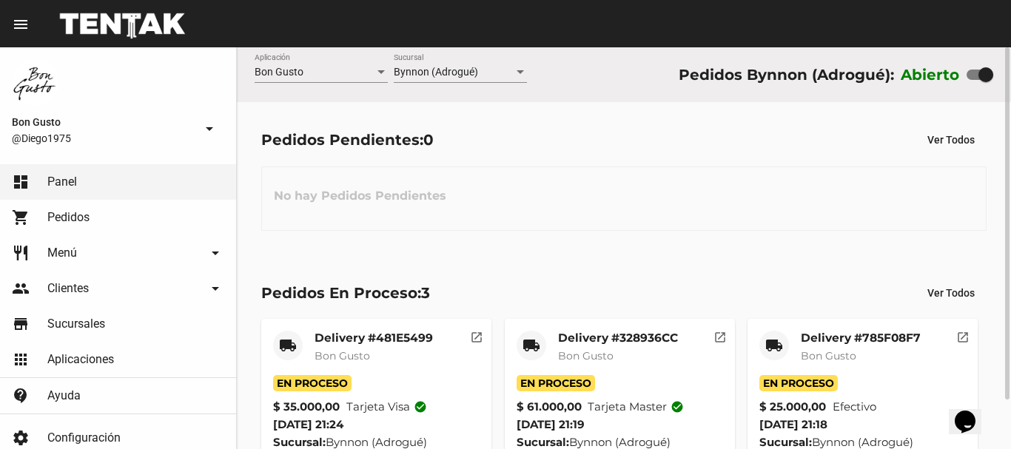
scroll to position [56, 0]
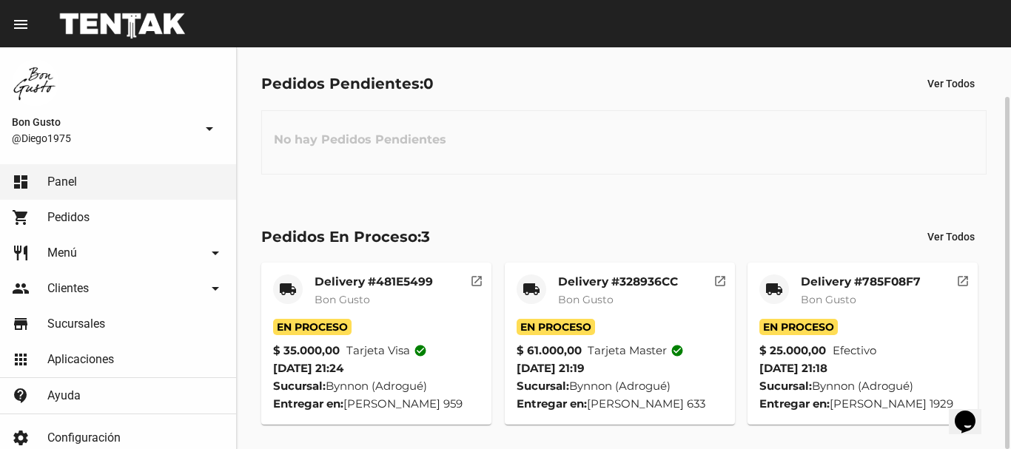
click at [476, 288] on button "open_in_new" at bounding box center [477, 278] width 30 height 30
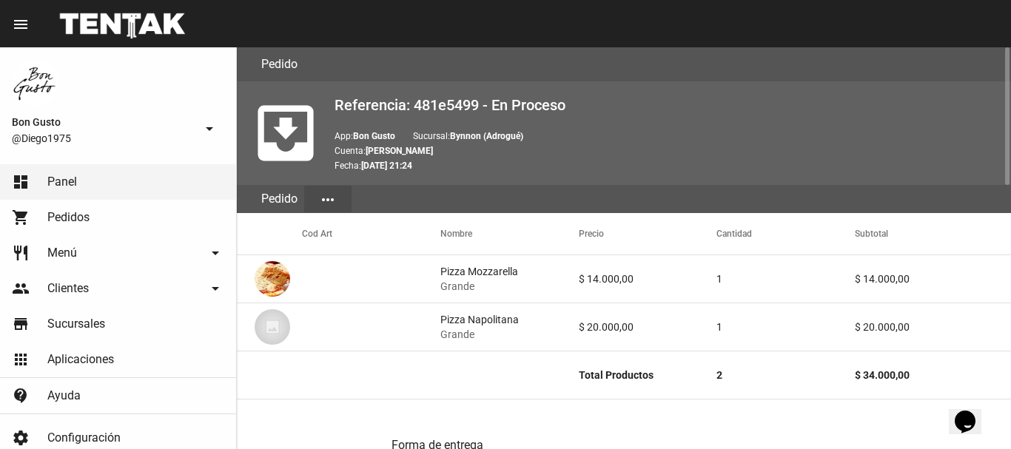
scroll to position [767, 0]
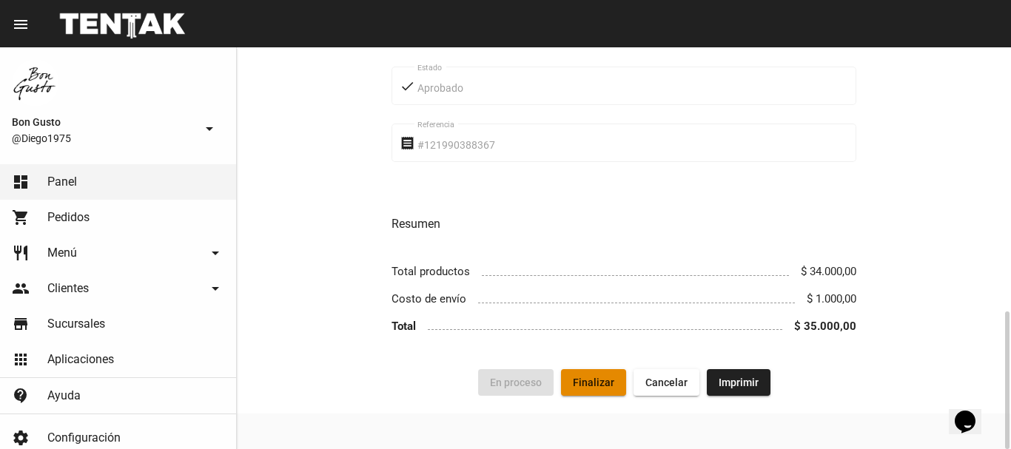
click at [584, 382] on span "Finalizar" at bounding box center [593, 383] width 41 height 12
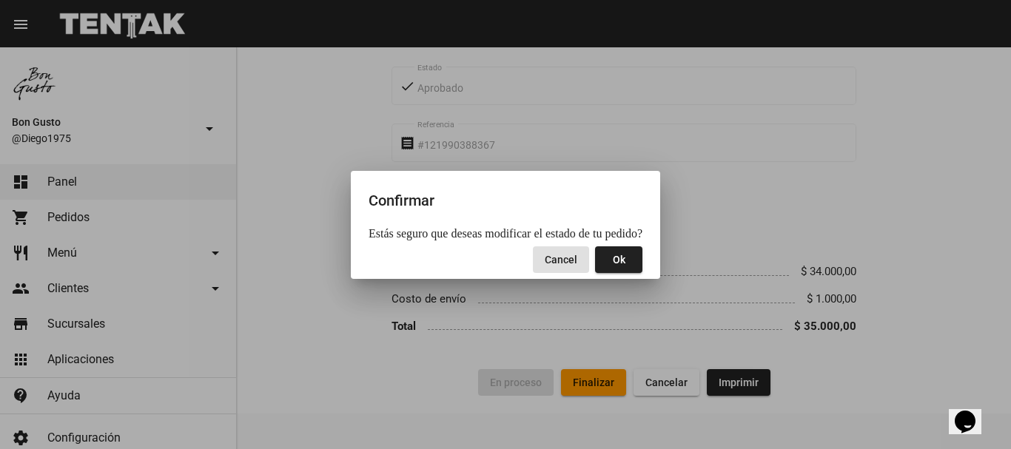
click at [611, 266] on button "Ok" at bounding box center [618, 259] width 47 height 27
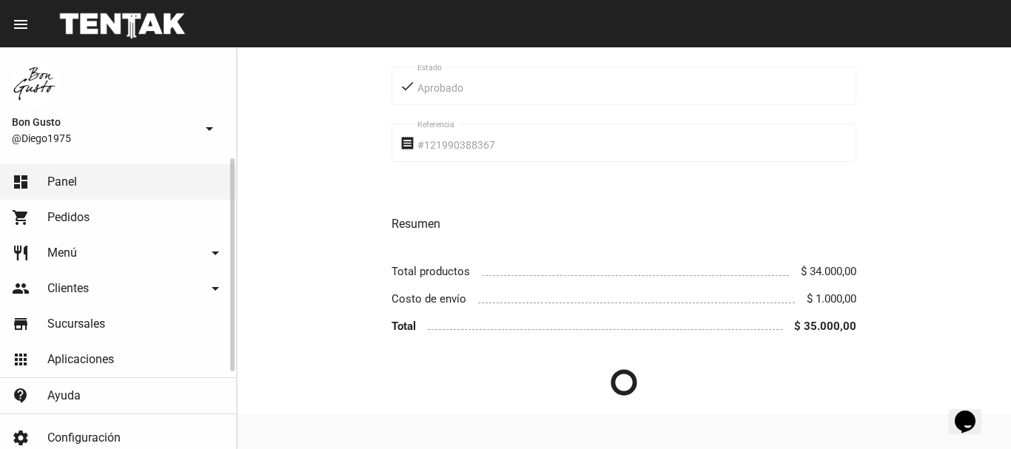
click at [75, 187] on span "Panel" at bounding box center [62, 182] width 30 height 15
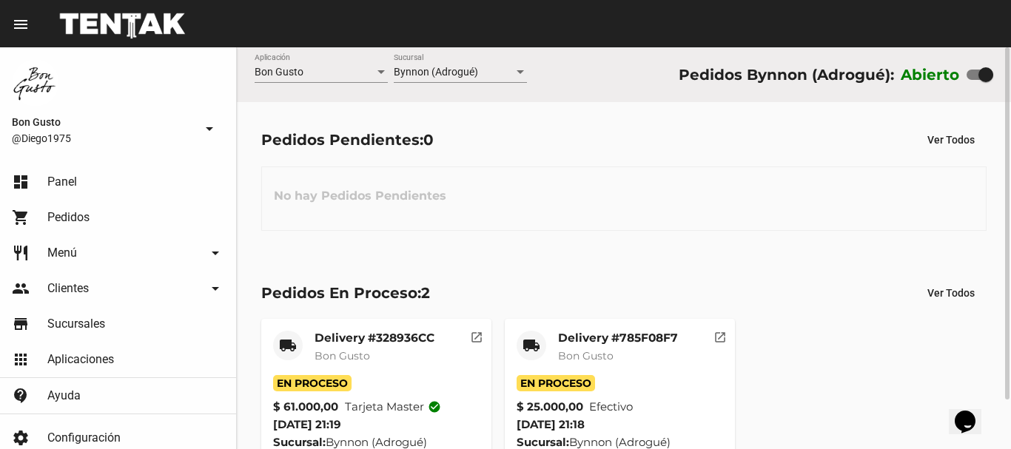
scroll to position [56, 0]
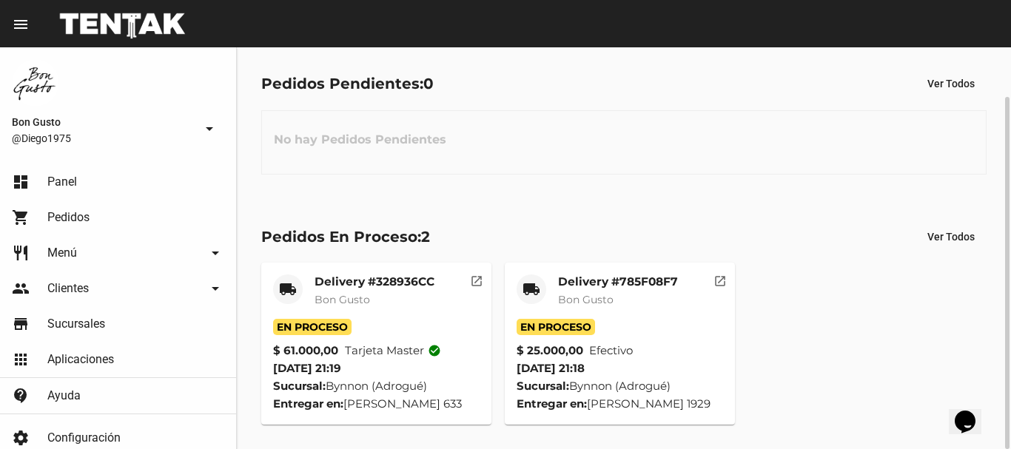
click at [724, 284] on mat-icon "open_in_new" at bounding box center [719, 278] width 13 height 13
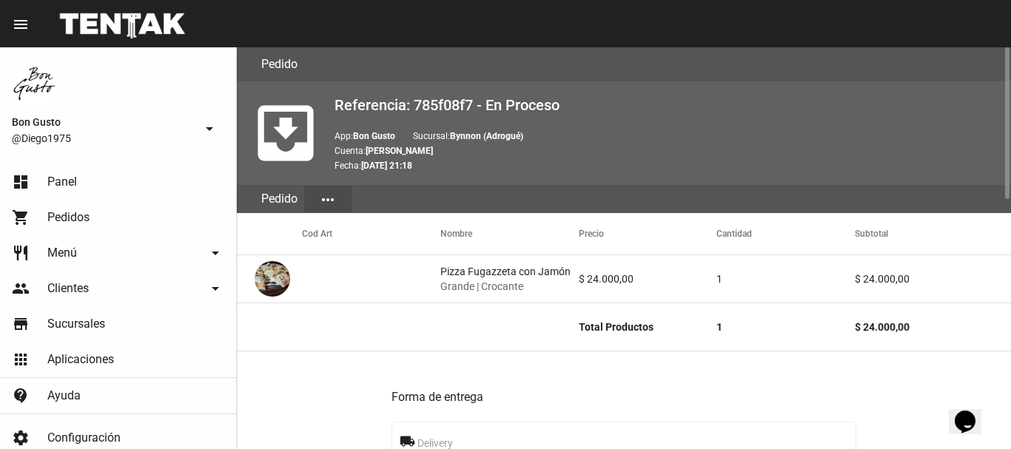
scroll to position [662, 0]
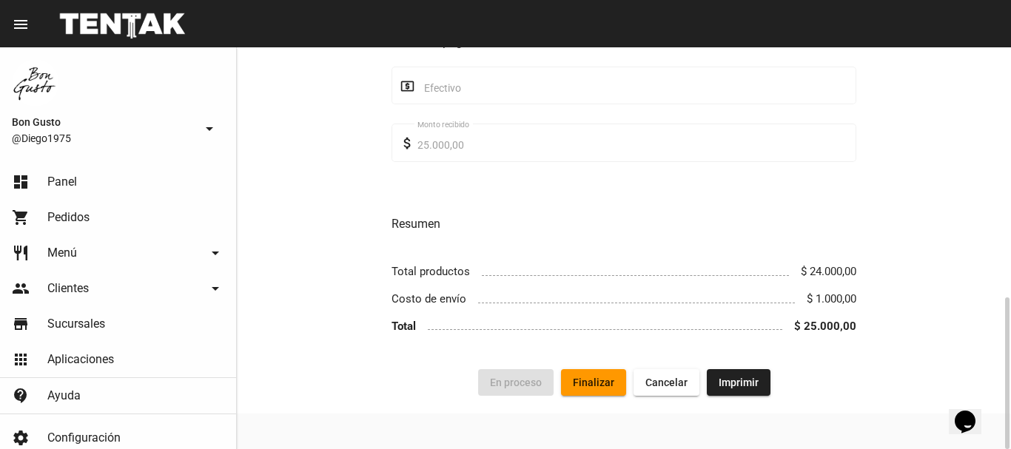
click at [605, 377] on span "Finalizar" at bounding box center [593, 383] width 41 height 12
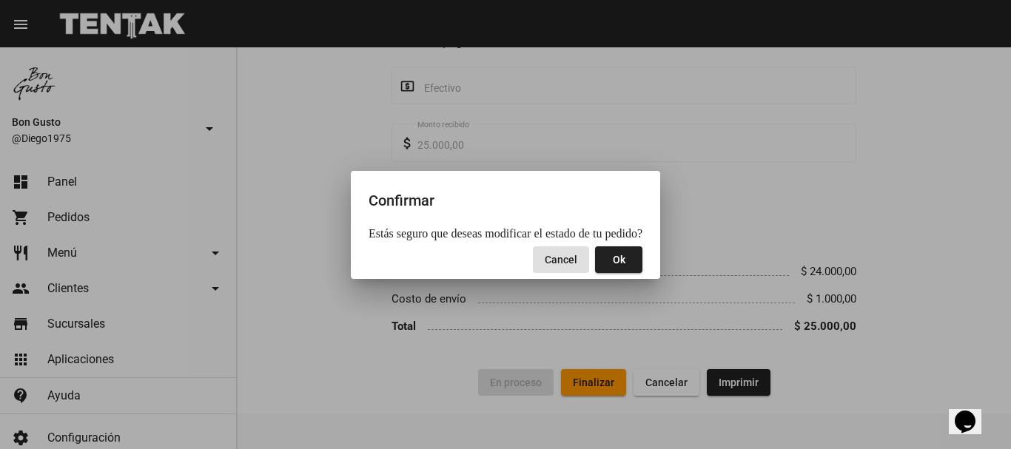
click at [620, 255] on button "Ok" at bounding box center [618, 259] width 47 height 27
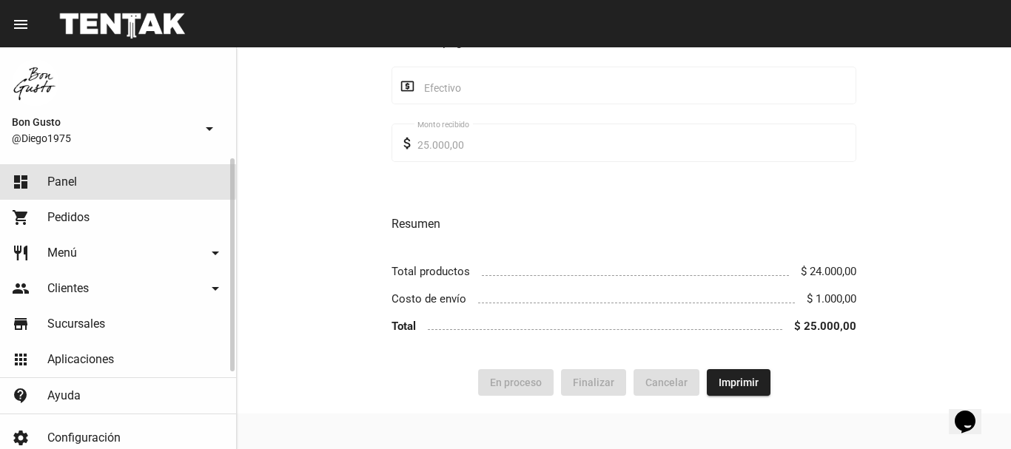
click at [91, 177] on link "dashboard Panel" at bounding box center [118, 182] width 236 height 36
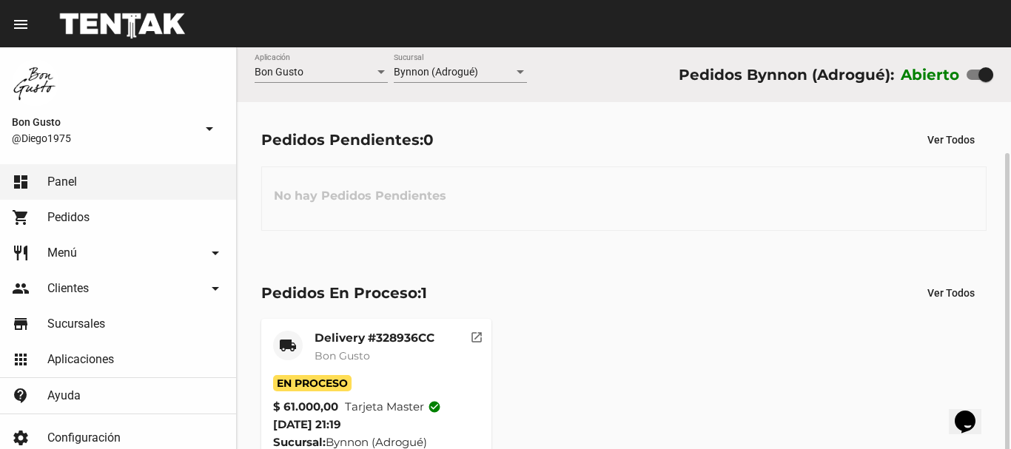
scroll to position [56, 0]
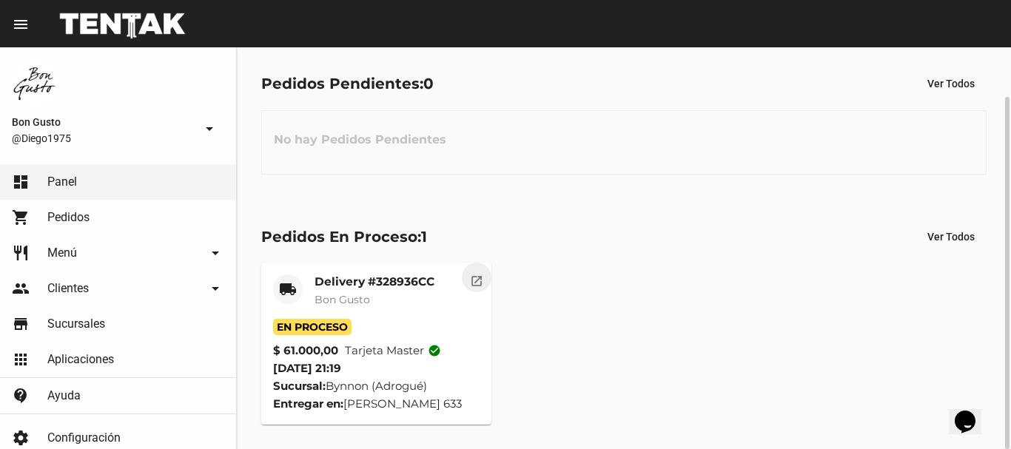
click at [481, 278] on mat-icon "open_in_new" at bounding box center [476, 278] width 13 height 13
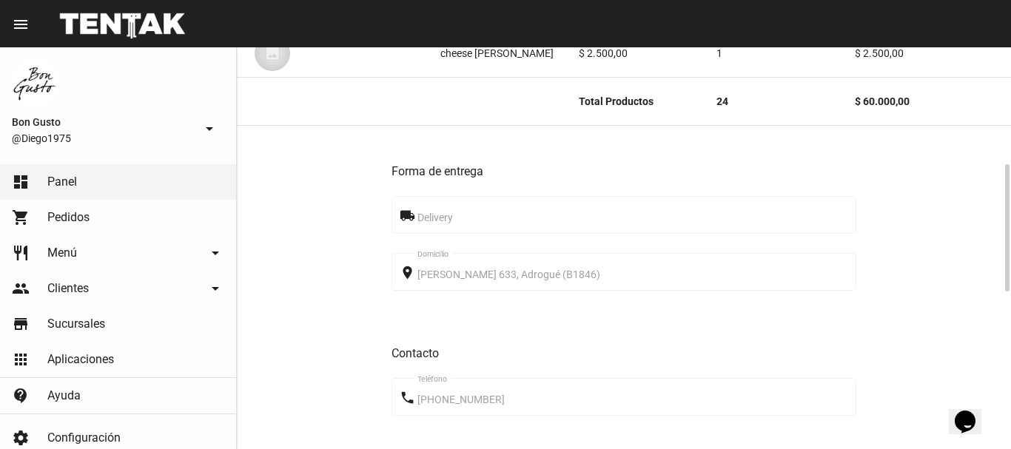
scroll to position [864, 0]
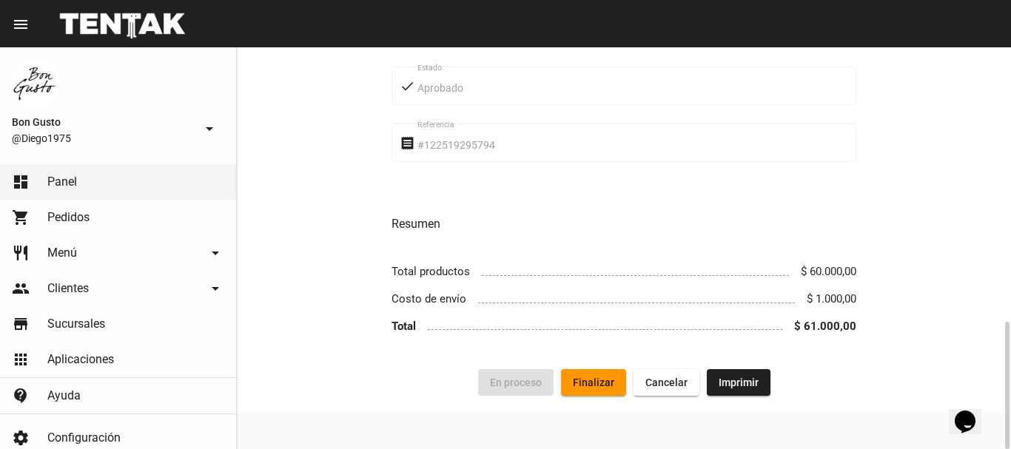
click at [595, 387] on span "Finalizar" at bounding box center [593, 383] width 41 height 12
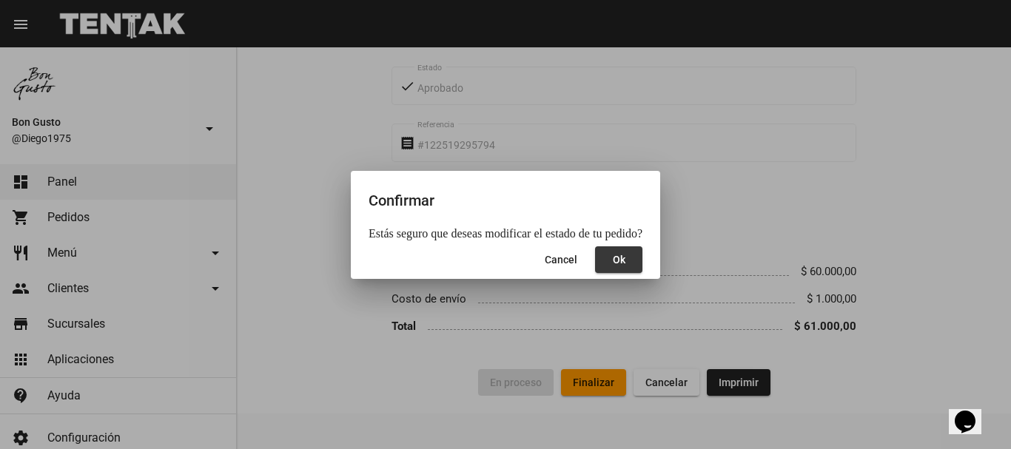
click at [608, 267] on button "Ok" at bounding box center [618, 259] width 47 height 27
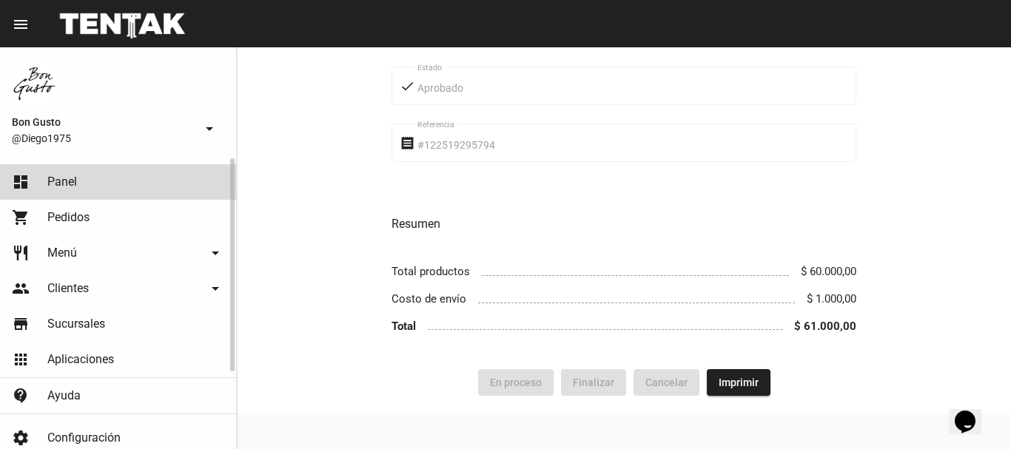
click at [86, 179] on link "dashboard Panel" at bounding box center [118, 182] width 236 height 36
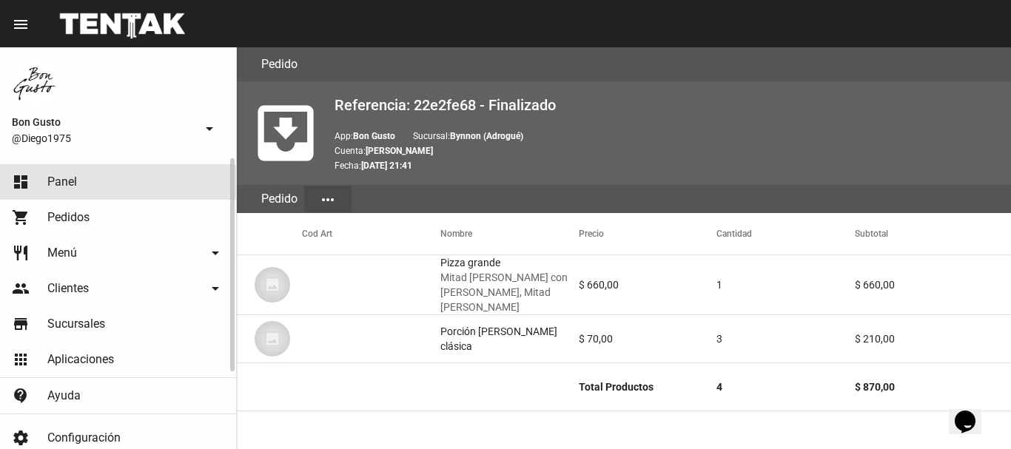
click at [122, 187] on link "dashboard Panel" at bounding box center [118, 182] width 236 height 36
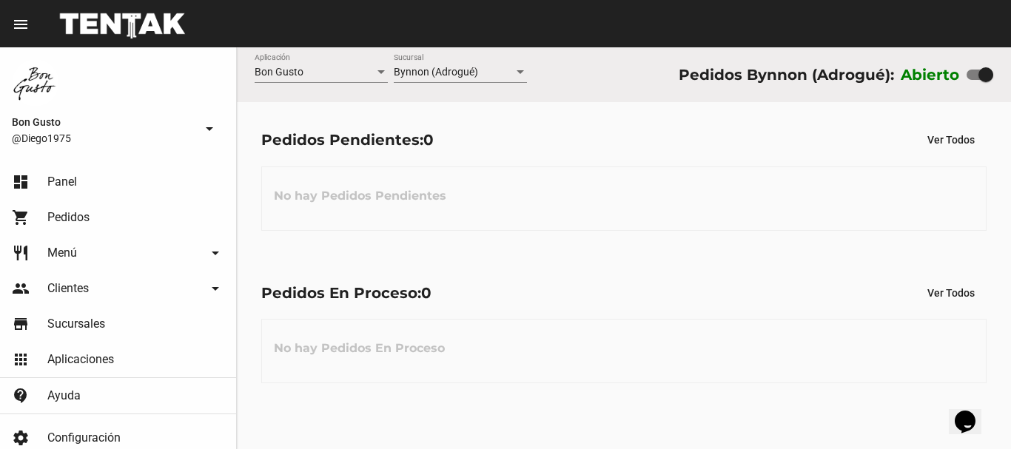
click at [982, 73] on div at bounding box center [985, 74] width 15 height 15
click at [974, 80] on input "checkbox" at bounding box center [973, 80] width 1 height 1
checkbox input "false"
